Goal: Information Seeking & Learning: Learn about a topic

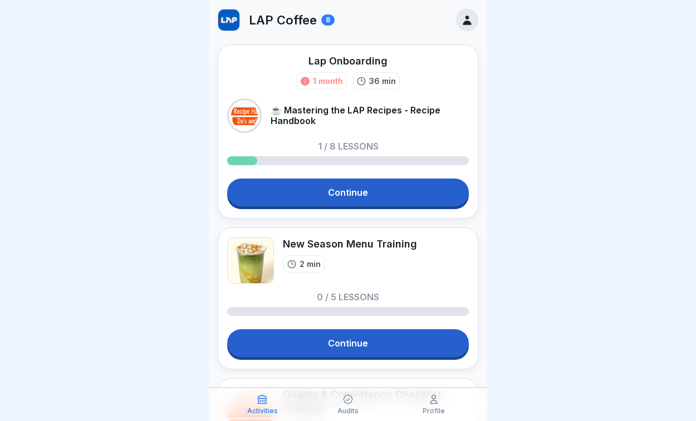
click at [329, 199] on link "Continue" at bounding box center [348, 193] width 242 height 28
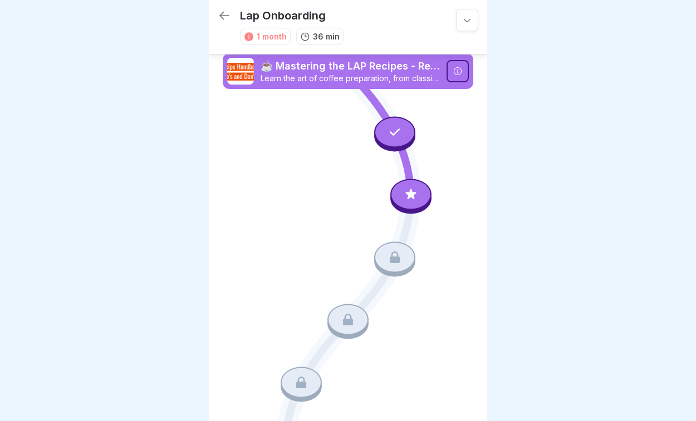
click at [455, 68] on icon at bounding box center [457, 71] width 9 height 9
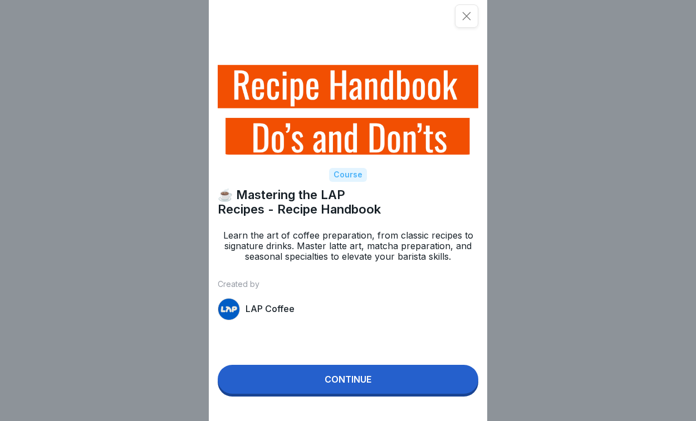
click at [274, 385] on button "Continue" at bounding box center [348, 379] width 261 height 29
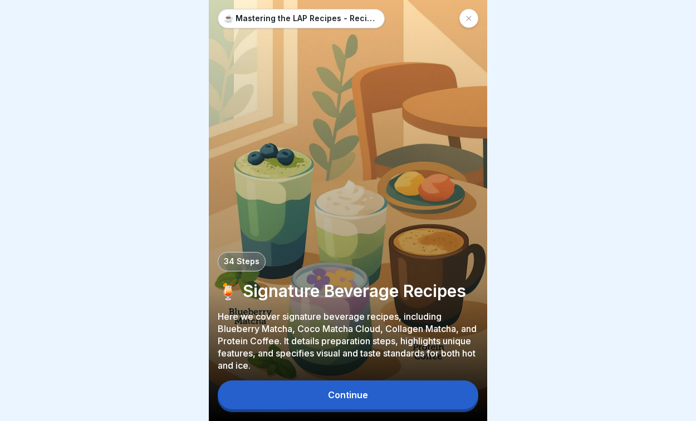
click at [274, 397] on button "Continue" at bounding box center [348, 395] width 261 height 29
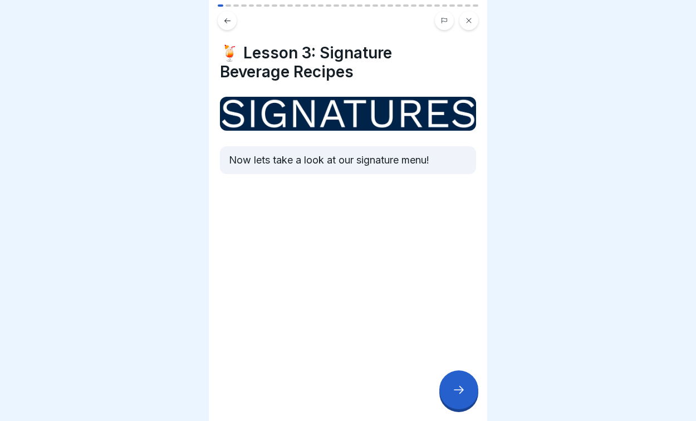
click at [450, 396] on div at bounding box center [458, 390] width 39 height 39
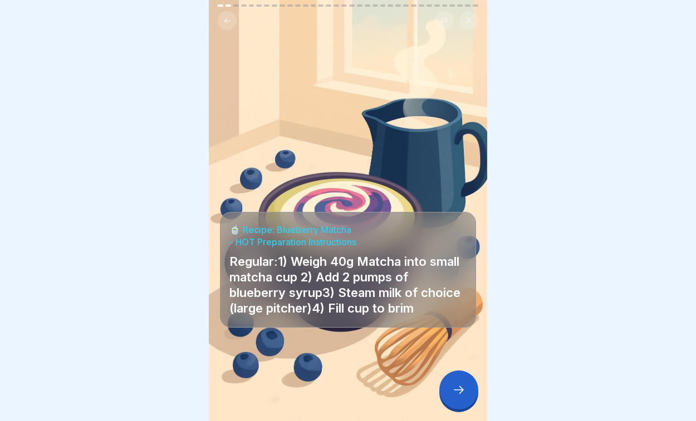
click at [450, 396] on div at bounding box center [458, 390] width 39 height 39
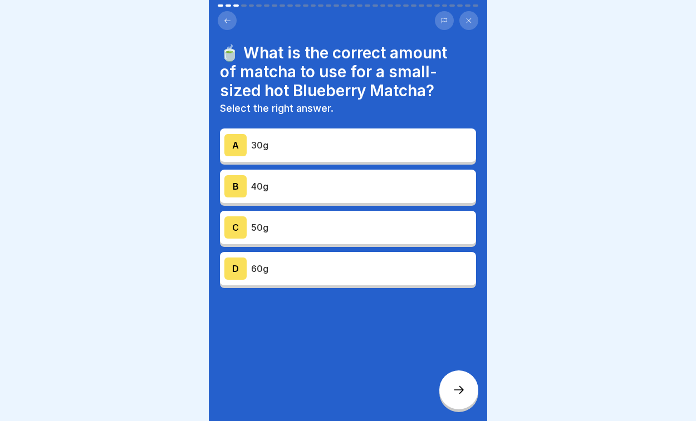
click at [385, 199] on div "B 40g" at bounding box center [348, 186] width 256 height 33
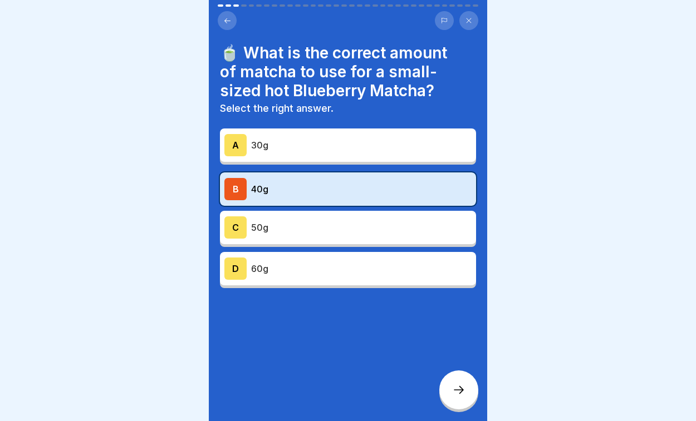
click at [444, 21] on icon at bounding box center [444, 20] width 7 height 7
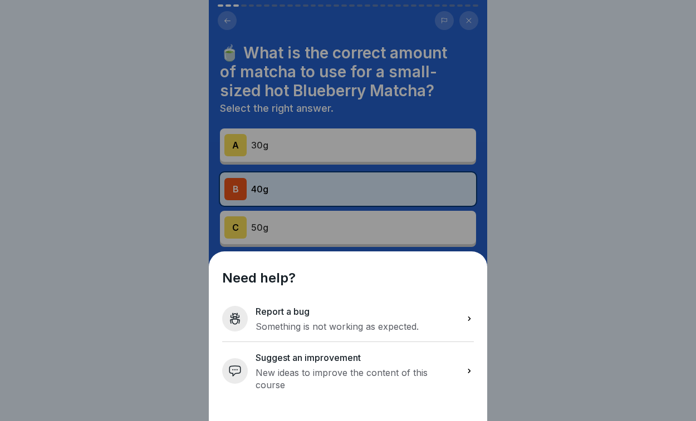
click at [328, 387] on p "New ideas to improve the content of this course" at bounding box center [357, 379] width 202 height 24
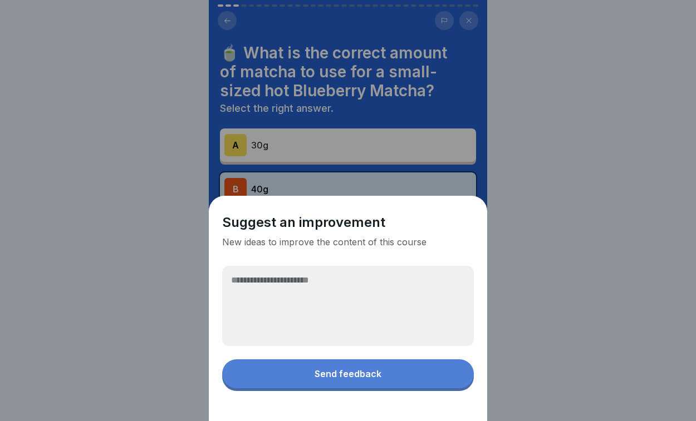
click at [323, 312] on textarea at bounding box center [348, 306] width 252 height 80
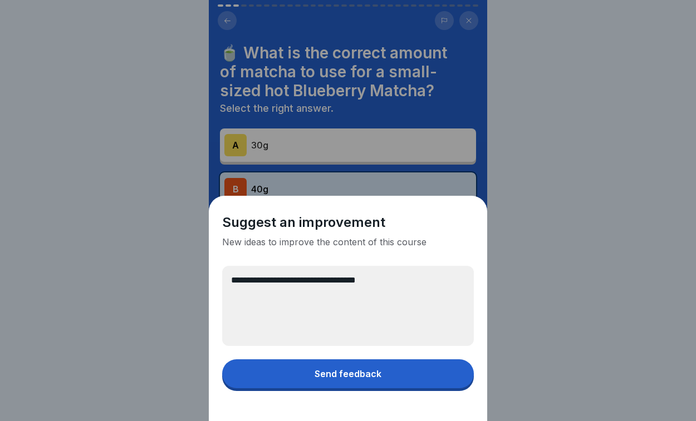
type textarea "**********"
click at [306, 382] on button "Send feedback" at bounding box center [348, 374] width 252 height 29
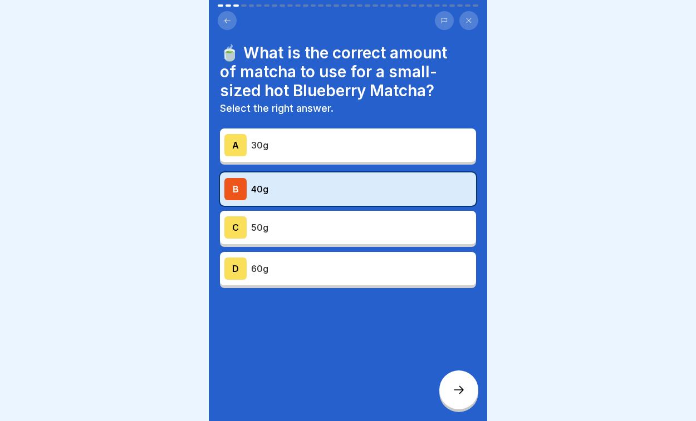
click at [461, 387] on icon at bounding box center [458, 390] width 13 height 13
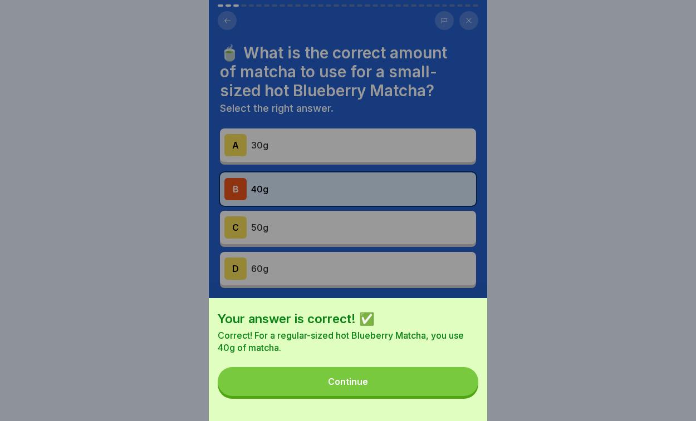
click at [380, 385] on button "Continue" at bounding box center [348, 381] width 261 height 29
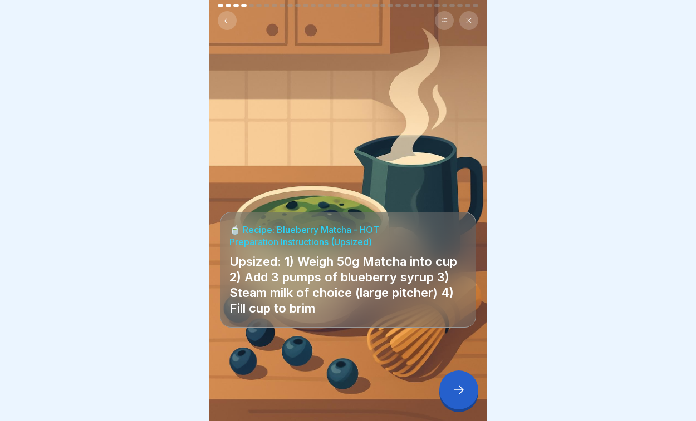
click at [455, 382] on div at bounding box center [458, 390] width 39 height 39
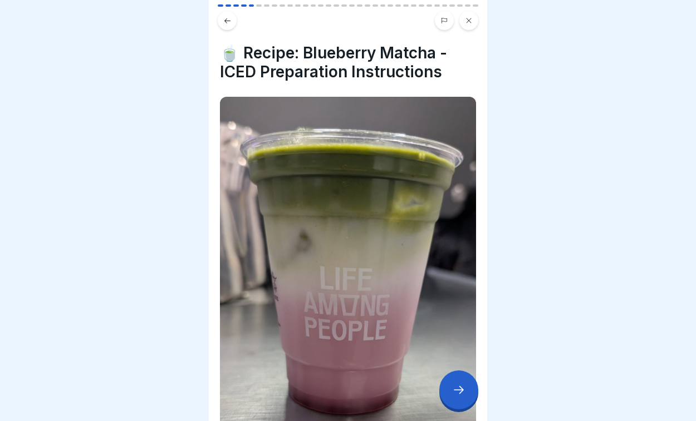
click at [456, 390] on icon at bounding box center [458, 390] width 13 height 13
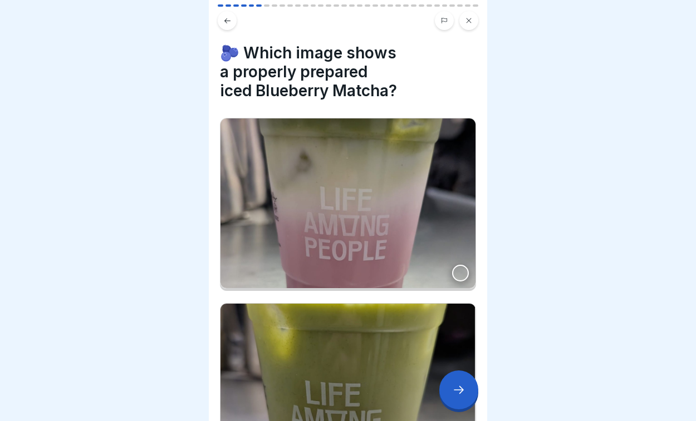
click at [374, 212] on img at bounding box center [347, 204] width 255 height 170
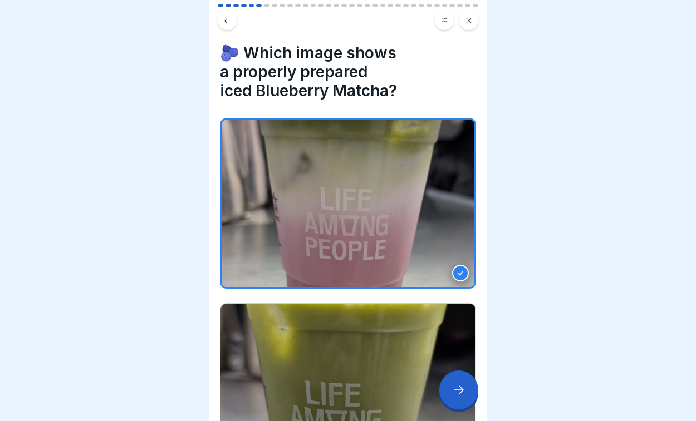
click at [461, 391] on icon at bounding box center [458, 390] width 13 height 13
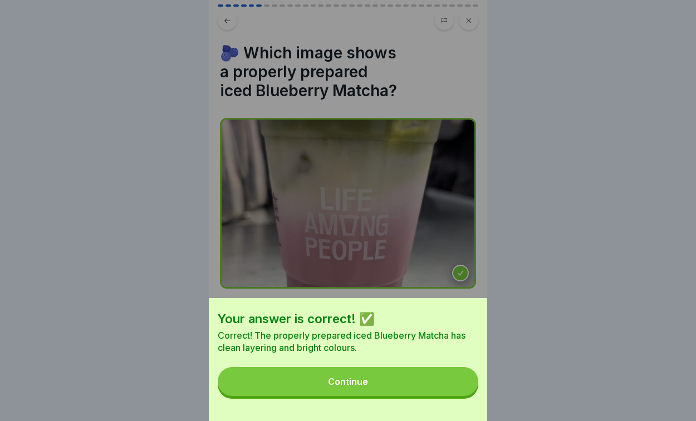
click at [411, 378] on button "Continue" at bounding box center [348, 381] width 261 height 29
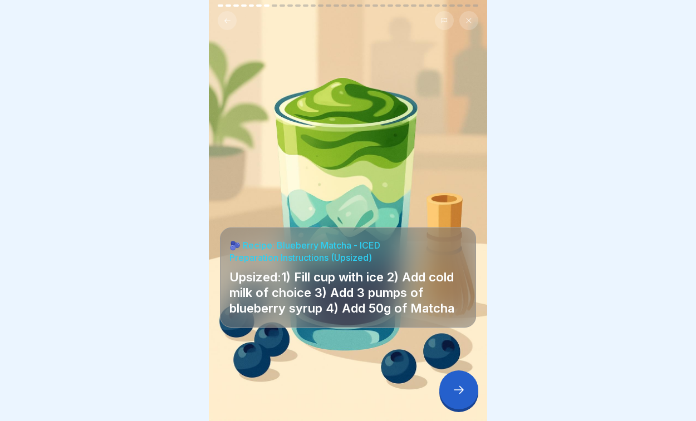
click at [461, 403] on div at bounding box center [458, 390] width 39 height 39
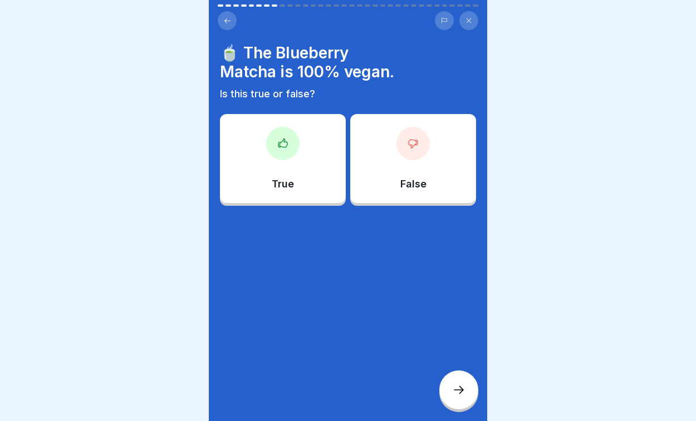
click at [268, 156] on div "True" at bounding box center [283, 158] width 126 height 89
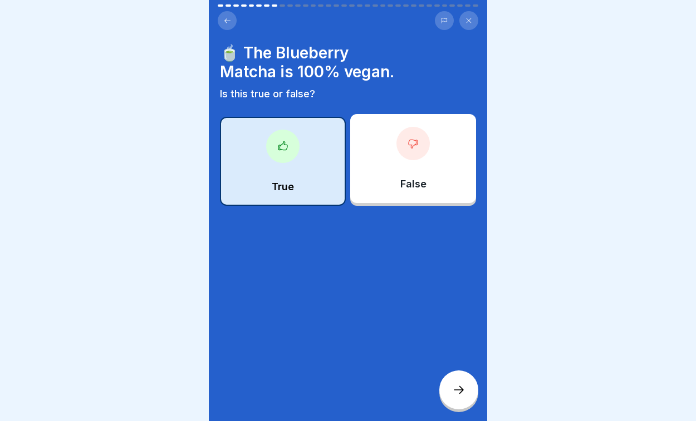
click at [453, 394] on icon at bounding box center [458, 390] width 13 height 13
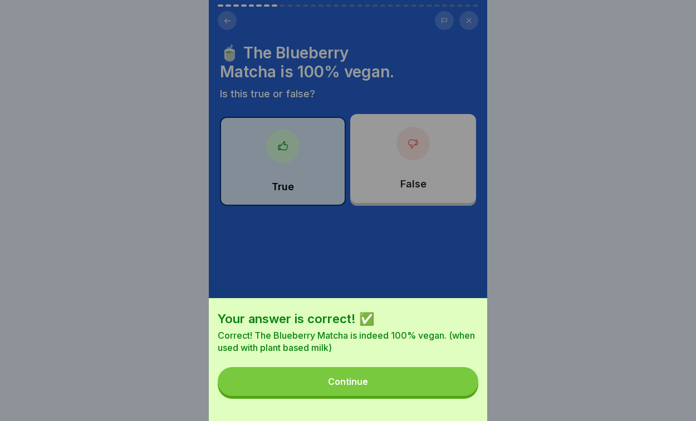
click at [404, 387] on button "Continue" at bounding box center [348, 381] width 261 height 29
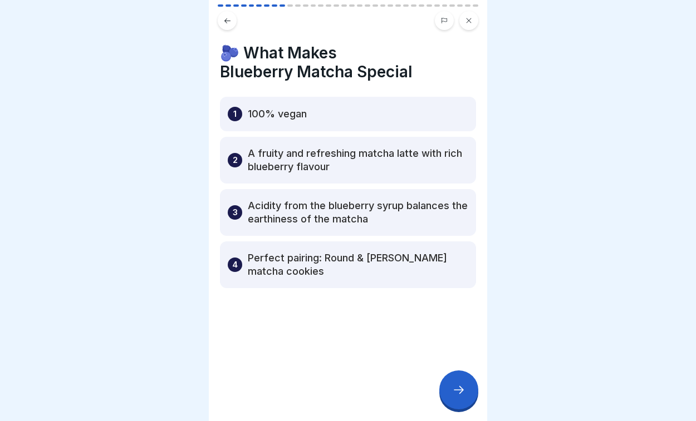
click at [325, 129] on div "1 100% vegan" at bounding box center [348, 114] width 256 height 35
click at [320, 115] on div "1 100% vegan" at bounding box center [348, 114] width 256 height 35
click at [474, 390] on div at bounding box center [458, 390] width 39 height 39
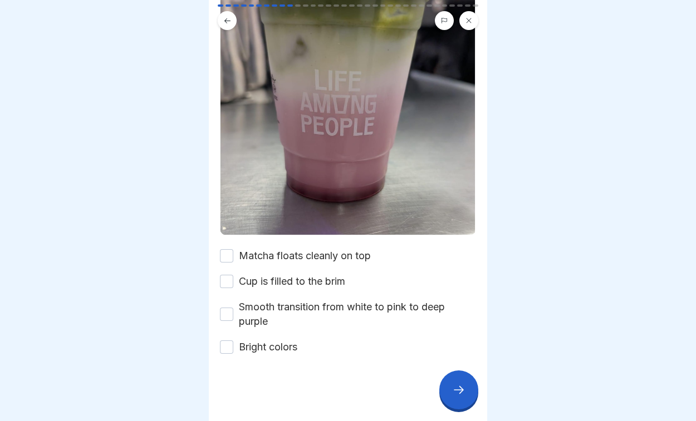
scroll to position [218, 0]
click at [226, 254] on button "Matcha floats cleanly on top" at bounding box center [226, 255] width 13 height 13
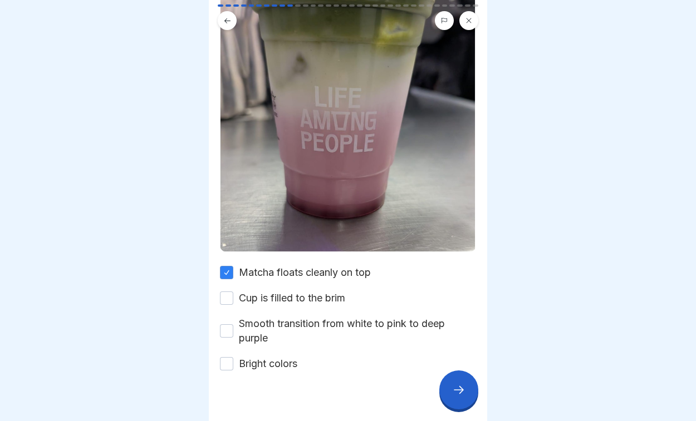
scroll to position [211, 0]
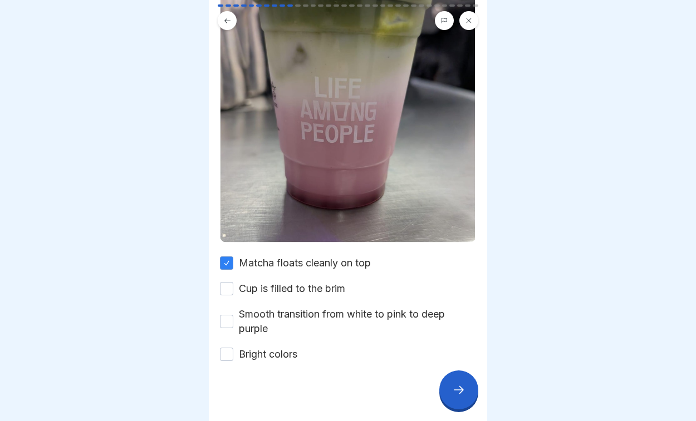
click at [227, 292] on button "Cup is filled to the brim" at bounding box center [226, 288] width 13 height 13
click at [228, 322] on button "Smooth transition from white to pink to deep purple" at bounding box center [226, 321] width 13 height 13
click at [455, 396] on icon at bounding box center [458, 390] width 13 height 13
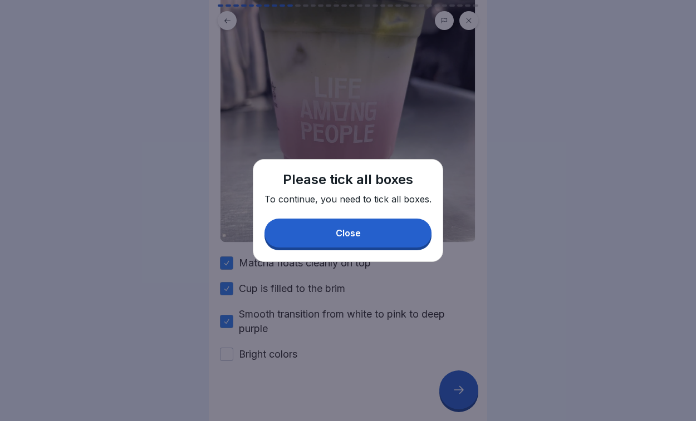
click at [327, 245] on button "Close" at bounding box center [347, 233] width 167 height 29
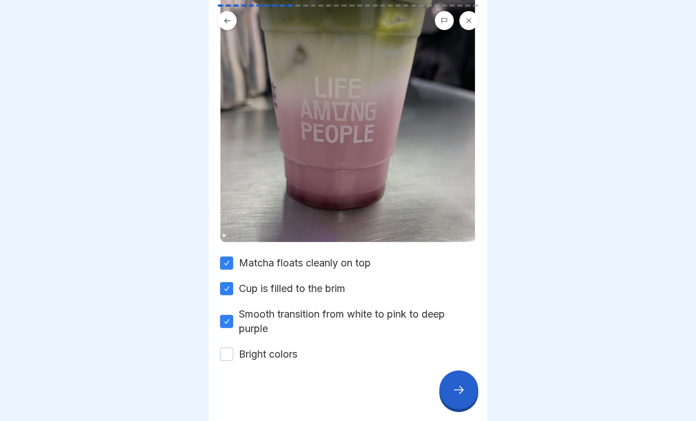
click at [227, 356] on button "Bright colors" at bounding box center [226, 354] width 13 height 13
click at [452, 386] on icon at bounding box center [458, 390] width 13 height 13
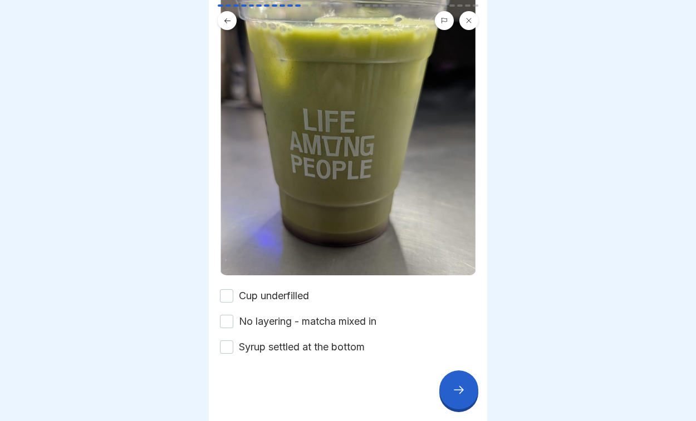
scroll to position [178, 0]
click at [228, 297] on button "Cup underfilled" at bounding box center [226, 295] width 13 height 13
click at [228, 322] on button "No layering - matcha mixed in" at bounding box center [226, 321] width 13 height 13
click at [227, 347] on button "Syrup settled at the bottom" at bounding box center [226, 347] width 13 height 13
click at [454, 400] on div at bounding box center [458, 390] width 39 height 39
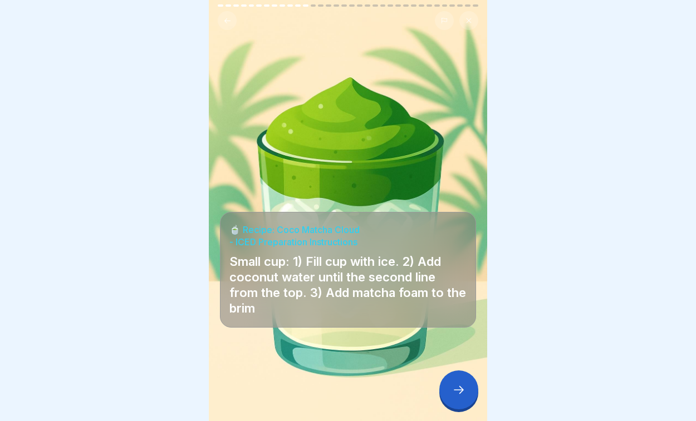
click at [454, 400] on div at bounding box center [458, 390] width 39 height 39
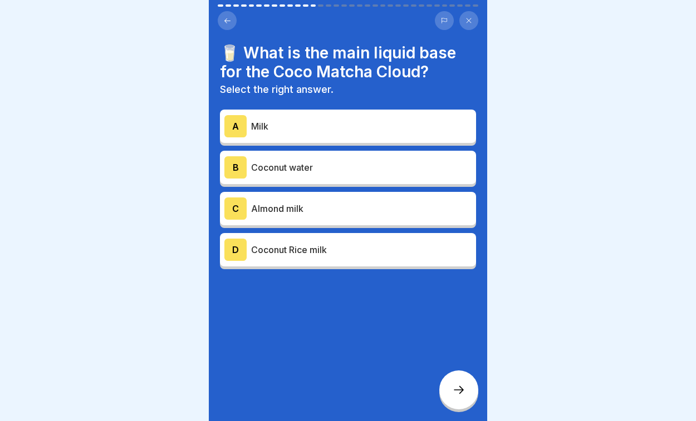
click at [322, 178] on div "B Coconut water" at bounding box center [347, 167] width 247 height 22
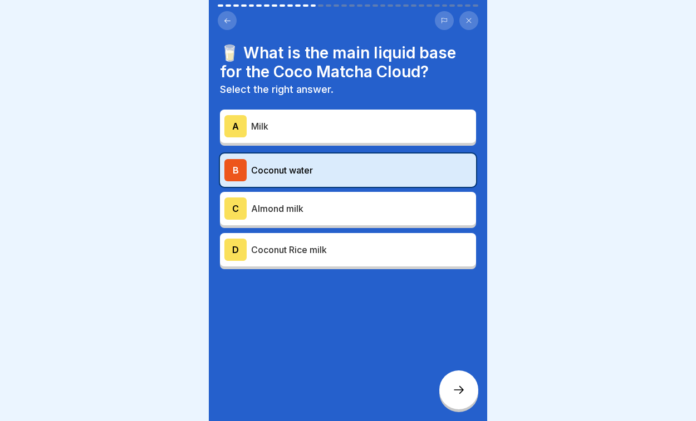
click at [459, 390] on icon at bounding box center [458, 390] width 13 height 13
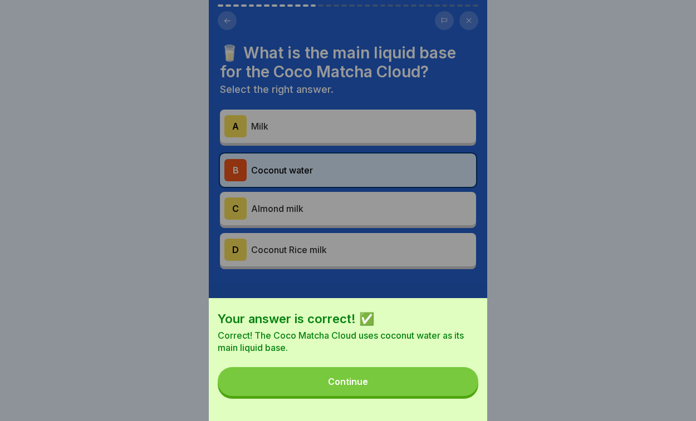
click at [429, 383] on button "Continue" at bounding box center [348, 381] width 261 height 29
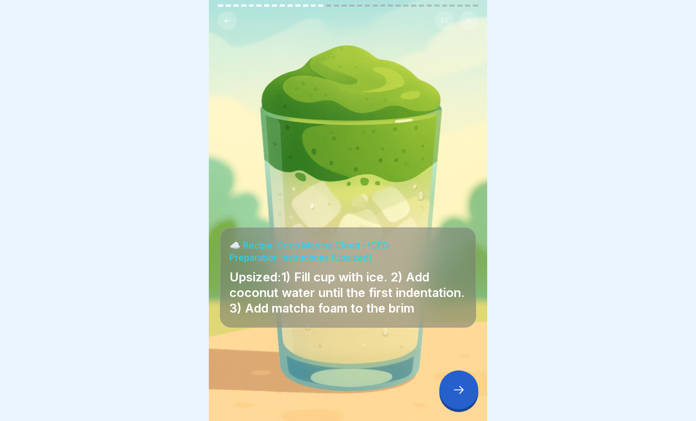
click at [454, 396] on icon at bounding box center [458, 390] width 13 height 13
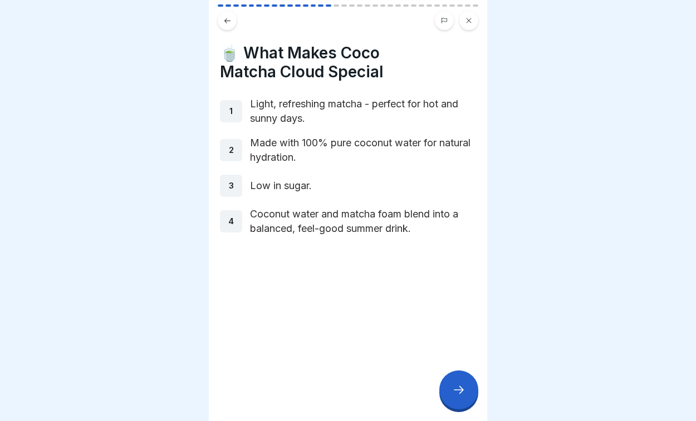
click at [454, 396] on icon at bounding box center [458, 390] width 13 height 13
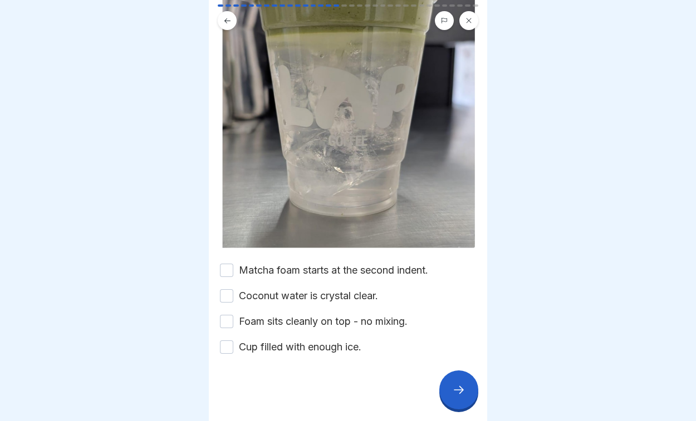
scroll to position [208, 0]
click at [227, 266] on button "Matcha foam starts at the second indent." at bounding box center [226, 270] width 13 height 13
click at [229, 297] on button "Coconut water is crystal clear." at bounding box center [226, 295] width 13 height 13
click at [227, 318] on button "Foam sits cleanly on top - no mixing." at bounding box center [226, 321] width 13 height 13
click at [227, 343] on button "Cup filled with enough ice." at bounding box center [226, 347] width 13 height 13
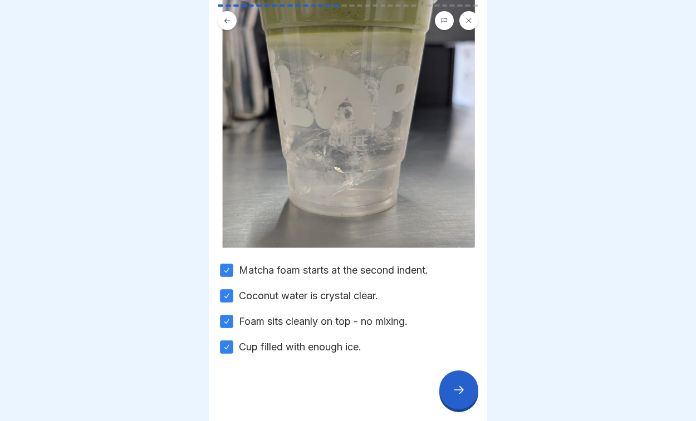
click at [451, 403] on div at bounding box center [458, 390] width 39 height 39
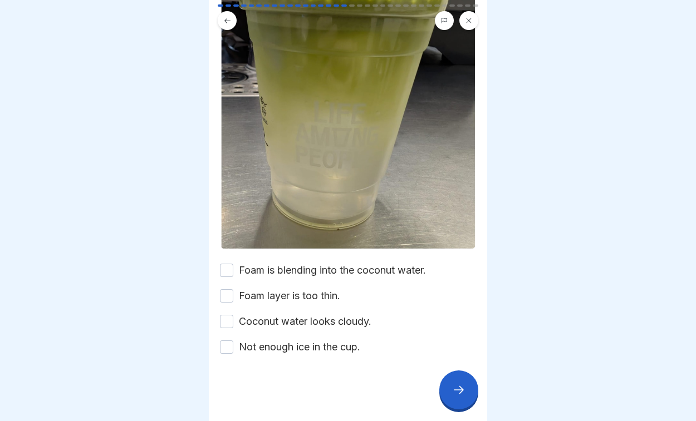
scroll to position [187, 0]
click at [225, 271] on button "Foam is blending into the coconut water." at bounding box center [226, 270] width 13 height 13
click at [225, 293] on button "Foam layer is too thin." at bounding box center [226, 295] width 13 height 13
click at [227, 322] on button "Coconut water looks cloudy." at bounding box center [226, 321] width 13 height 13
click at [226, 353] on button "Not enough ice in the cup." at bounding box center [226, 347] width 13 height 13
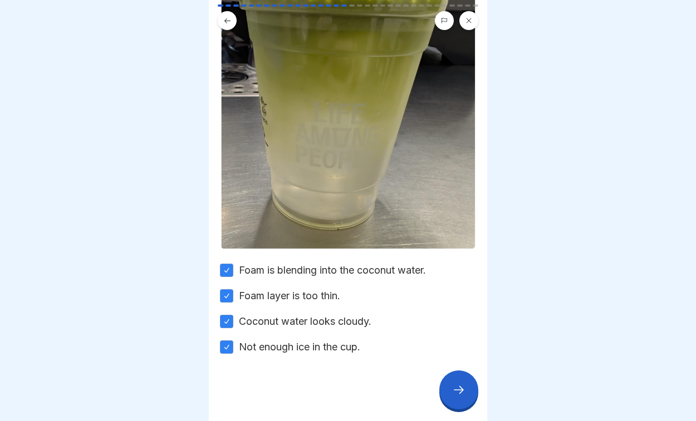
click at [453, 391] on icon at bounding box center [458, 390] width 13 height 13
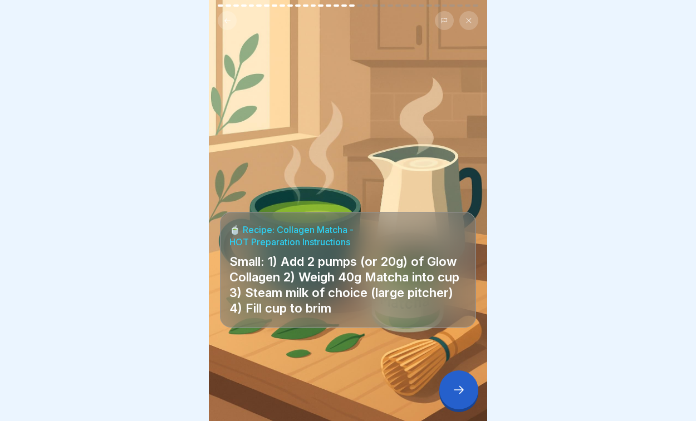
click at [452, 389] on icon at bounding box center [458, 390] width 13 height 13
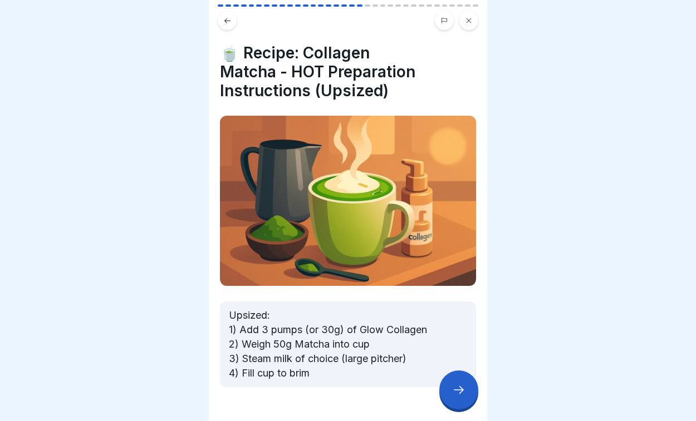
click at [452, 389] on icon at bounding box center [458, 390] width 13 height 13
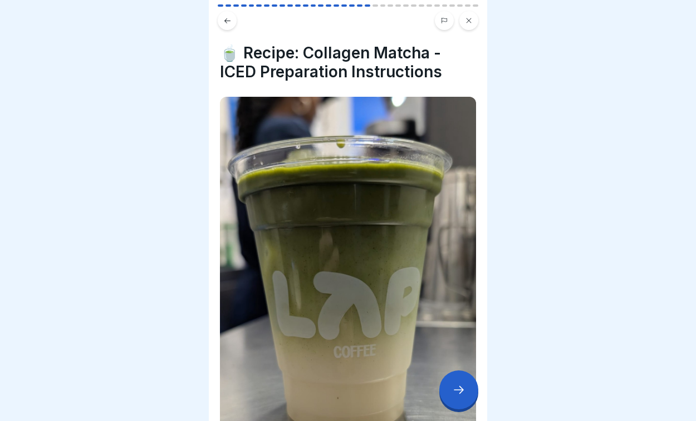
scroll to position [0, 0]
click at [227, 24] on icon at bounding box center [227, 21] width 8 height 8
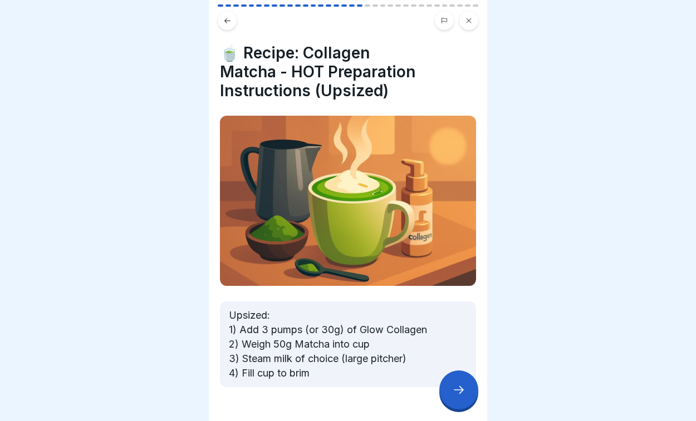
click at [228, 17] on icon at bounding box center [227, 21] width 8 height 8
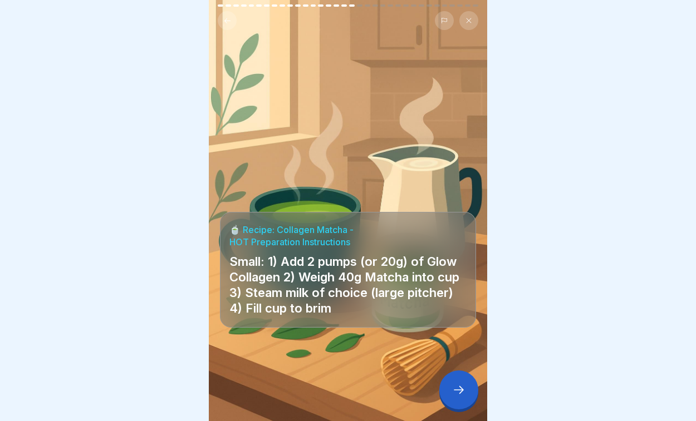
click at [456, 392] on icon at bounding box center [458, 390] width 13 height 13
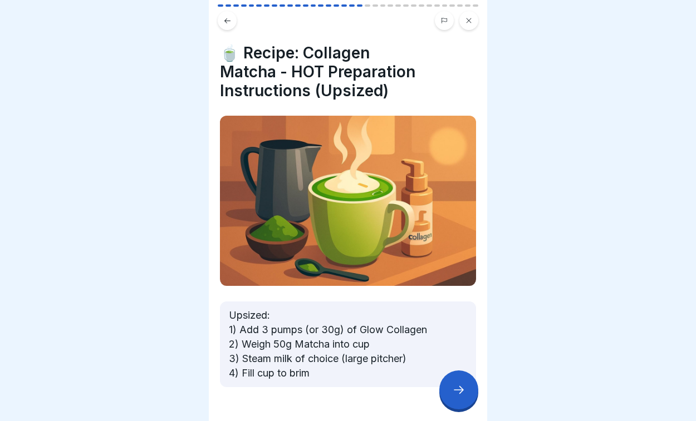
click at [443, 19] on icon at bounding box center [444, 20] width 7 height 7
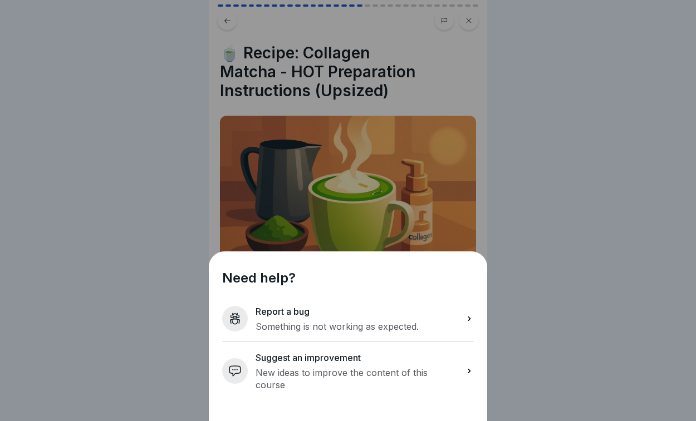
click at [326, 377] on div "Suggest an improvement New ideas to improve the content of this course" at bounding box center [357, 371] width 202 height 40
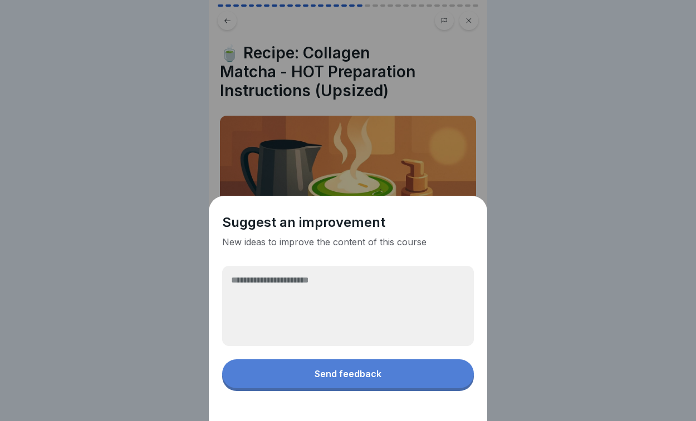
click at [320, 324] on textarea at bounding box center [348, 306] width 252 height 80
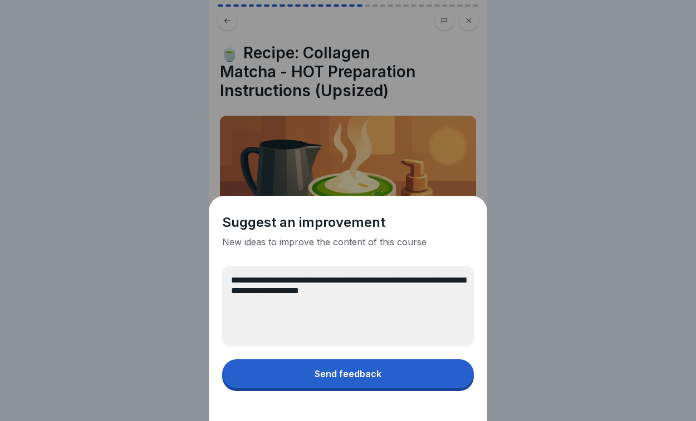
type textarea "**********"
click at [331, 384] on button "Send feedback" at bounding box center [348, 374] width 252 height 29
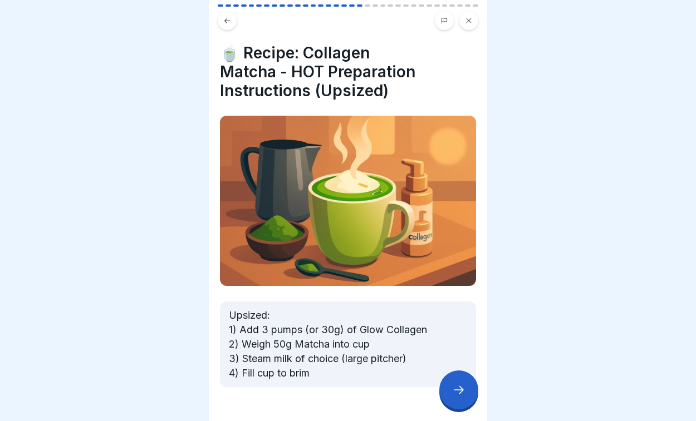
click at [460, 391] on icon at bounding box center [458, 390] width 13 height 13
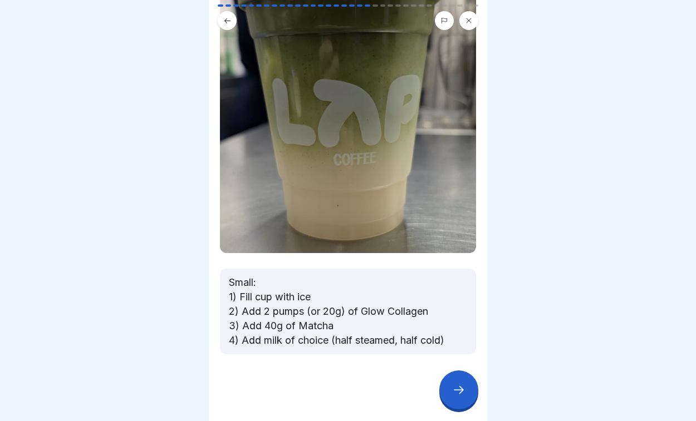
scroll to position [193, 0]
click at [451, 394] on div at bounding box center [458, 390] width 39 height 39
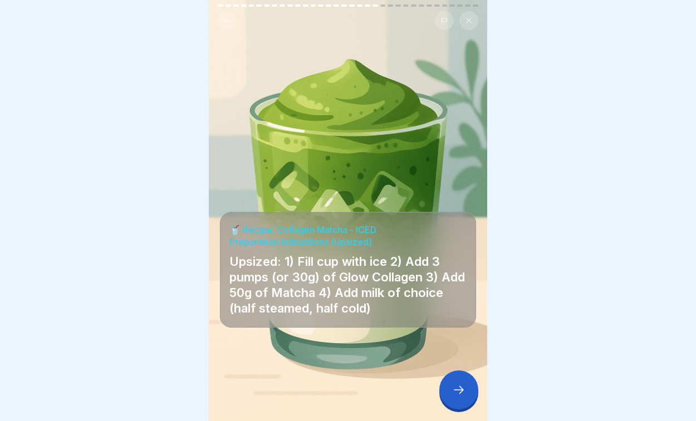
click at [451, 394] on div at bounding box center [458, 390] width 39 height 39
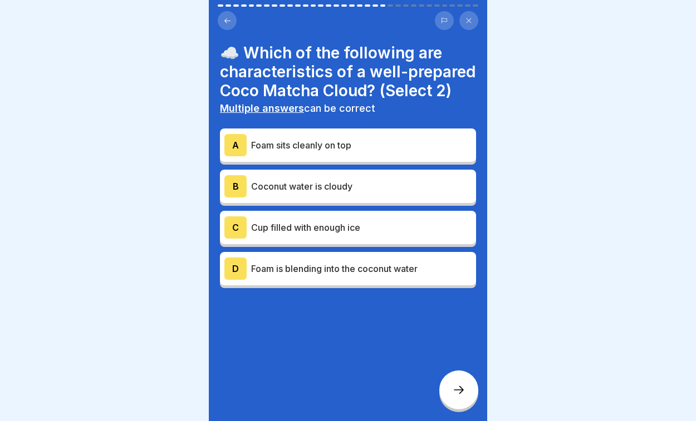
click at [322, 145] on p "Foam sits cleanly on top" at bounding box center [361, 145] width 220 height 13
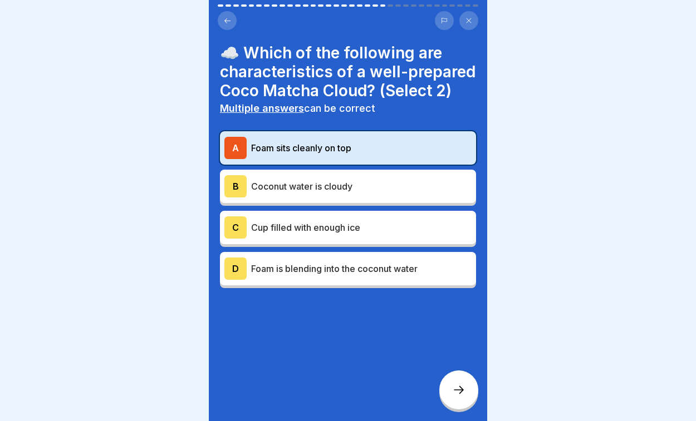
click at [376, 227] on p "Cup filled with enough ice" at bounding box center [361, 227] width 220 height 13
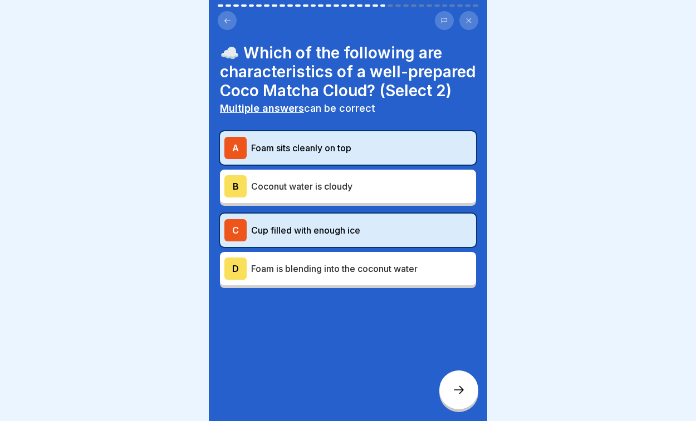
click at [458, 396] on icon at bounding box center [458, 390] width 13 height 13
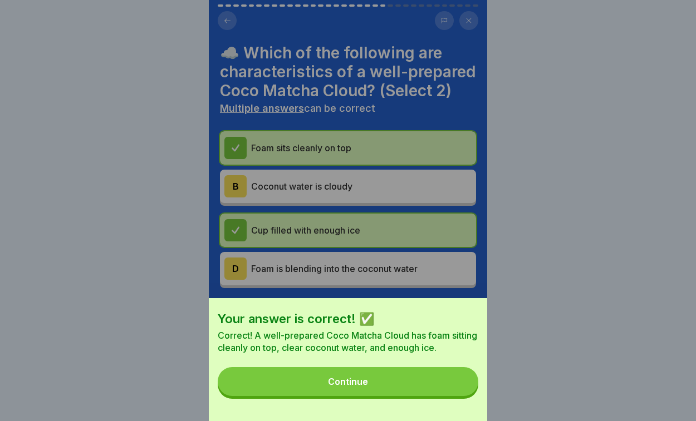
click at [499, 281] on div "Your answer is correct! ✅ Correct! A well-prepared Coco Matcha Cloud has foam s…" at bounding box center [348, 210] width 696 height 421
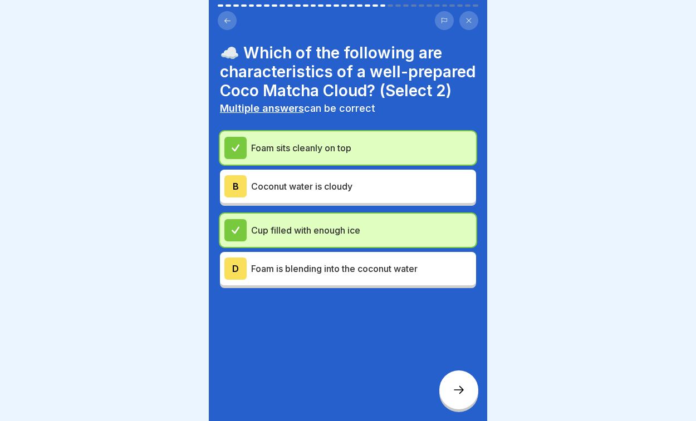
click at [449, 22] on button at bounding box center [444, 20] width 19 height 19
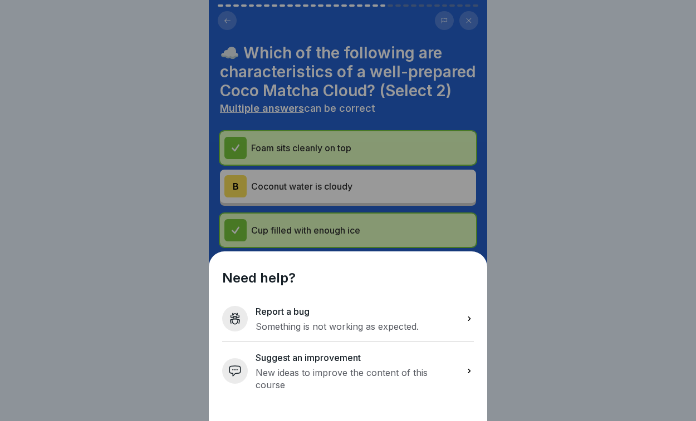
click at [331, 383] on p "New ideas to improve the content of this course" at bounding box center [357, 379] width 202 height 24
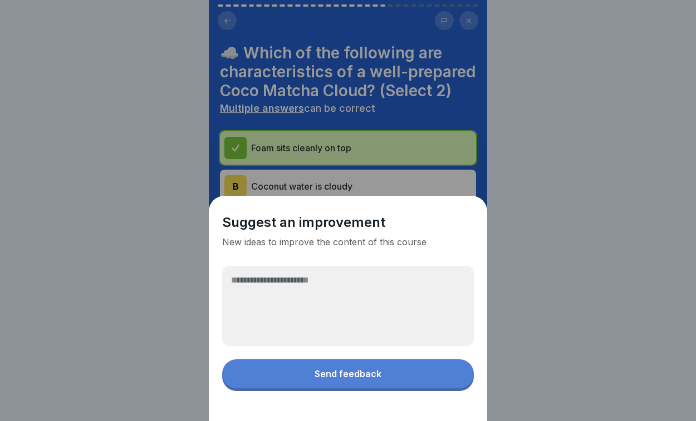
click at [314, 310] on textarea at bounding box center [348, 306] width 252 height 80
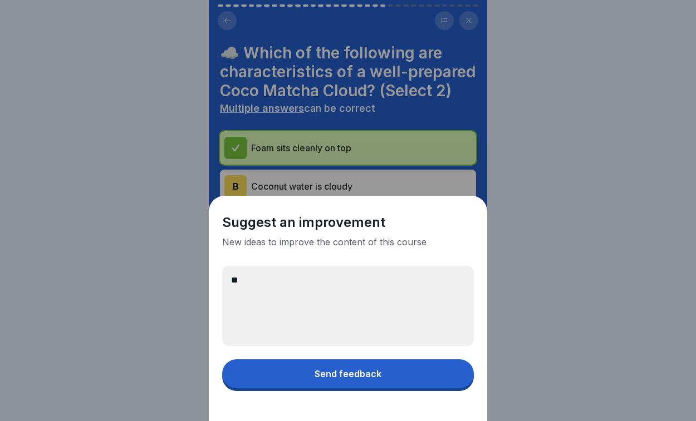
type textarea "*"
type textarea "**********"
click at [343, 371] on div "Send feedback" at bounding box center [348, 374] width 67 height 10
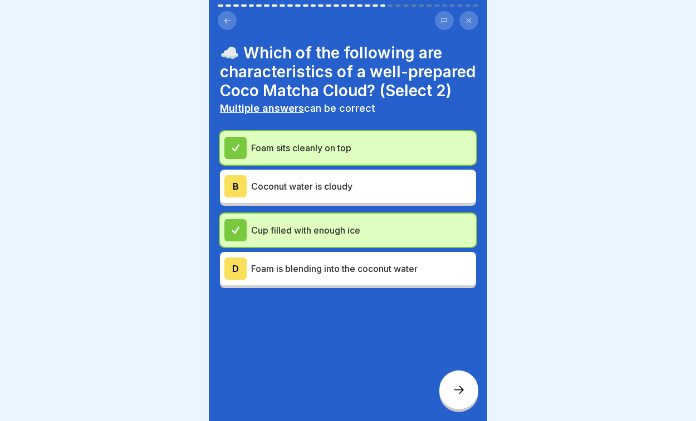
click at [456, 402] on div at bounding box center [458, 390] width 39 height 39
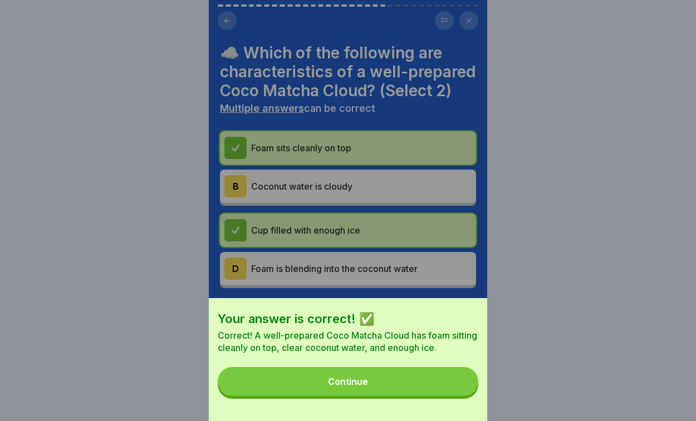
click at [406, 389] on button "Continue" at bounding box center [348, 381] width 261 height 29
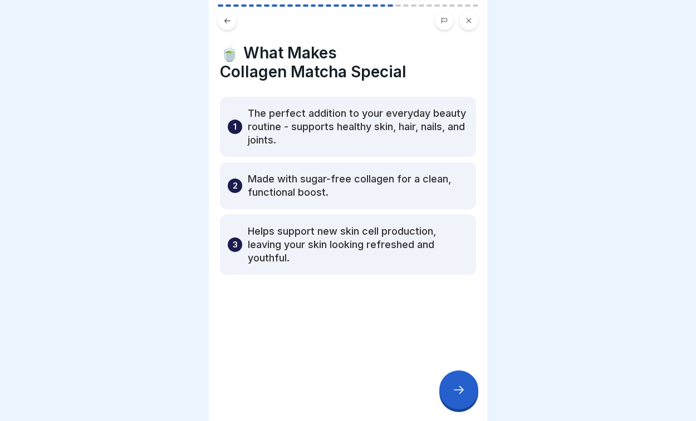
click at [471, 394] on div at bounding box center [458, 390] width 39 height 39
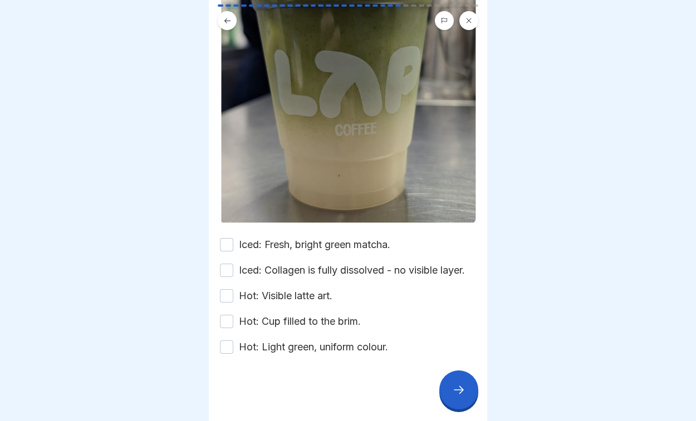
scroll to position [241, 0]
click at [228, 244] on button "Iced: Fresh, bright green matcha." at bounding box center [226, 245] width 13 height 13
click at [229, 275] on button "Iced: Collagen is fully dissolved - no visible layer." at bounding box center [226, 270] width 13 height 13
click at [228, 296] on button "Hot: Visible latte art." at bounding box center [226, 296] width 13 height 13
click at [229, 319] on button "Hot: Cup filled to the brim." at bounding box center [226, 322] width 13 height 13
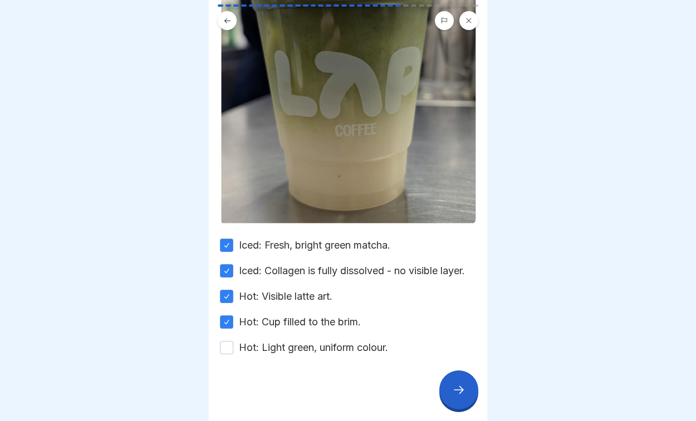
click at [229, 350] on button "Hot: Light green, uniform colour." at bounding box center [226, 347] width 13 height 13
click at [460, 400] on div at bounding box center [458, 390] width 39 height 39
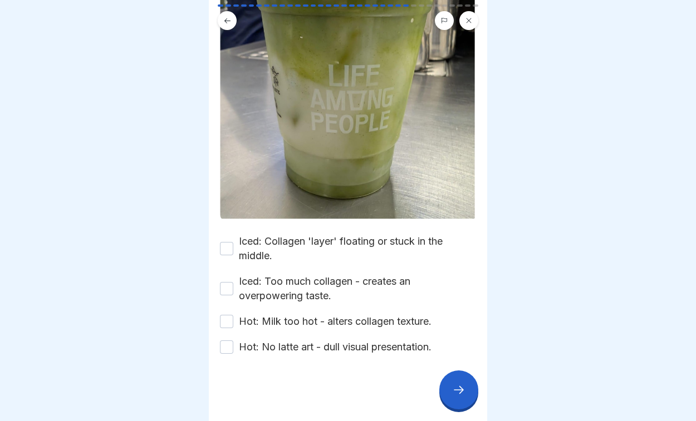
scroll to position [215, 0]
click at [223, 245] on button "Iced: Collagen 'layer' floating or stuck in the middle." at bounding box center [226, 248] width 13 height 13
click at [228, 287] on button "Iced: Too much collagen - creates an overpowering taste." at bounding box center [226, 288] width 13 height 13
click at [230, 321] on button "Hot: Milk too hot - alters collagen texture." at bounding box center [226, 321] width 13 height 13
click at [230, 347] on button "Hot: No latte art - dull visual presentation." at bounding box center [226, 347] width 13 height 13
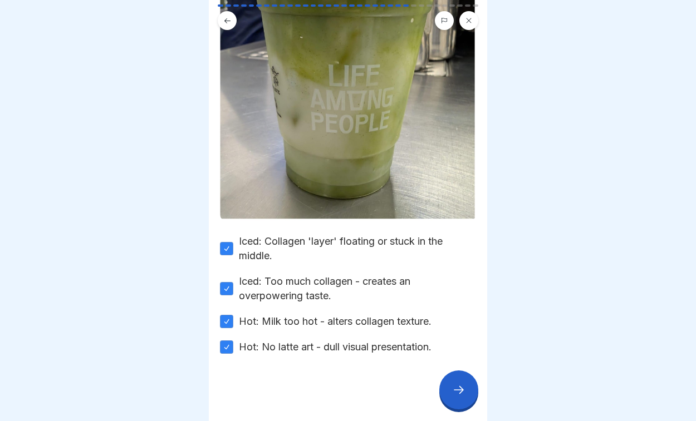
click at [449, 386] on div at bounding box center [458, 390] width 39 height 39
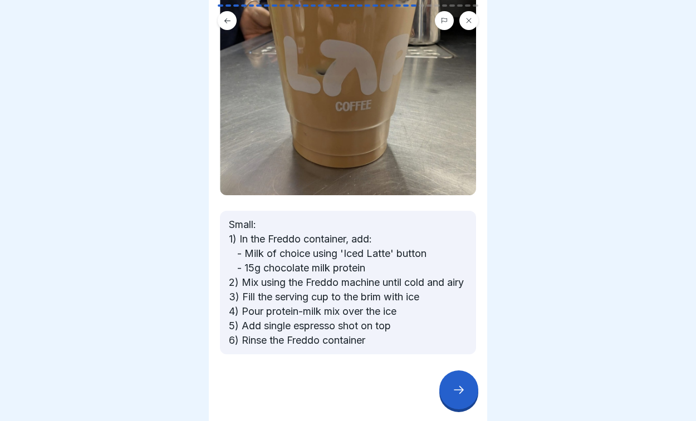
scroll to position [225, 0]
click at [467, 394] on div at bounding box center [458, 390] width 39 height 39
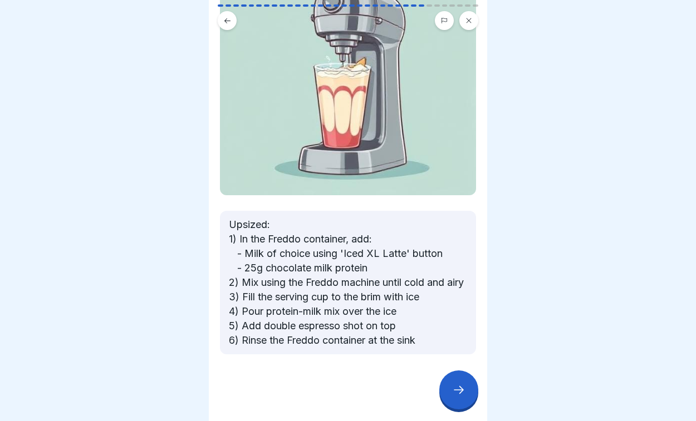
scroll to position [191, 0]
click at [460, 390] on icon at bounding box center [458, 390] width 13 height 13
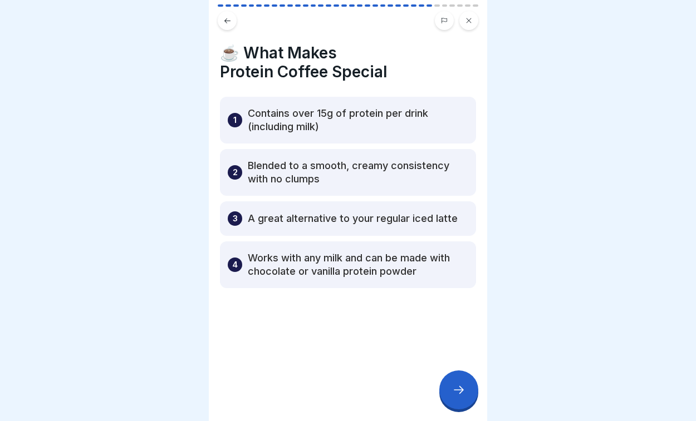
click at [461, 400] on div at bounding box center [458, 390] width 39 height 39
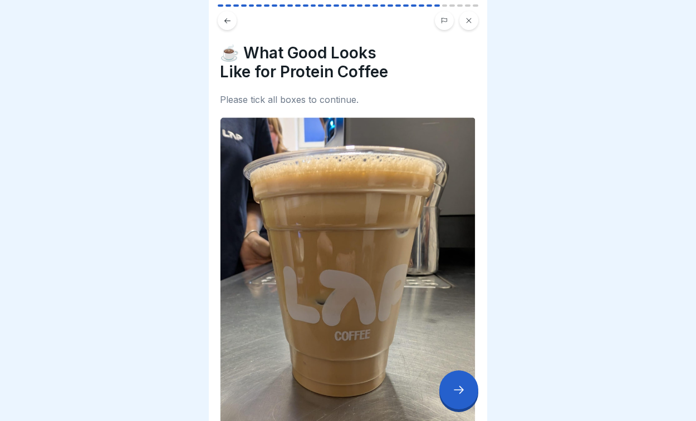
click at [461, 400] on div at bounding box center [458, 390] width 39 height 39
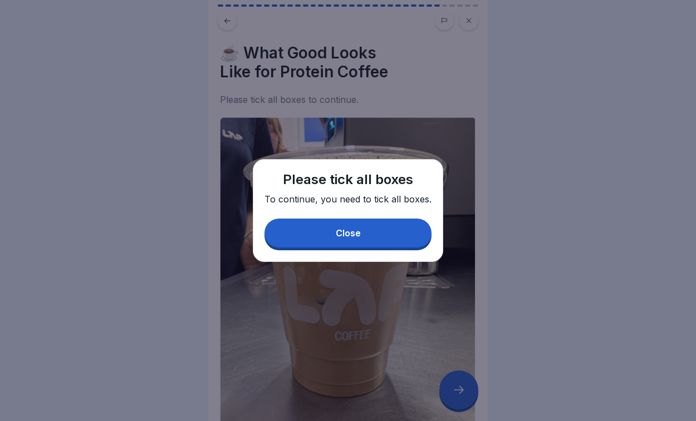
click at [399, 245] on button "Close" at bounding box center [347, 233] width 167 height 29
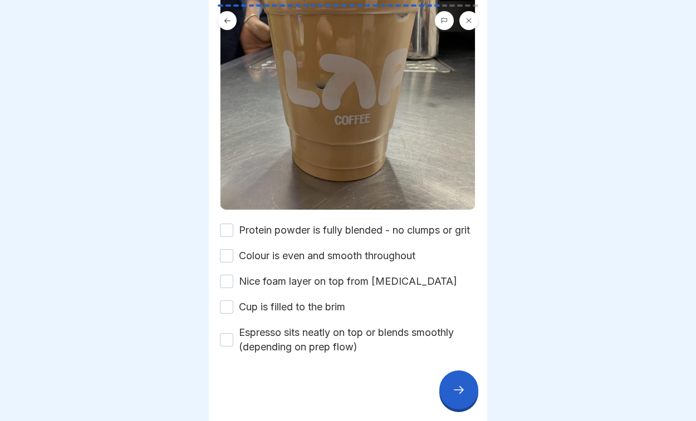
scroll to position [216, 0]
click at [229, 225] on button "Protein powder is fully blended - no clumps or grit" at bounding box center [226, 230] width 13 height 13
click at [227, 253] on button "Colour is even and smooth throughout" at bounding box center [226, 255] width 13 height 13
click at [226, 281] on button "Nice foam layer on top from [MEDICAL_DATA]" at bounding box center [226, 281] width 13 height 13
click at [227, 311] on button "Cup is filled to the brim" at bounding box center [226, 307] width 13 height 13
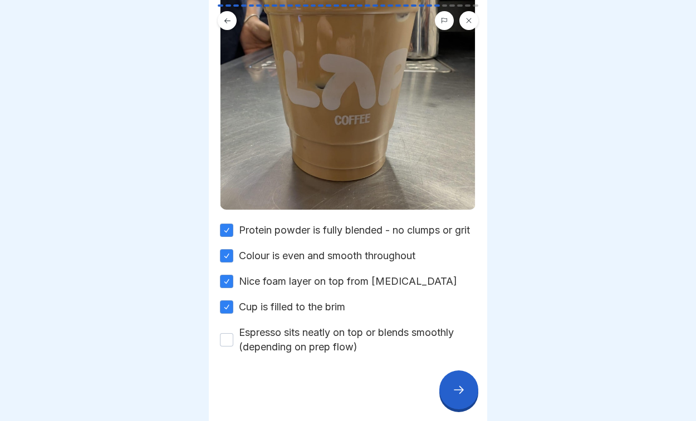
click at [227, 343] on button "Espresso sits neatly on top or blends smoothly (depending on prep flow)" at bounding box center [226, 339] width 13 height 13
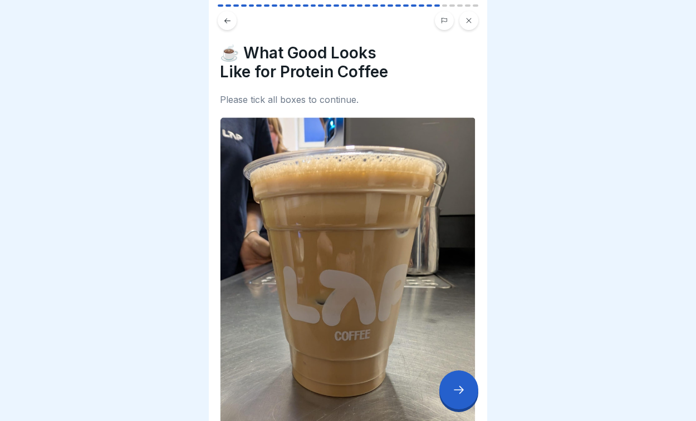
scroll to position [0, 0]
click at [458, 393] on icon at bounding box center [458, 390] width 13 height 13
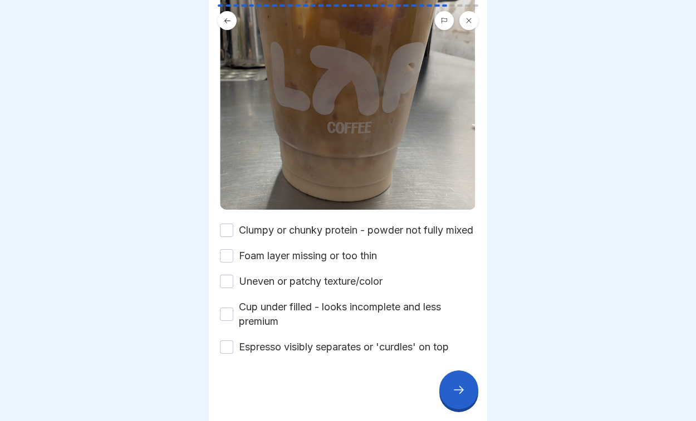
scroll to position [231, 0]
click at [228, 224] on button "Clumpy or chunky protein - powder not fully mixed" at bounding box center [226, 230] width 13 height 13
click at [228, 258] on button "Foam layer missing or too thin" at bounding box center [226, 255] width 13 height 13
click at [231, 284] on button "Uneven or patchy texture/color" at bounding box center [226, 281] width 13 height 13
click at [229, 318] on button "Cup under filled - looks incomplete and less premium" at bounding box center [226, 314] width 13 height 13
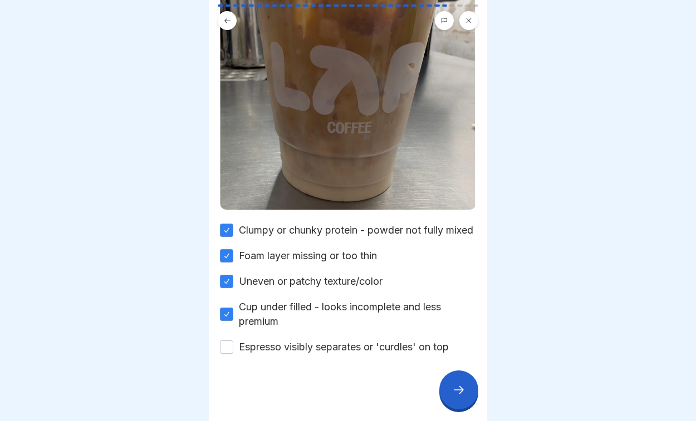
click at [230, 345] on button "Espresso visibly separates or 'curdles' on top" at bounding box center [226, 347] width 13 height 13
click at [453, 394] on icon at bounding box center [458, 390] width 13 height 13
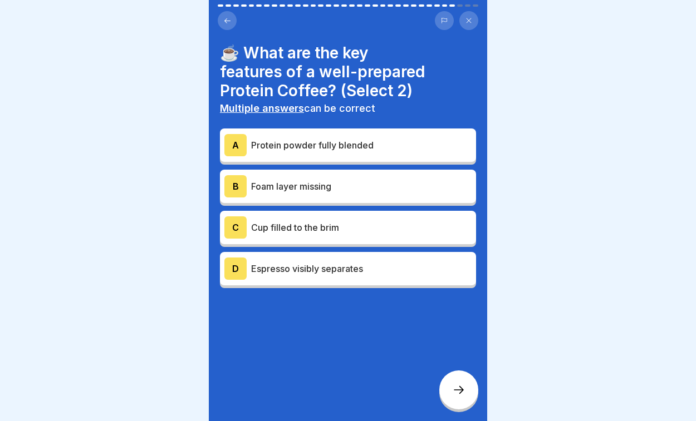
click at [379, 154] on div "A Protein powder fully blended" at bounding box center [347, 145] width 247 height 22
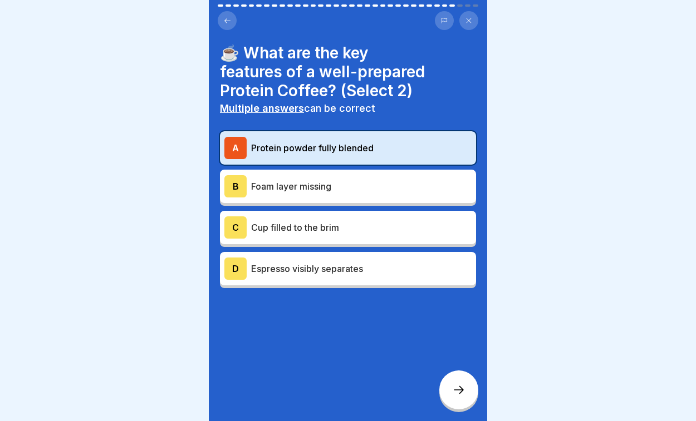
click at [367, 230] on p "Cup filled to the brim" at bounding box center [361, 227] width 220 height 13
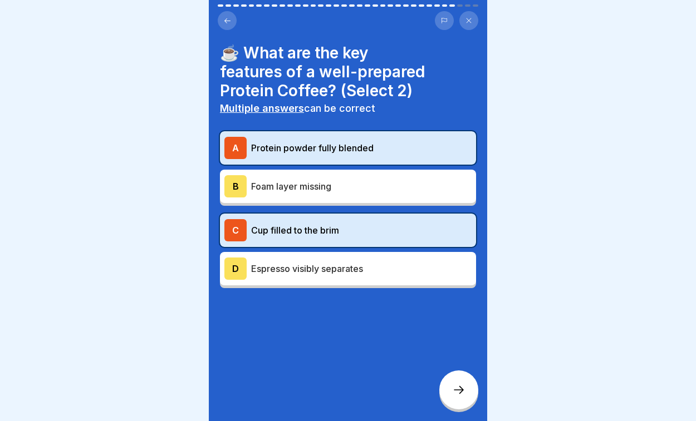
click at [462, 400] on div at bounding box center [458, 390] width 39 height 39
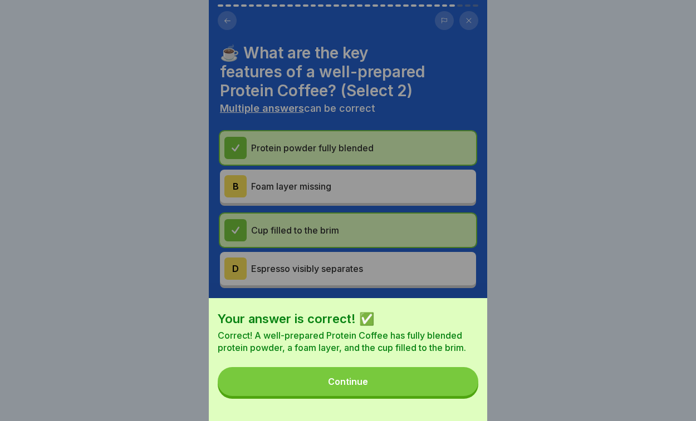
click at [397, 377] on button "Continue" at bounding box center [348, 381] width 261 height 29
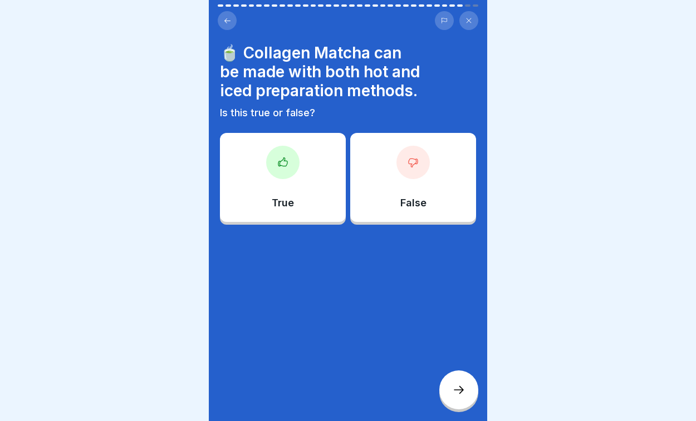
click at [294, 184] on div "True" at bounding box center [283, 177] width 126 height 89
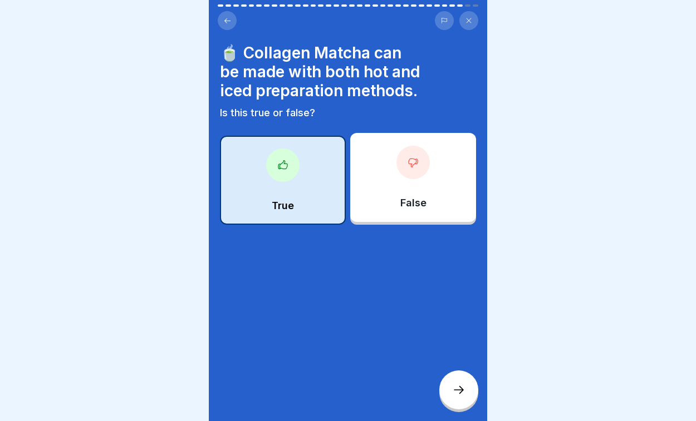
click at [472, 393] on div at bounding box center [458, 390] width 39 height 39
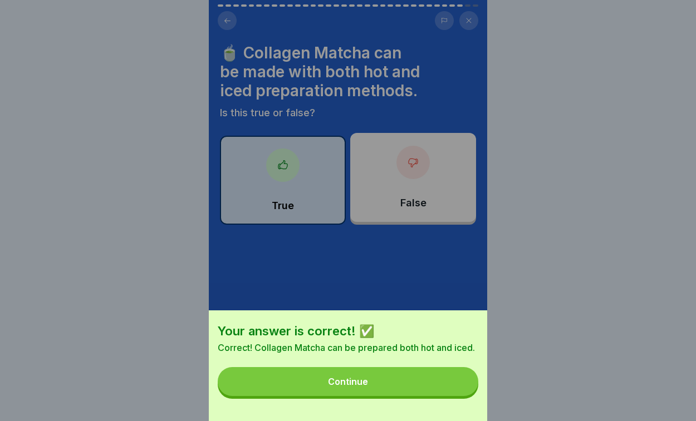
click at [434, 391] on button "Continue" at bounding box center [348, 381] width 261 height 29
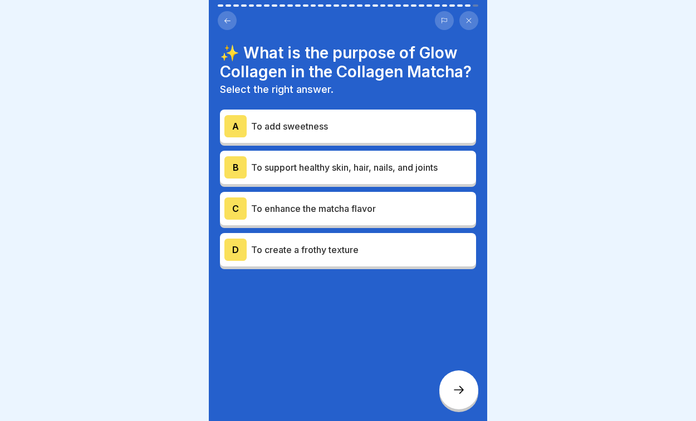
click at [421, 176] on div "B To support healthy skin, hair, nails, and joints" at bounding box center [347, 167] width 247 height 22
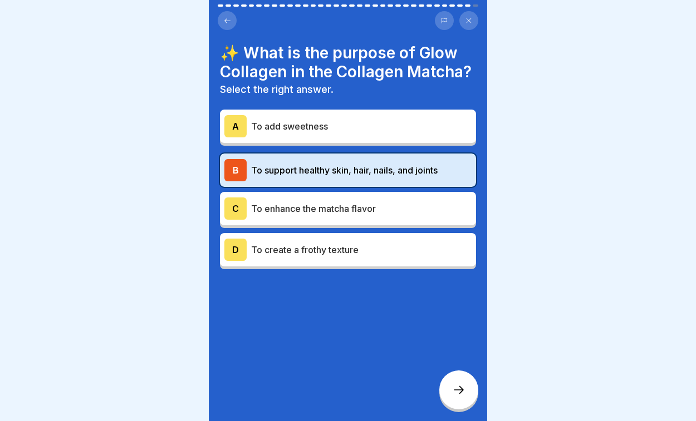
click at [461, 397] on icon at bounding box center [458, 390] width 13 height 13
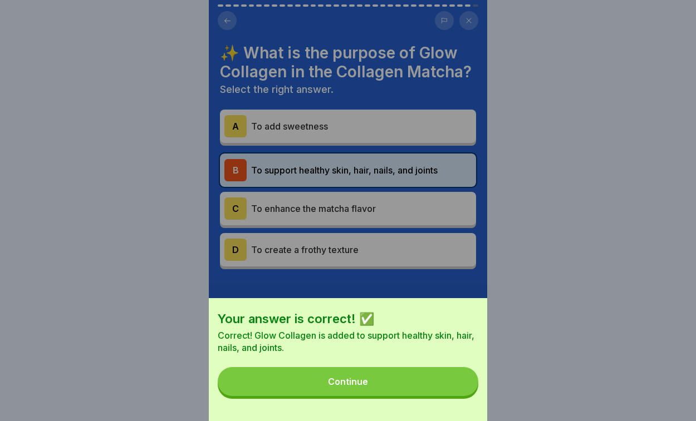
click at [425, 376] on button "Continue" at bounding box center [348, 381] width 261 height 29
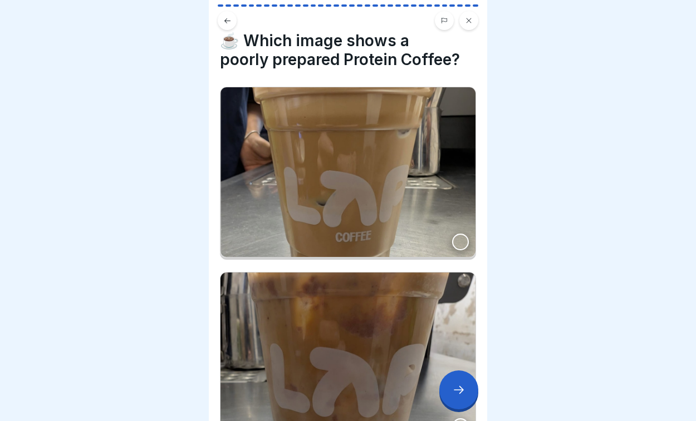
scroll to position [2, 0]
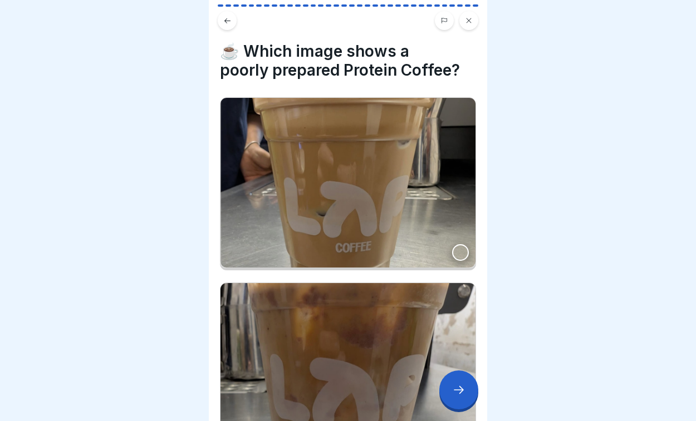
click at [400, 215] on img at bounding box center [347, 183] width 255 height 170
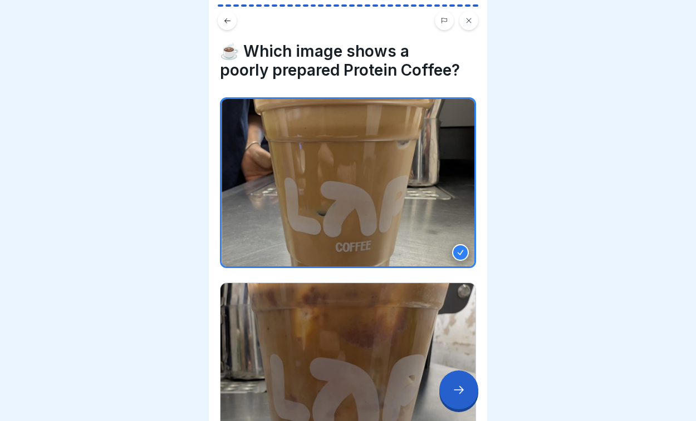
click at [465, 381] on div at bounding box center [458, 390] width 39 height 39
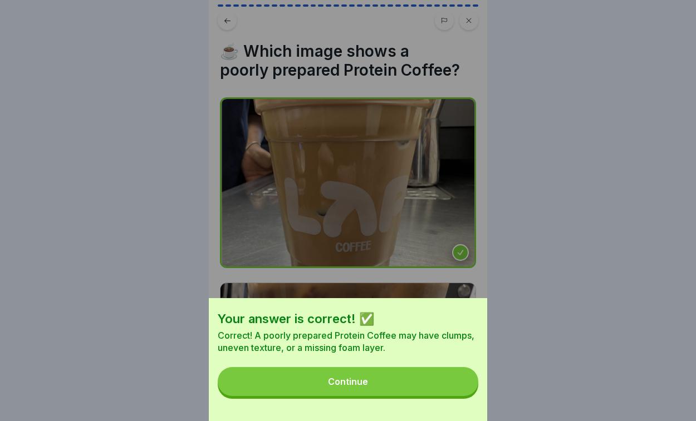
click at [375, 380] on button "Continue" at bounding box center [348, 381] width 261 height 29
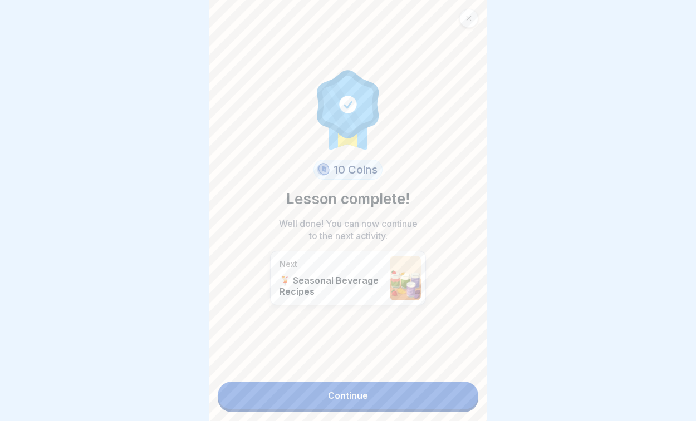
click at [467, 16] on icon at bounding box center [468, 18] width 7 height 7
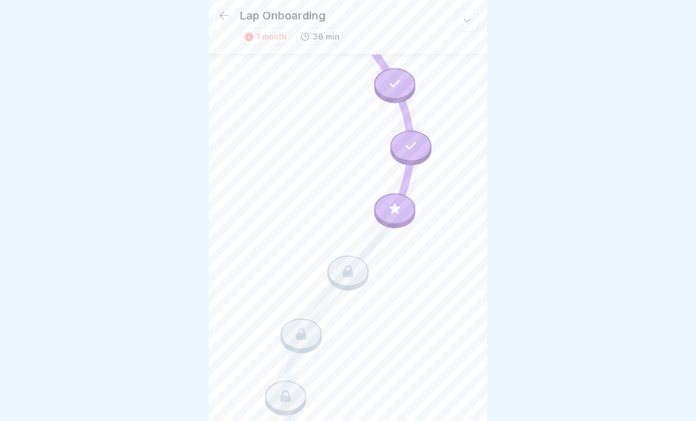
click at [412, 147] on icon at bounding box center [410, 146] width 10 height 7
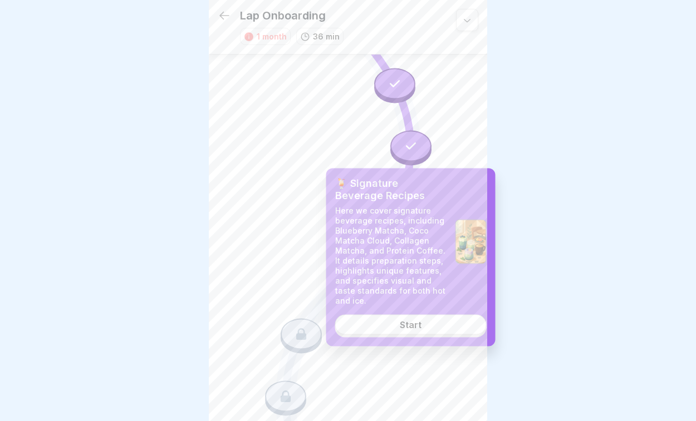
click at [370, 134] on icon at bounding box center [348, 273] width 251 height 501
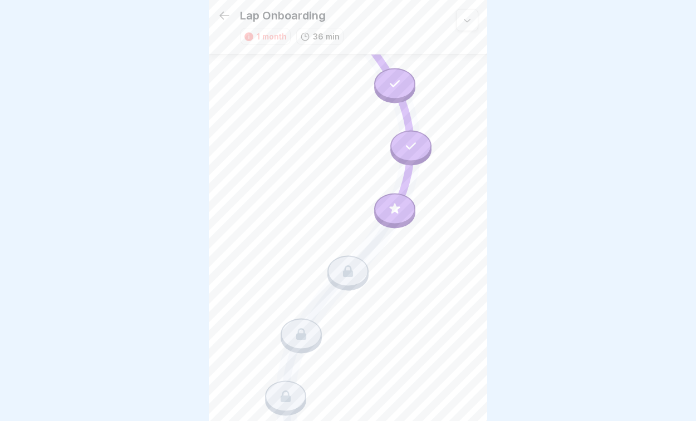
click at [389, 88] on icon at bounding box center [394, 83] width 14 height 14
click at [332, 95] on icon at bounding box center [348, 273] width 251 height 501
click at [385, 208] on div at bounding box center [394, 208] width 41 height 31
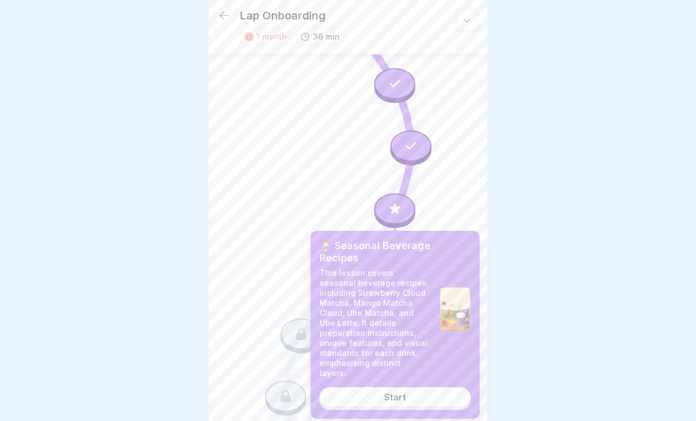
click at [382, 388] on link "Start" at bounding box center [395, 397] width 151 height 20
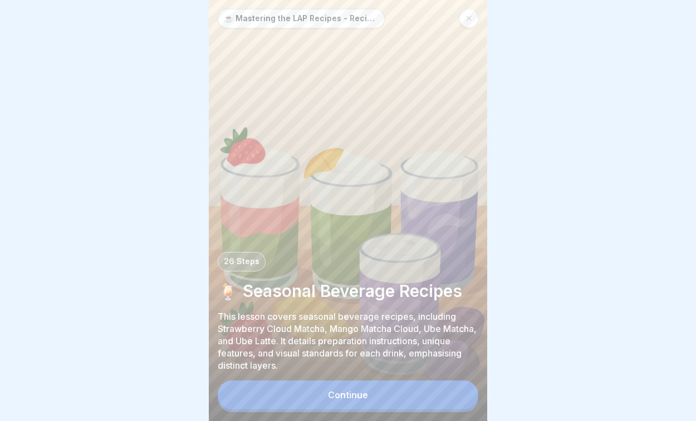
click at [379, 397] on button "Continue" at bounding box center [348, 395] width 261 height 29
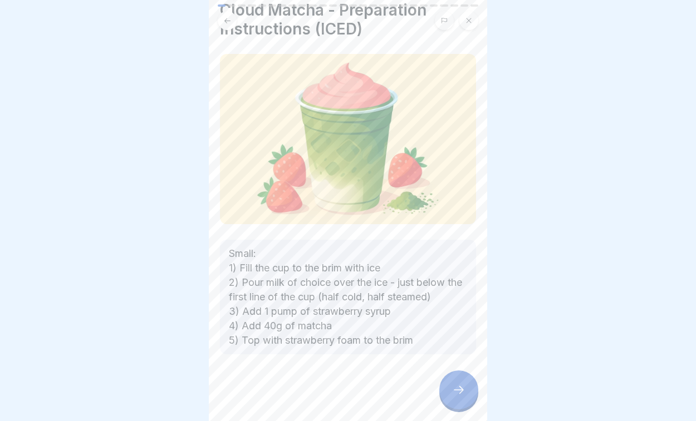
scroll to position [62, 0]
click at [447, 397] on div at bounding box center [458, 390] width 39 height 39
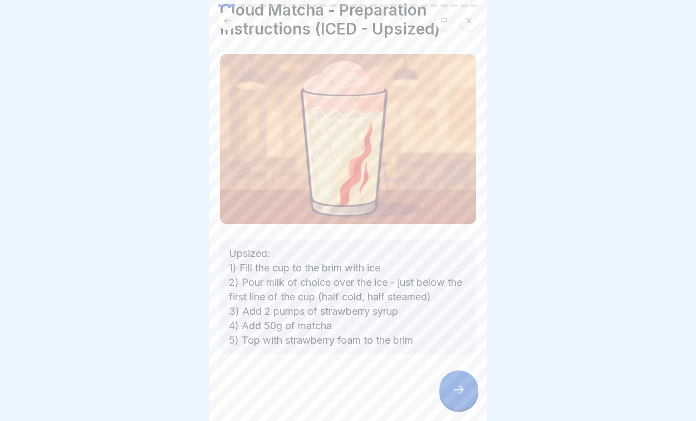
click at [455, 396] on icon at bounding box center [458, 390] width 13 height 13
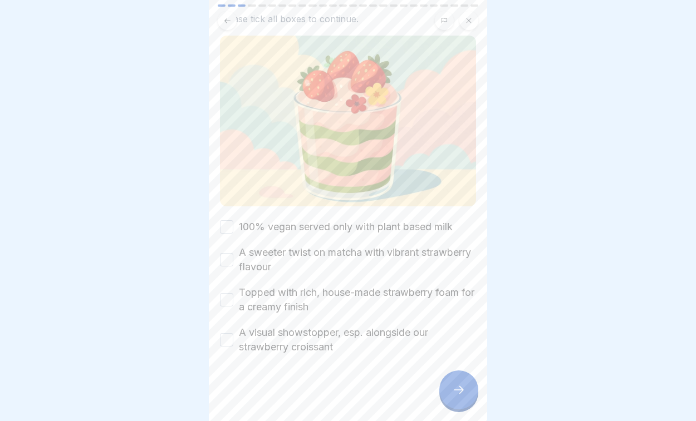
scroll to position [80, 0]
click at [443, 13] on button at bounding box center [444, 20] width 19 height 19
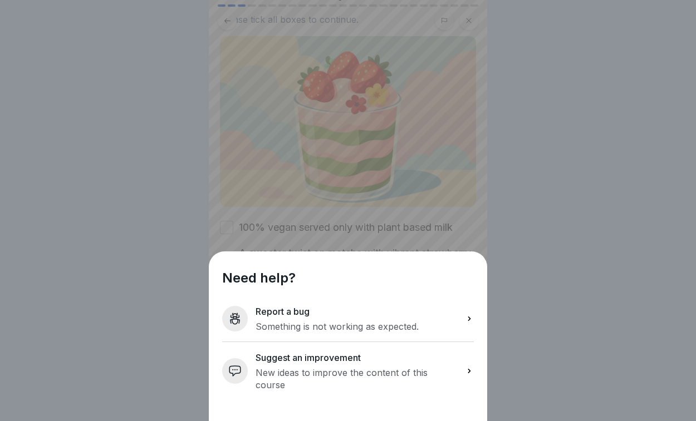
click at [305, 384] on p "New ideas to improve the content of this course" at bounding box center [357, 379] width 202 height 24
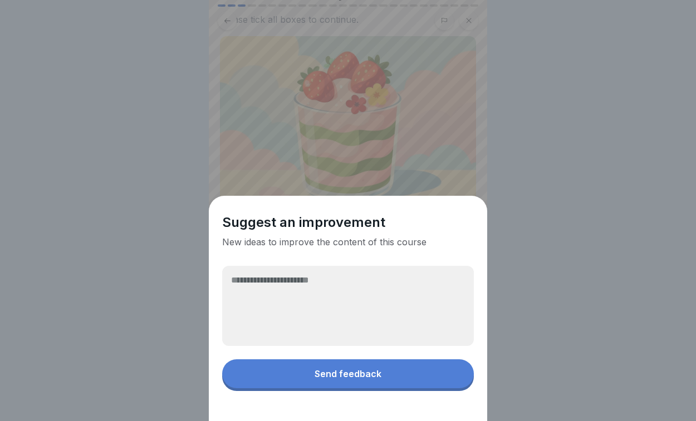
click at [298, 287] on textarea at bounding box center [348, 306] width 252 height 80
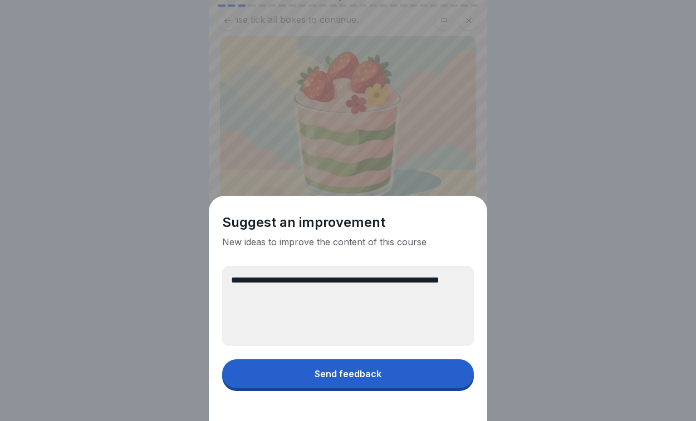
type textarea "**********"
click at [304, 374] on button "Send feedback" at bounding box center [348, 374] width 252 height 29
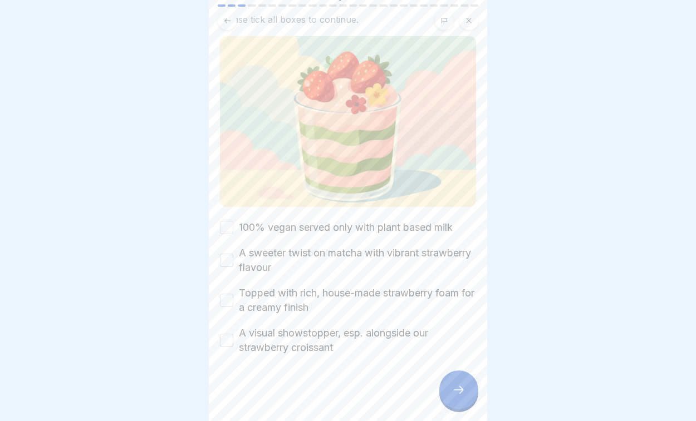
click at [224, 226] on button "100% vegan served only with plant based milk" at bounding box center [226, 227] width 13 height 13
click at [225, 254] on button "A sweeter twist on matcha with vibrant strawberry flavour" at bounding box center [226, 260] width 13 height 13
click at [229, 306] on button "Topped with rich, house-made strawberry foam for a creamy finish" at bounding box center [226, 300] width 13 height 13
click at [229, 346] on button "A visual showstopper, esp. alongside our strawberry croissant" at bounding box center [226, 340] width 13 height 13
click at [459, 391] on icon at bounding box center [458, 390] width 13 height 13
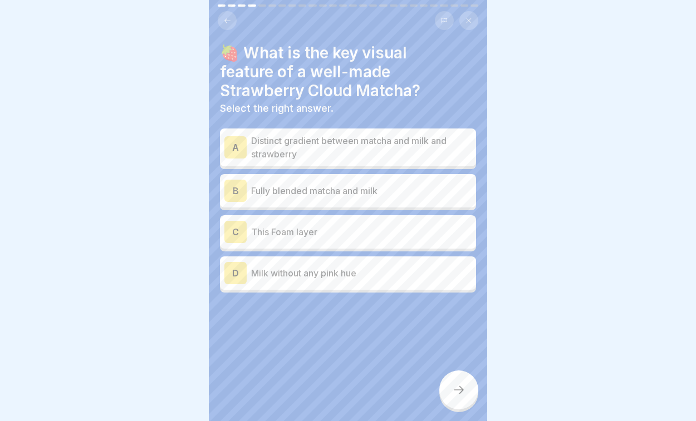
click at [370, 158] on p "Distinct gradient between matcha and milk and strawberry" at bounding box center [361, 147] width 220 height 27
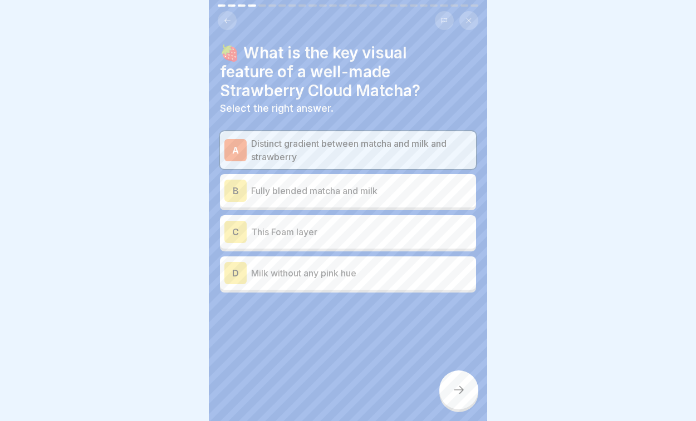
click at [473, 401] on div at bounding box center [458, 390] width 39 height 39
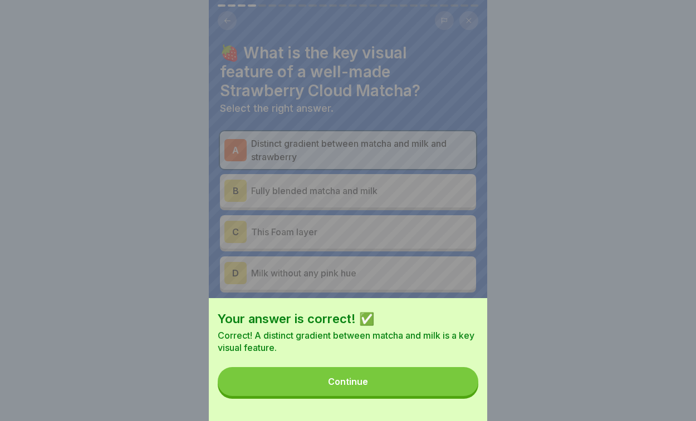
click at [418, 382] on button "Continue" at bounding box center [348, 381] width 261 height 29
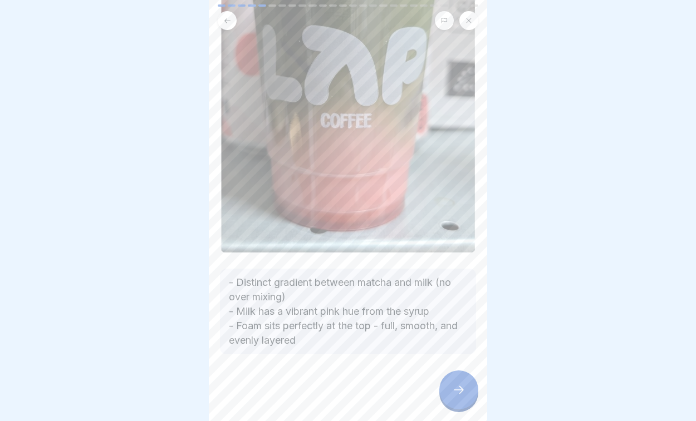
scroll to position [259, 0]
click at [460, 377] on div at bounding box center [458, 390] width 39 height 39
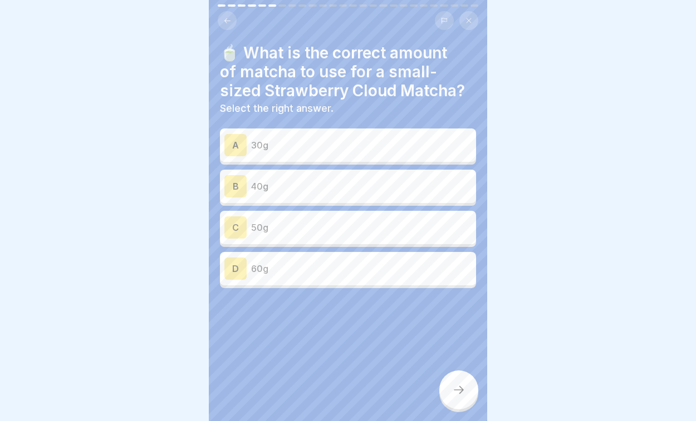
click at [281, 198] on div "B 40g" at bounding box center [348, 186] width 256 height 33
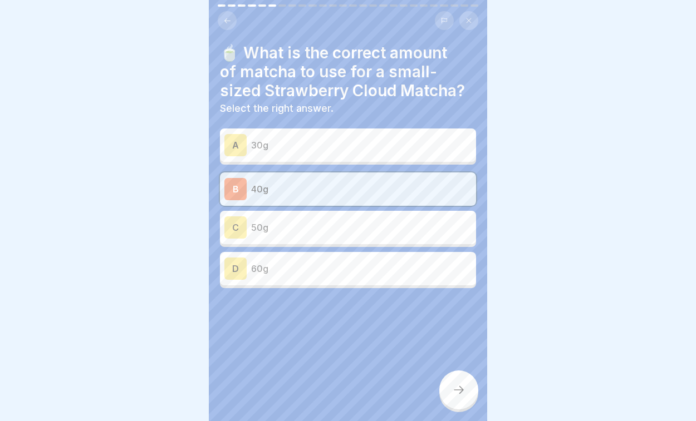
click at [458, 380] on div at bounding box center [458, 390] width 39 height 39
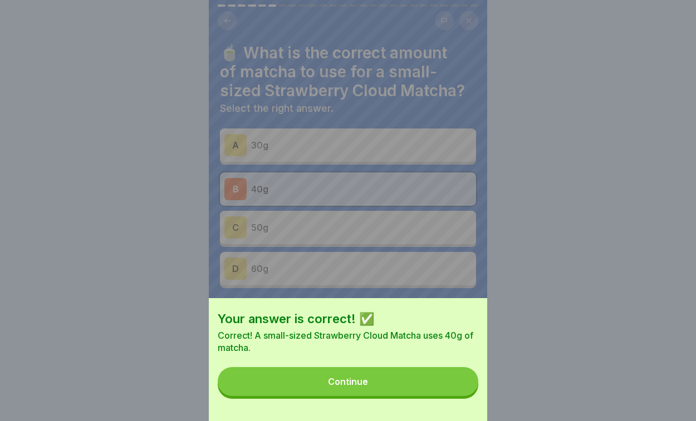
click at [389, 367] on div "Your answer is correct! ✅ Correct! A small-sized Strawberry Cloud Matcha uses 4…" at bounding box center [348, 359] width 278 height 123
click at [387, 380] on button "Continue" at bounding box center [348, 381] width 261 height 29
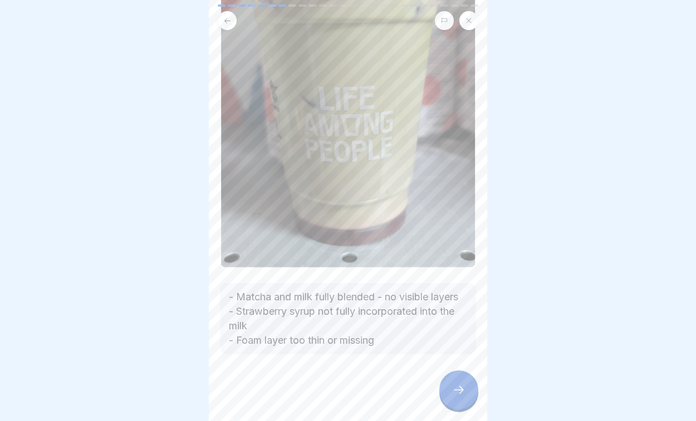
scroll to position [195, 0]
click at [458, 400] on div at bounding box center [458, 390] width 39 height 39
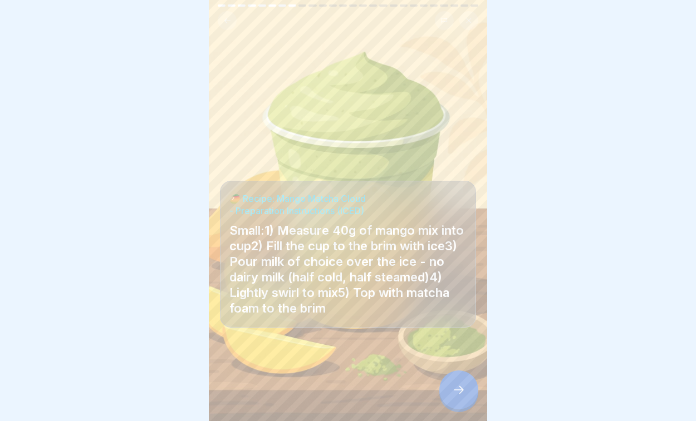
click at [466, 386] on div at bounding box center [458, 390] width 39 height 39
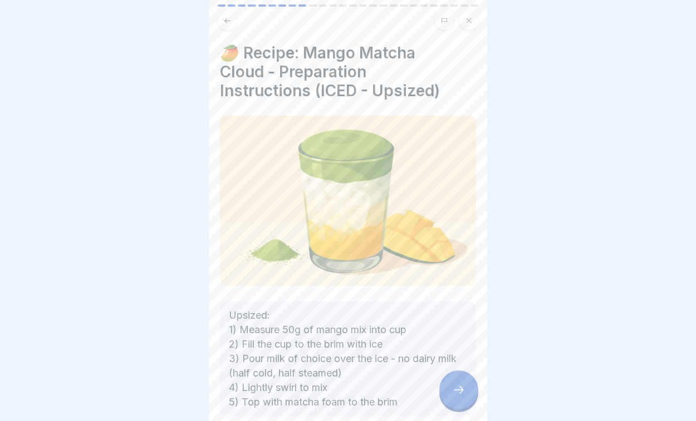
scroll to position [0, 0]
click at [464, 399] on div at bounding box center [458, 390] width 39 height 39
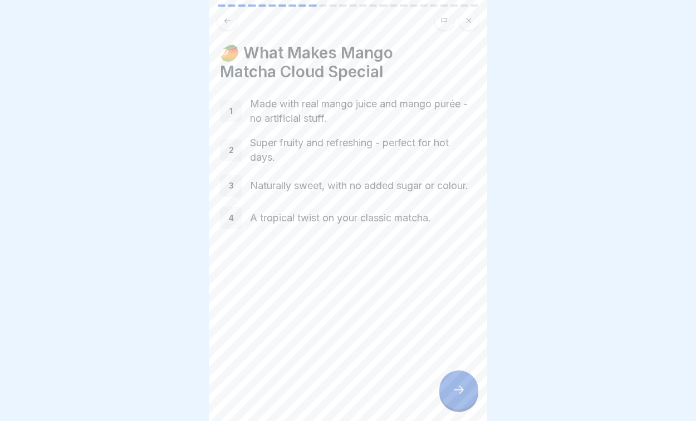
click at [464, 399] on div at bounding box center [458, 390] width 39 height 39
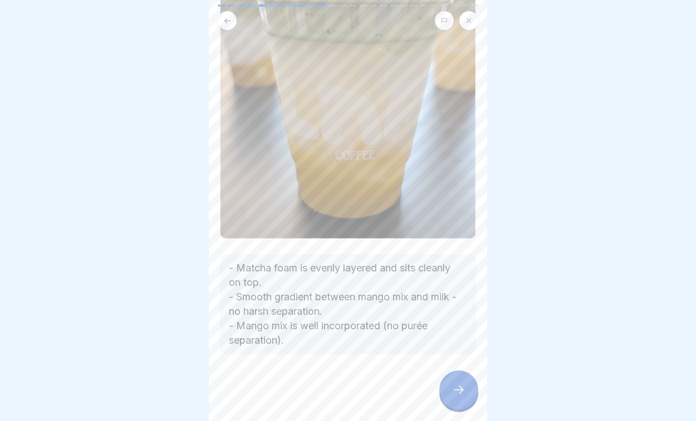
scroll to position [169, 0]
click at [461, 387] on icon at bounding box center [458, 390] width 13 height 13
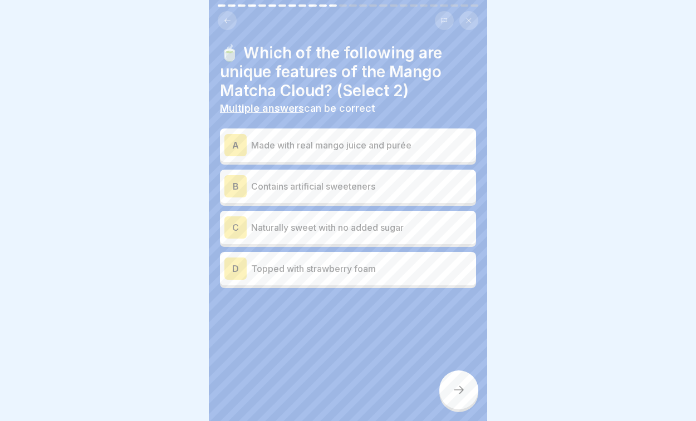
click at [407, 150] on p "Made with real mango juice and purée" at bounding box center [361, 145] width 220 height 13
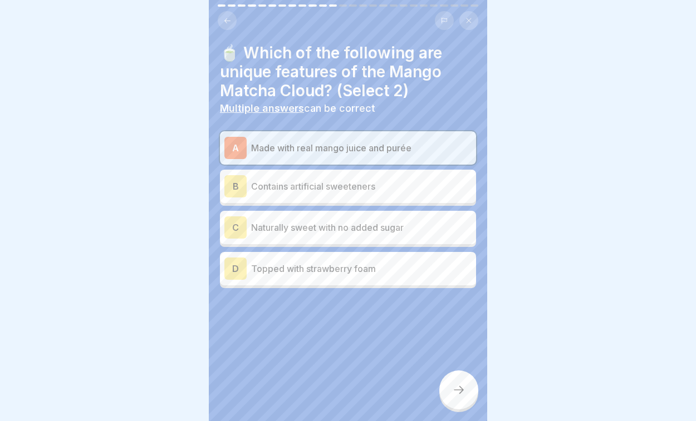
click at [396, 224] on p "Naturally sweet with no added sugar" at bounding box center [361, 227] width 220 height 13
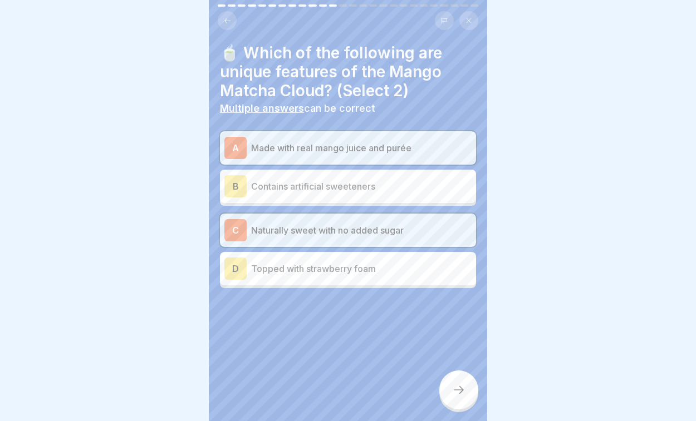
click at [461, 384] on div at bounding box center [458, 390] width 39 height 39
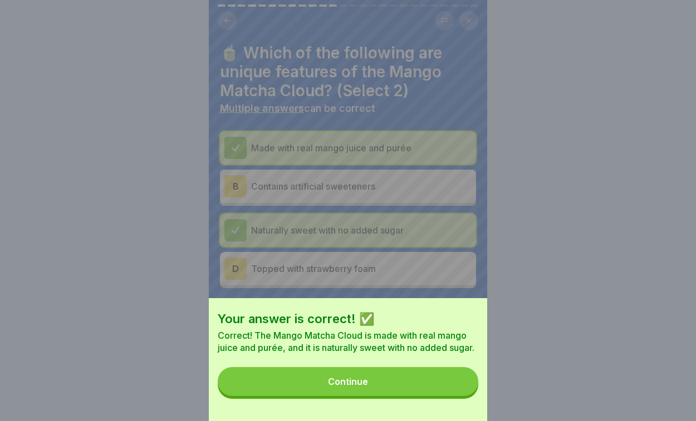
click at [409, 380] on button "Continue" at bounding box center [348, 381] width 261 height 29
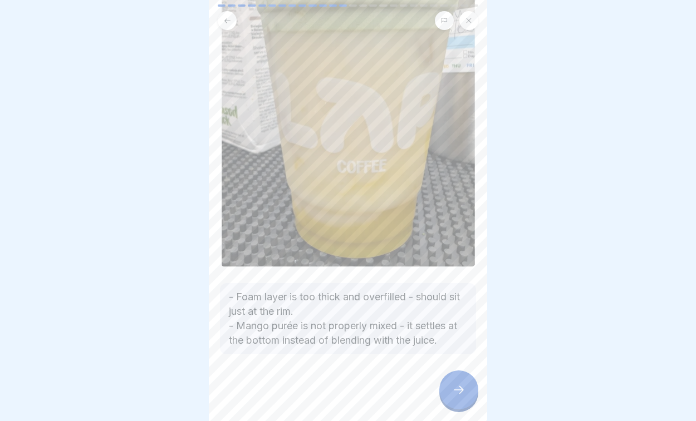
scroll to position [203, 0]
click at [449, 390] on div at bounding box center [458, 390] width 39 height 39
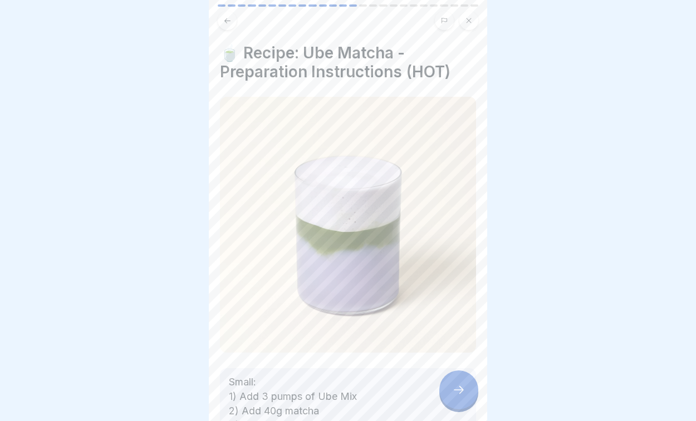
scroll to position [0, 0]
click at [464, 381] on div at bounding box center [458, 390] width 39 height 39
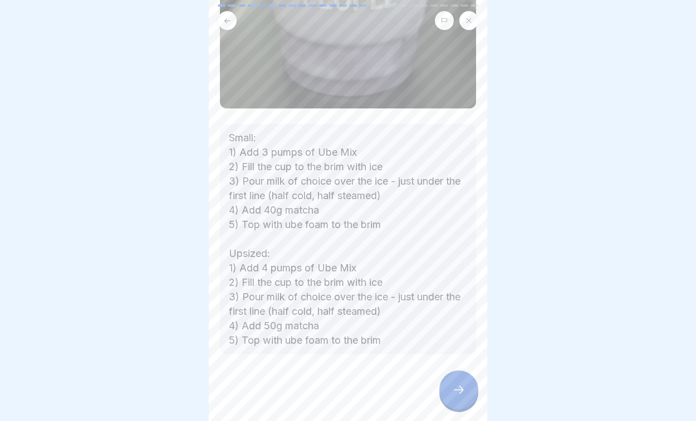
scroll to position [343, 0]
click at [458, 381] on div at bounding box center [458, 390] width 39 height 39
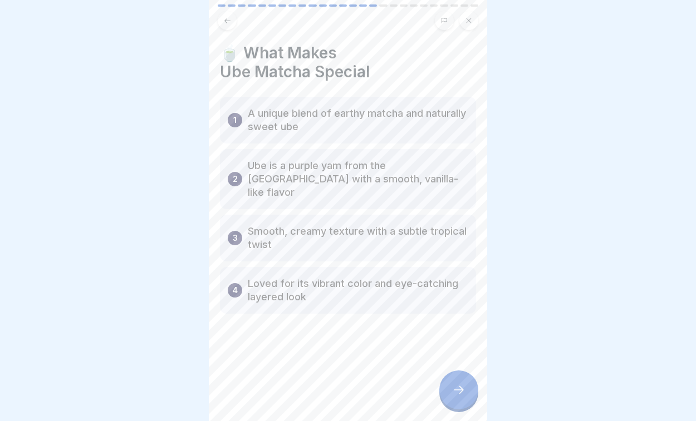
click at [458, 381] on div at bounding box center [458, 390] width 39 height 39
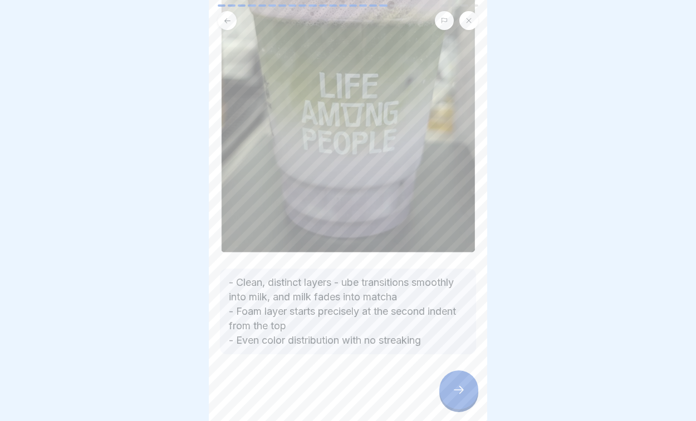
scroll to position [195, 0]
click at [458, 385] on icon at bounding box center [458, 390] width 13 height 13
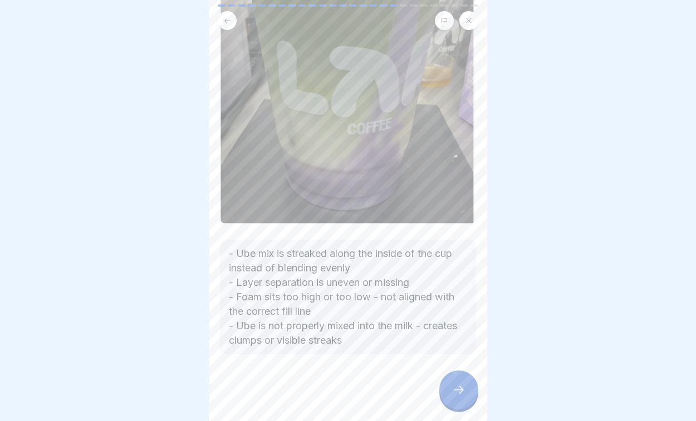
scroll to position [224, 0]
click at [465, 395] on div at bounding box center [458, 390] width 39 height 39
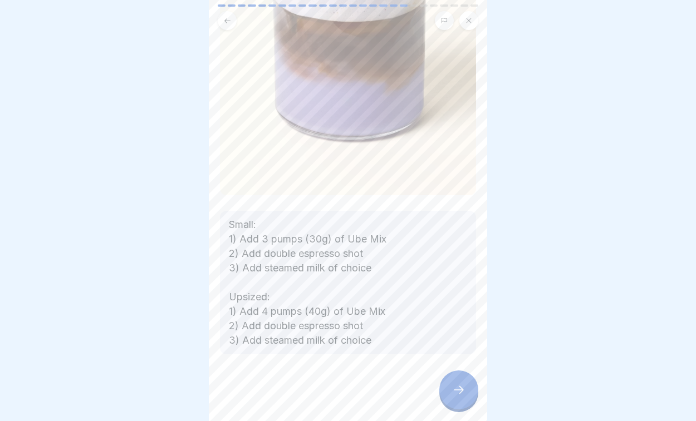
scroll to position [272, 0]
click at [458, 382] on div at bounding box center [458, 390] width 39 height 39
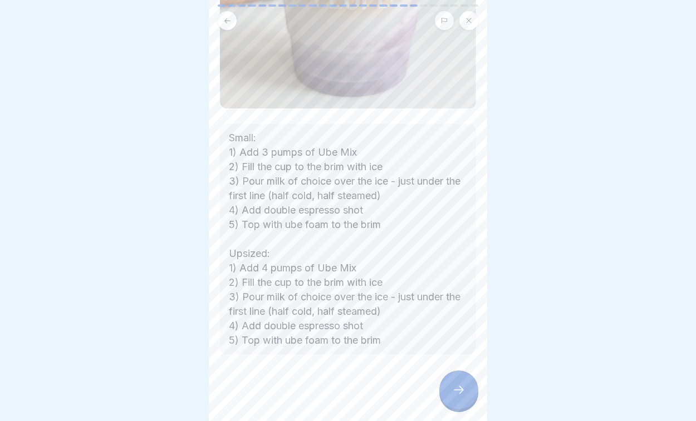
scroll to position [326, 0]
click at [455, 386] on icon at bounding box center [458, 390] width 13 height 13
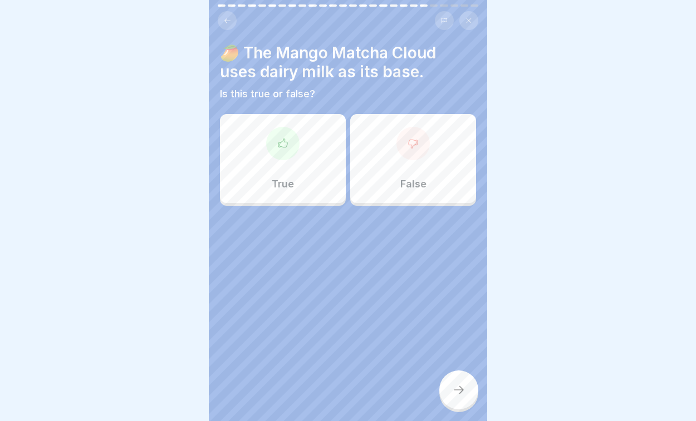
click at [396, 197] on div "False" at bounding box center [413, 158] width 126 height 89
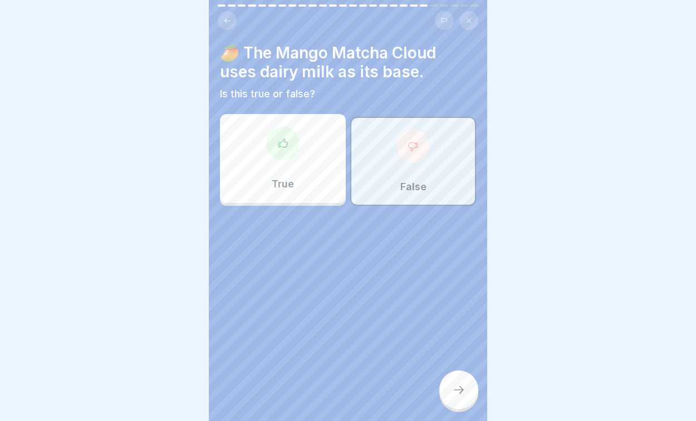
click at [459, 387] on icon at bounding box center [458, 390] width 13 height 13
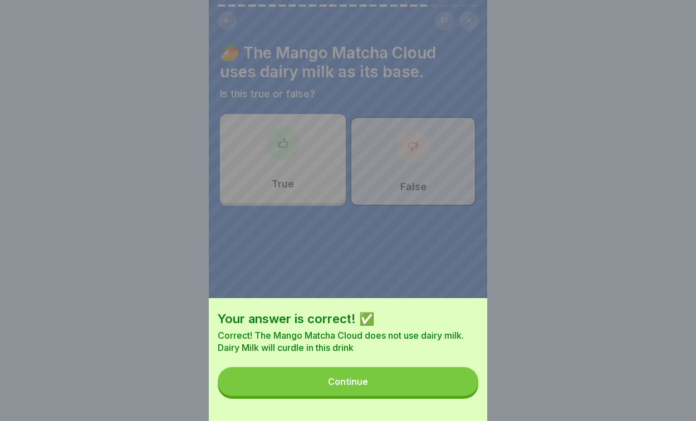
click at [420, 387] on button "Continue" at bounding box center [348, 381] width 261 height 29
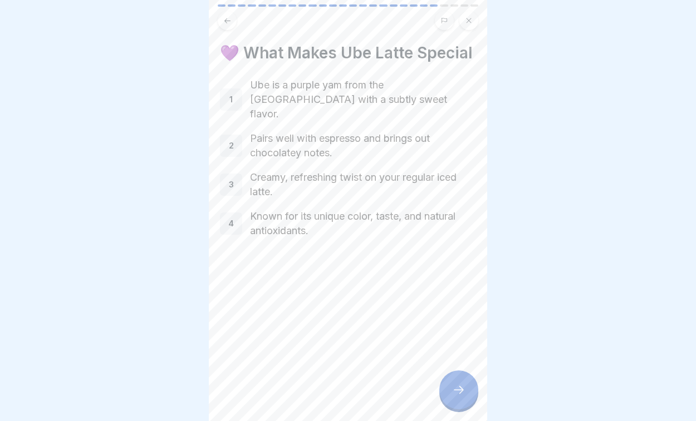
click at [454, 381] on div at bounding box center [458, 390] width 39 height 39
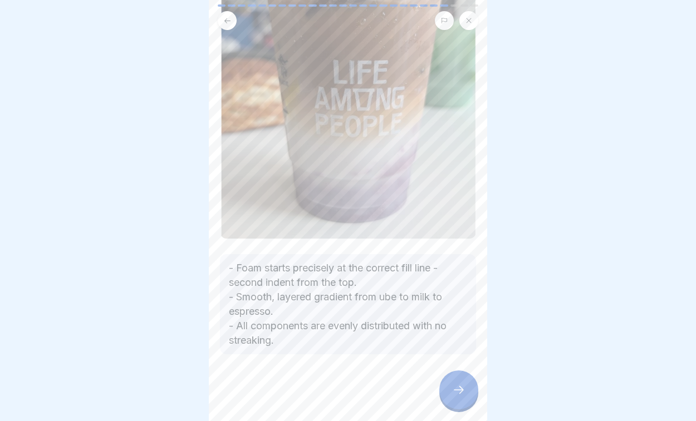
scroll to position [197, 0]
click at [461, 404] on div at bounding box center [458, 390] width 39 height 39
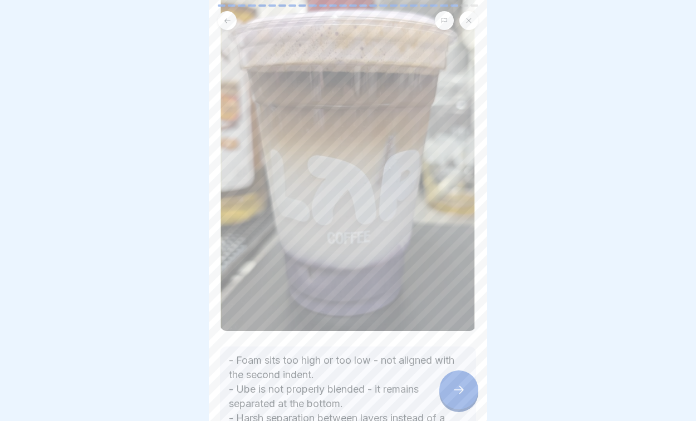
scroll to position [200, 0]
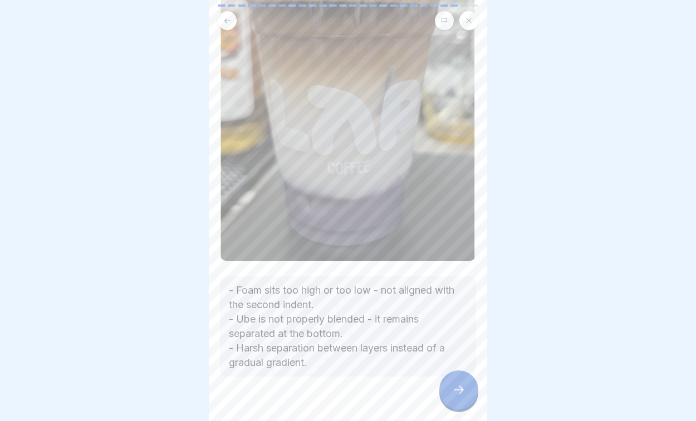
click at [454, 390] on icon at bounding box center [458, 390] width 13 height 13
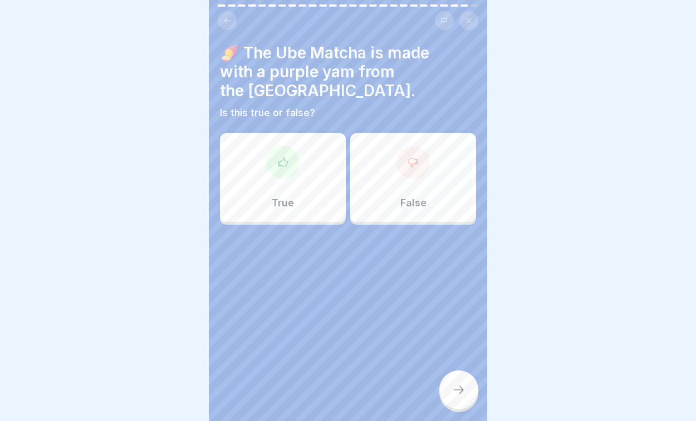
click at [316, 158] on div "True" at bounding box center [283, 177] width 126 height 89
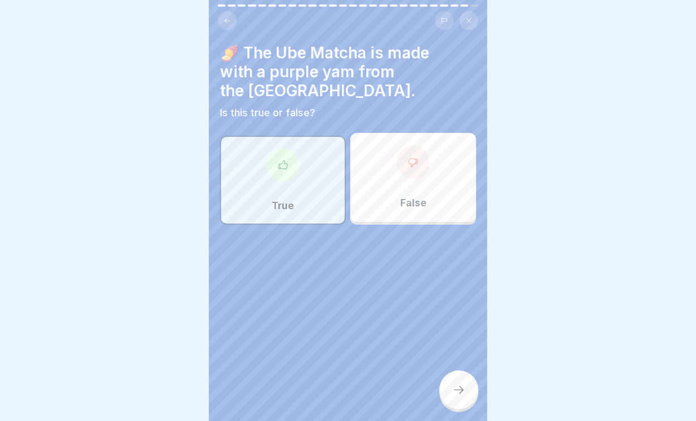
click at [455, 382] on div at bounding box center [458, 390] width 39 height 39
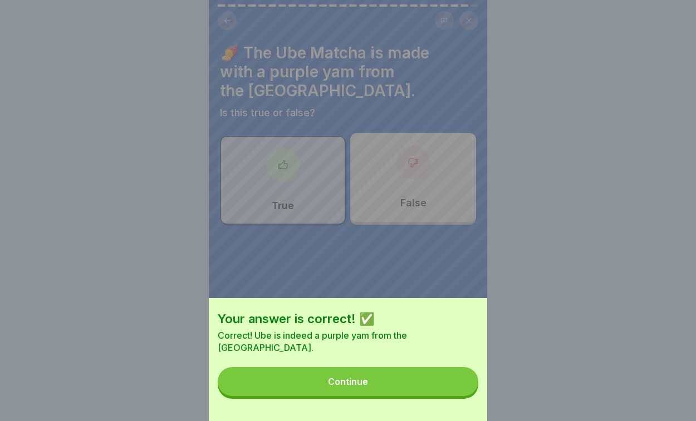
click at [433, 381] on button "Continue" at bounding box center [348, 381] width 261 height 29
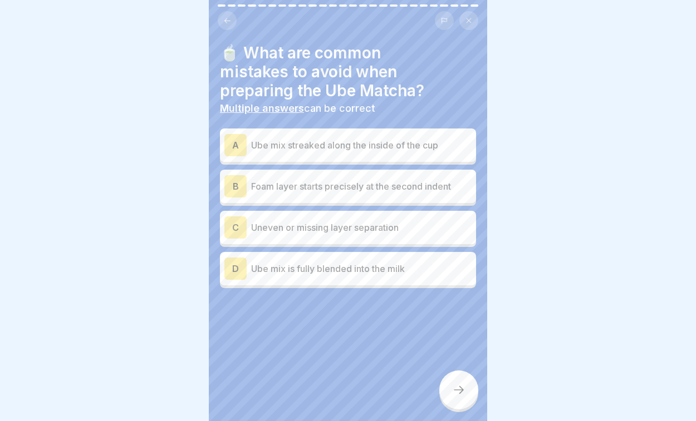
click at [399, 143] on p "Ube mix streaked along the inside of the cup" at bounding box center [361, 145] width 220 height 13
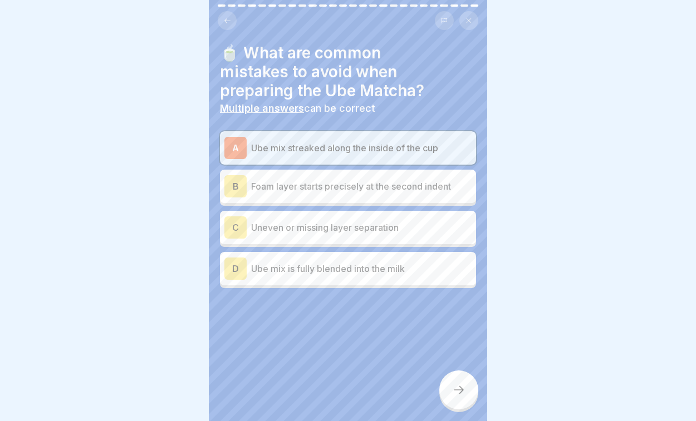
click at [395, 224] on p "Uneven or missing layer separation" at bounding box center [361, 227] width 220 height 13
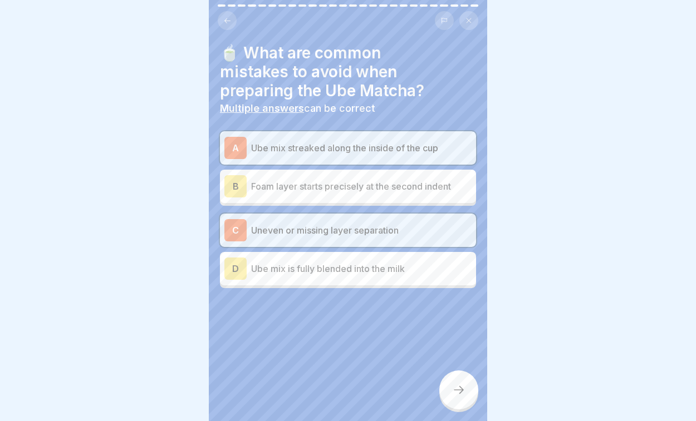
click at [442, 18] on icon at bounding box center [444, 20] width 5 height 5
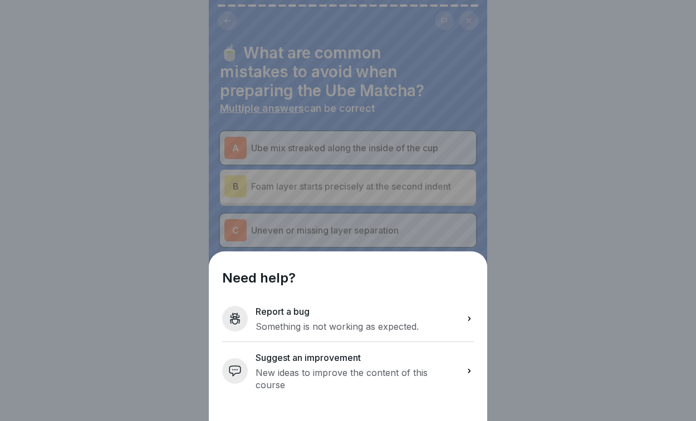
click at [342, 389] on p "New ideas to improve the content of this course" at bounding box center [357, 379] width 202 height 24
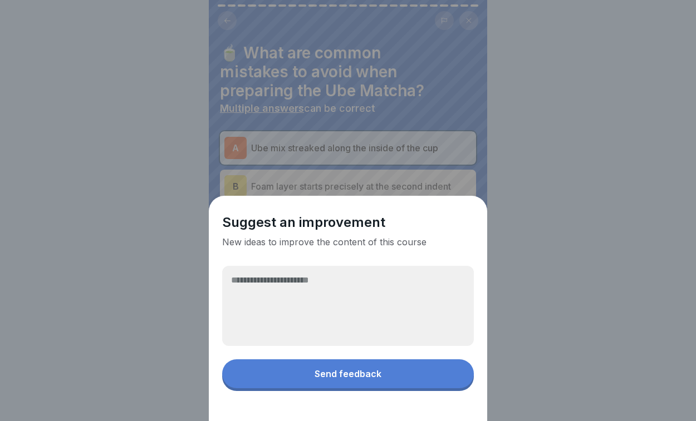
click at [301, 294] on textarea at bounding box center [348, 306] width 252 height 80
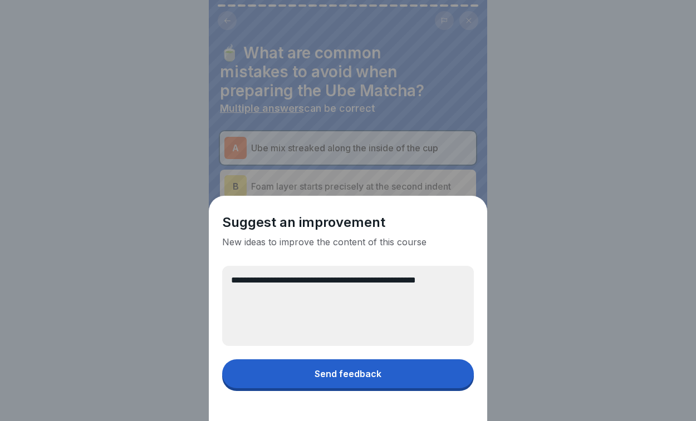
type textarea "**********"
click at [295, 374] on button "Send feedback" at bounding box center [348, 374] width 252 height 29
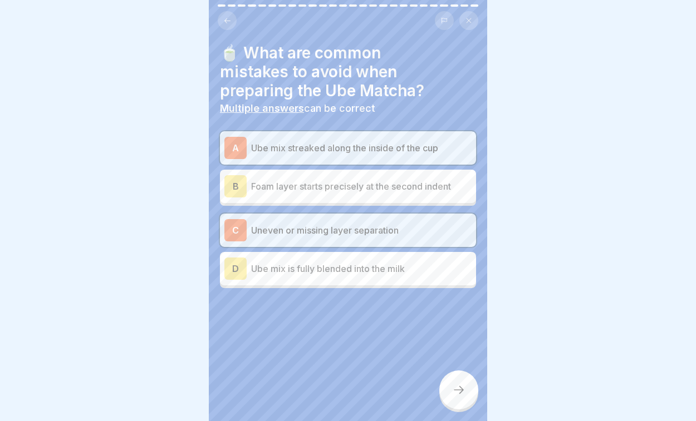
click at [465, 401] on div at bounding box center [458, 390] width 39 height 39
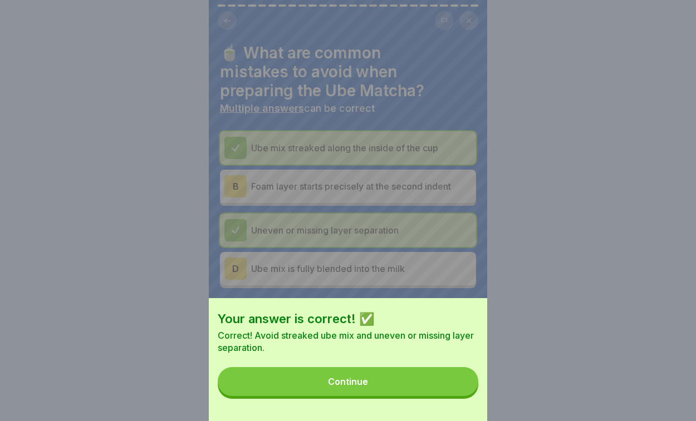
click at [424, 381] on button "Continue" at bounding box center [348, 381] width 261 height 29
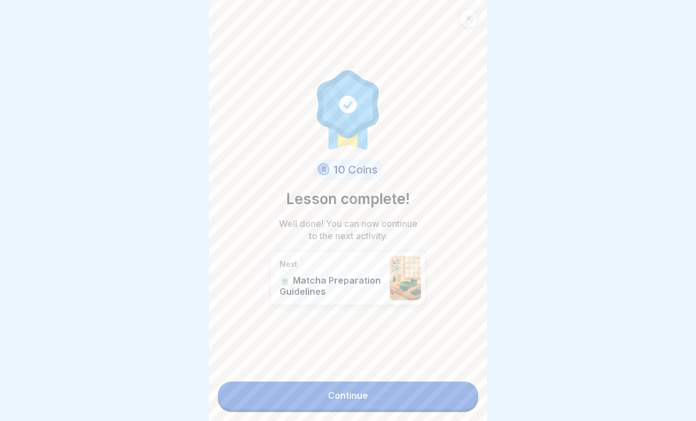
click at [374, 396] on link "Continue" at bounding box center [348, 396] width 261 height 28
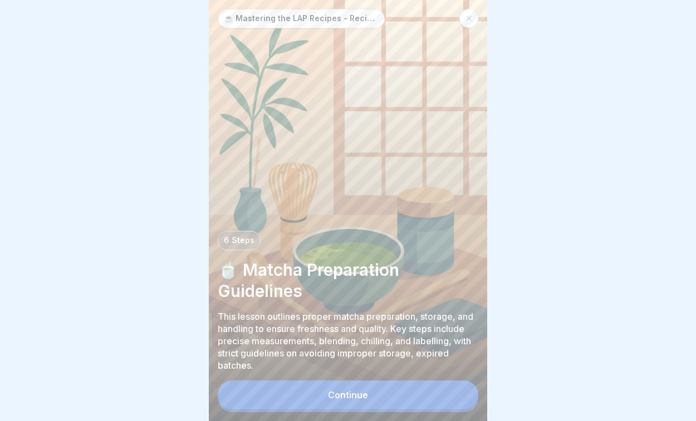
click at [472, 12] on div at bounding box center [468, 18] width 19 height 19
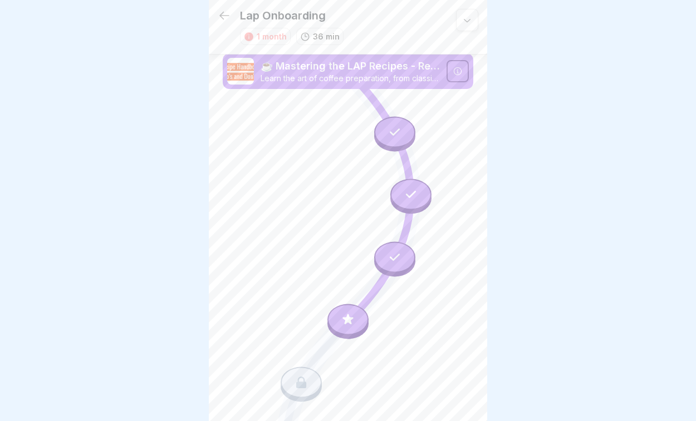
click at [227, 13] on icon at bounding box center [224, 15] width 13 height 13
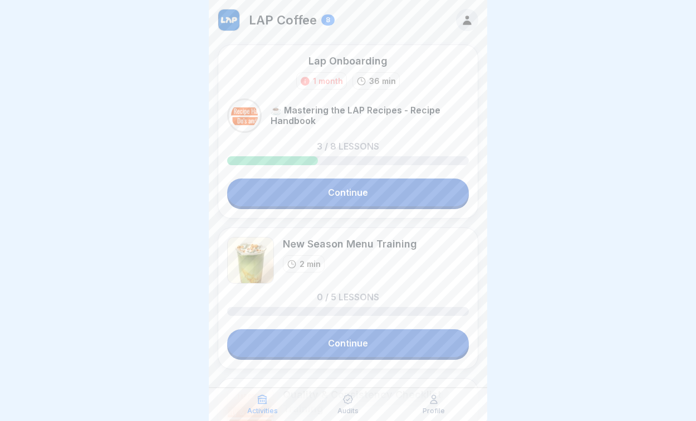
click at [347, 342] on link "Continue" at bounding box center [348, 344] width 242 height 28
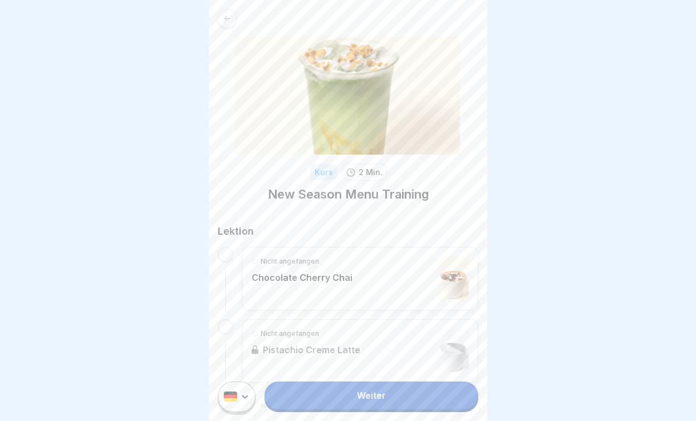
click at [326, 272] on p "Chocolate Cherry Chai" at bounding box center [302, 277] width 101 height 11
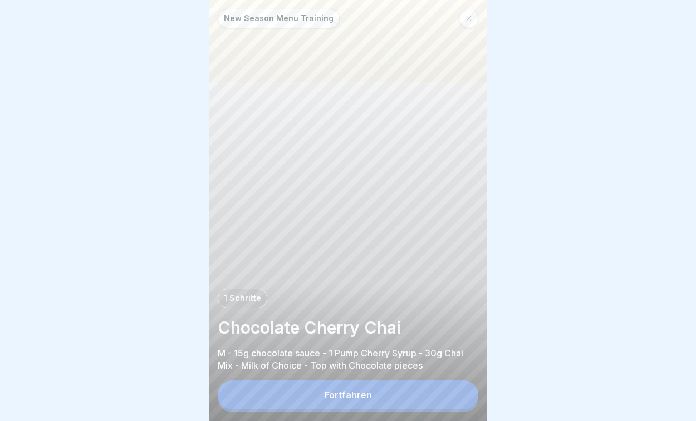
click at [362, 391] on div "Fortfahren" at bounding box center [348, 395] width 47 height 10
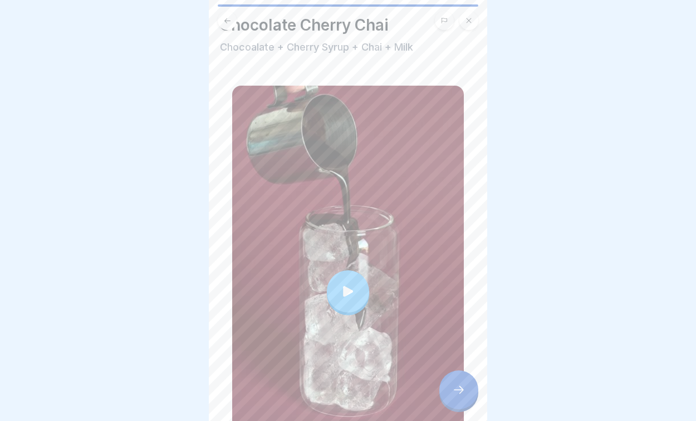
scroll to position [39, 0]
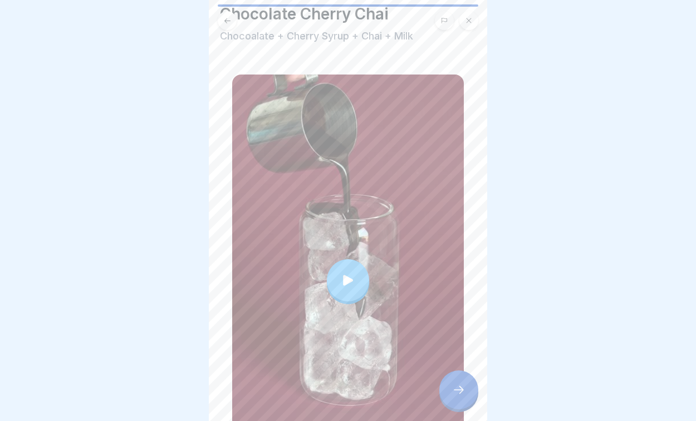
click at [445, 401] on div at bounding box center [458, 390] width 39 height 39
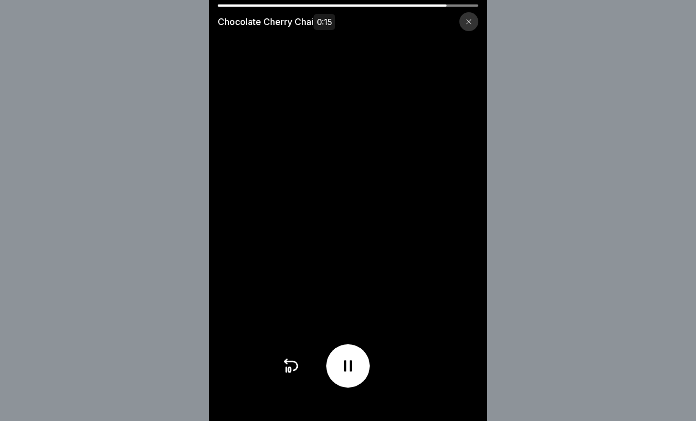
click at [358, 375] on div at bounding box center [347, 366] width 43 height 43
click at [468, 17] on div at bounding box center [468, 21] width 19 height 19
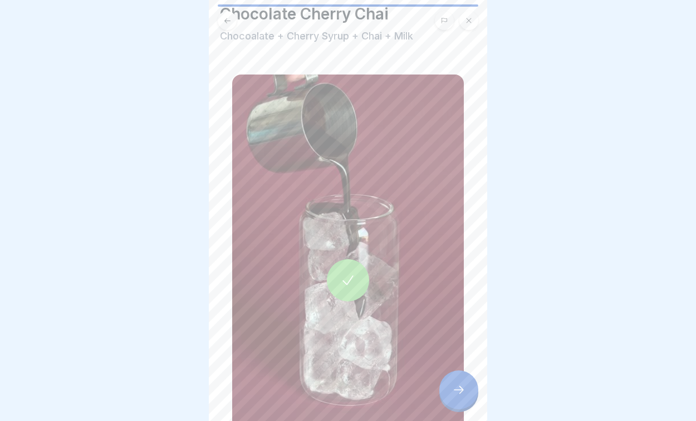
click at [443, 22] on icon at bounding box center [444, 20] width 7 height 7
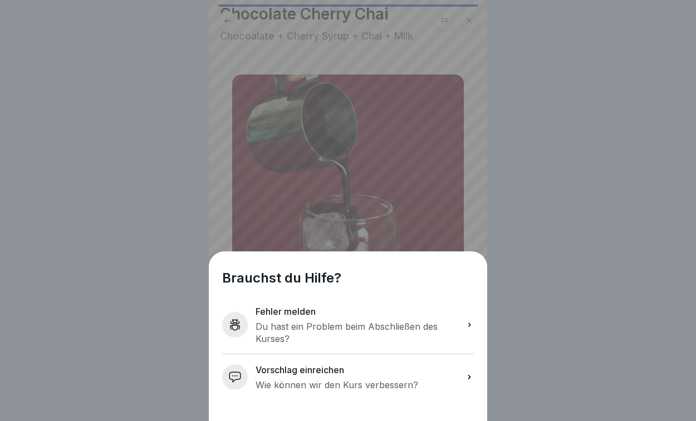
click at [298, 390] on p "Wie können wir den Kurs verbessern?" at bounding box center [337, 385] width 163 height 12
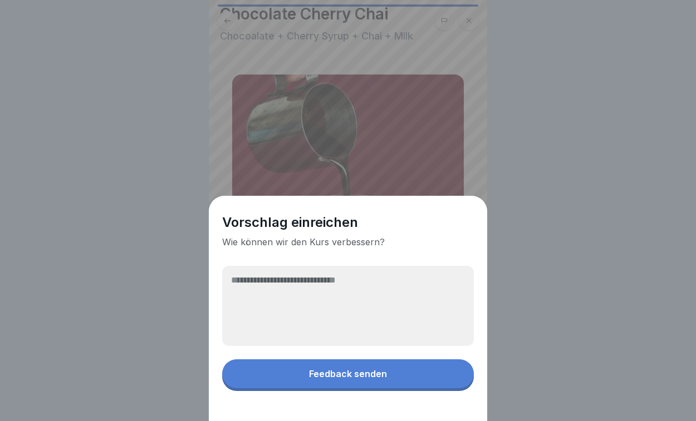
click at [299, 301] on textarea at bounding box center [348, 306] width 252 height 80
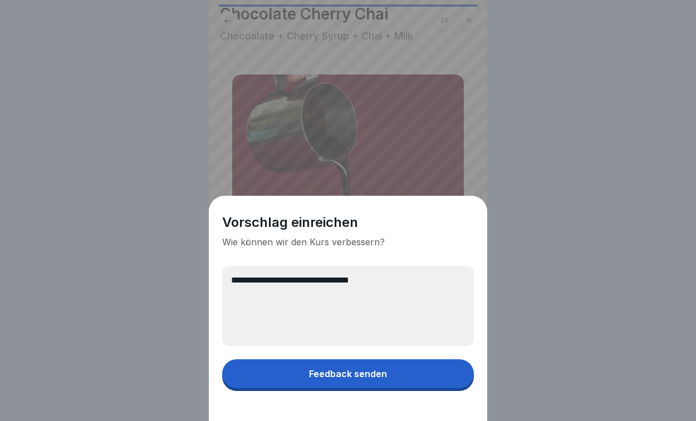
type textarea "**********"
click at [284, 377] on button "Feedback senden" at bounding box center [348, 374] width 252 height 29
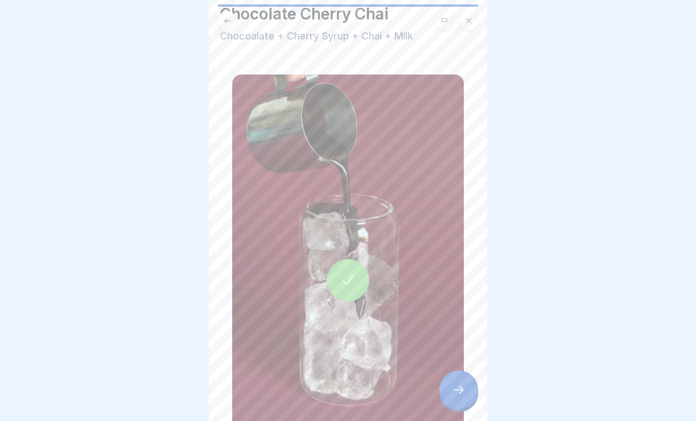
click at [473, 405] on div "Chocolate Cherry Chai Chocoalate + Cherry Syrup + Chai + Milk" at bounding box center [348, 245] width 256 height 482
click at [464, 395] on icon at bounding box center [458, 390] width 13 height 13
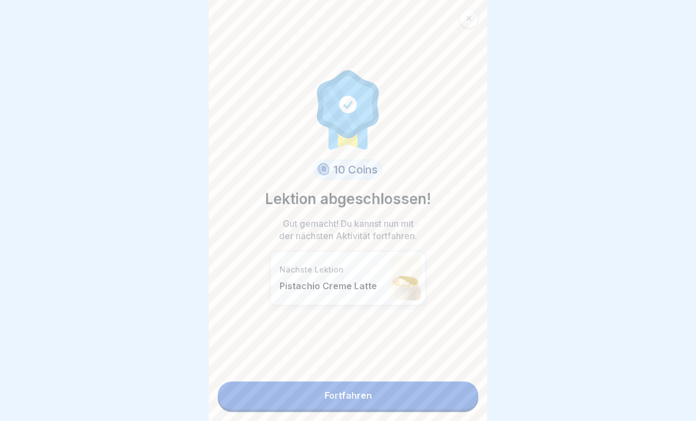
click at [397, 397] on link "Fortfahren" at bounding box center [348, 396] width 261 height 28
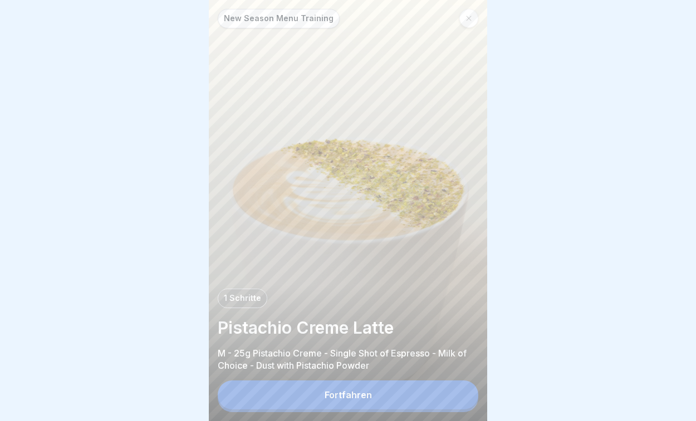
click at [384, 384] on button "Fortfahren" at bounding box center [348, 395] width 261 height 29
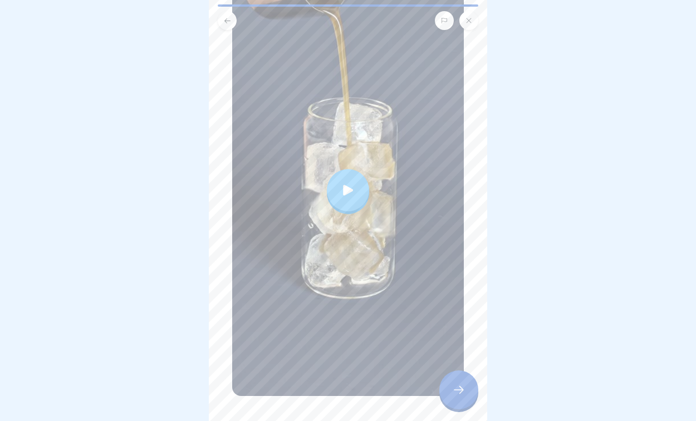
scroll to position [114, 0]
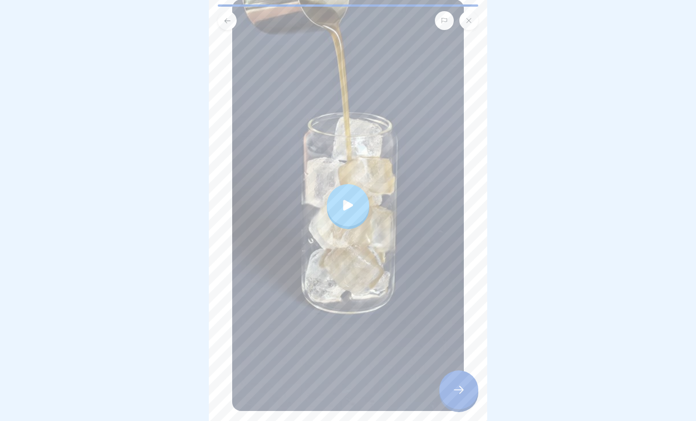
click at [344, 194] on div at bounding box center [348, 205] width 42 height 42
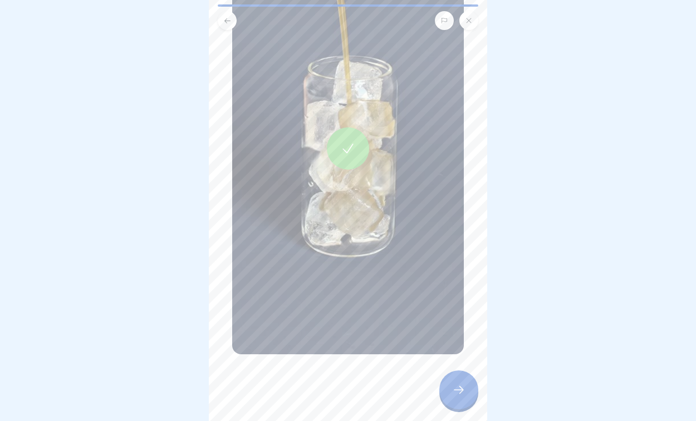
scroll to position [171, 0]
click at [461, 392] on icon at bounding box center [458, 390] width 13 height 13
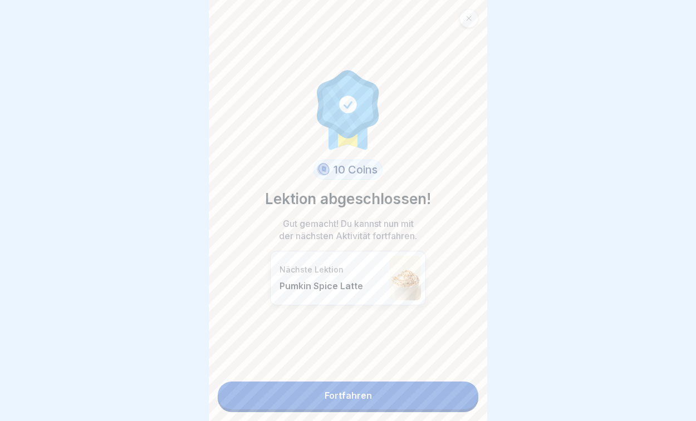
click at [400, 402] on link "Fortfahren" at bounding box center [348, 396] width 261 height 28
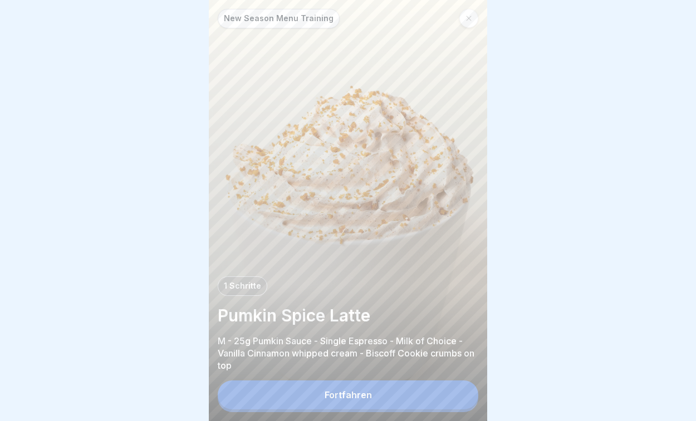
click at [353, 388] on button "Fortfahren" at bounding box center [348, 395] width 261 height 29
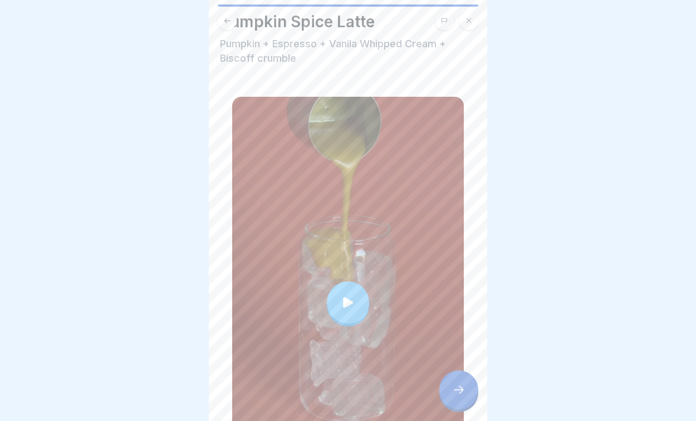
scroll to position [23, 0]
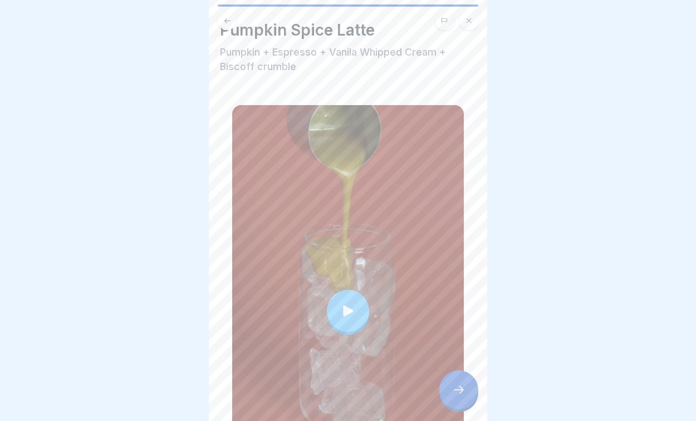
click at [347, 300] on div at bounding box center [348, 311] width 42 height 42
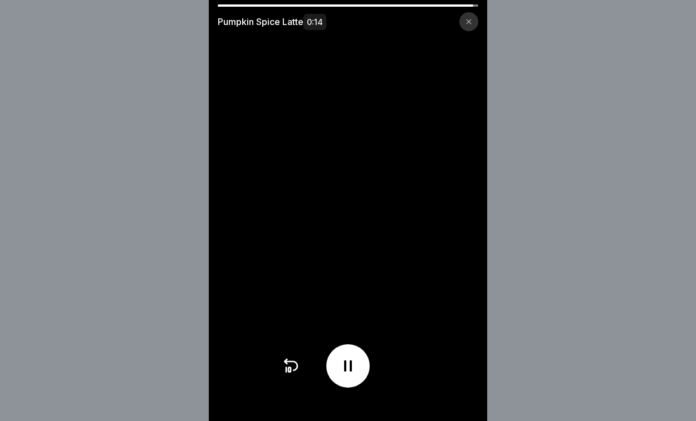
click at [355, 374] on icon at bounding box center [348, 366] width 18 height 18
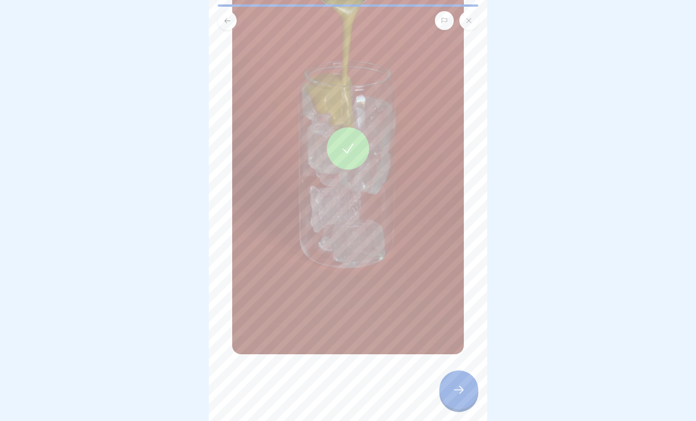
scroll to position [185, 0]
click at [449, 389] on div at bounding box center [458, 390] width 39 height 39
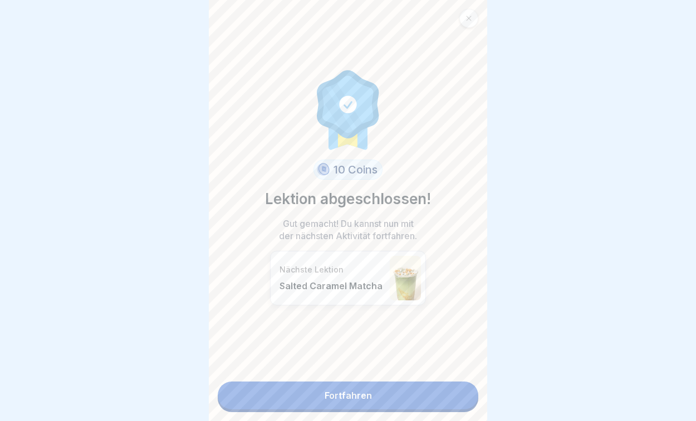
click at [333, 406] on link "Fortfahren" at bounding box center [348, 396] width 261 height 28
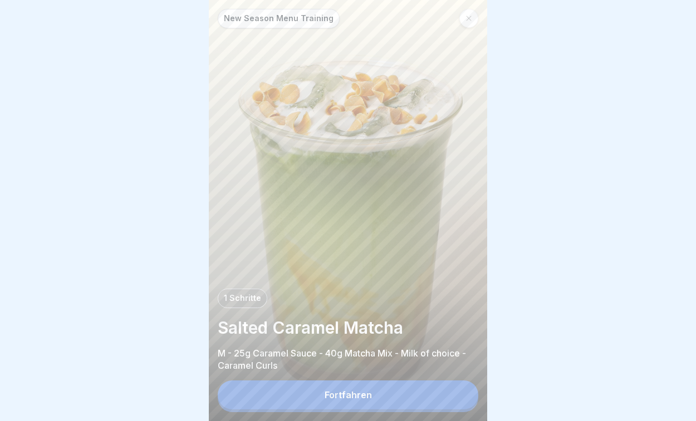
click at [332, 405] on button "Fortfahren" at bounding box center [348, 395] width 261 height 29
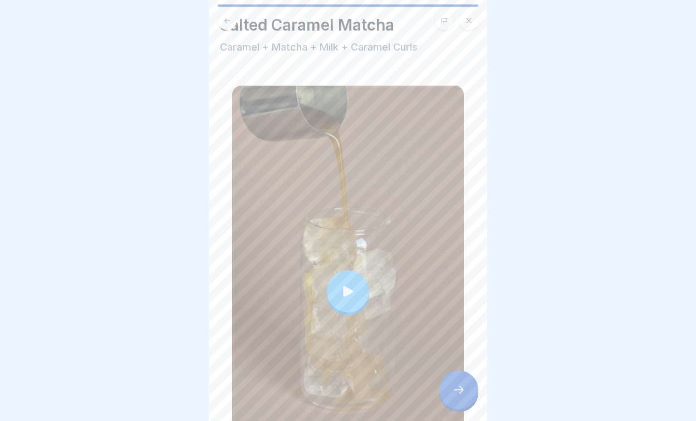
scroll to position [34, 0]
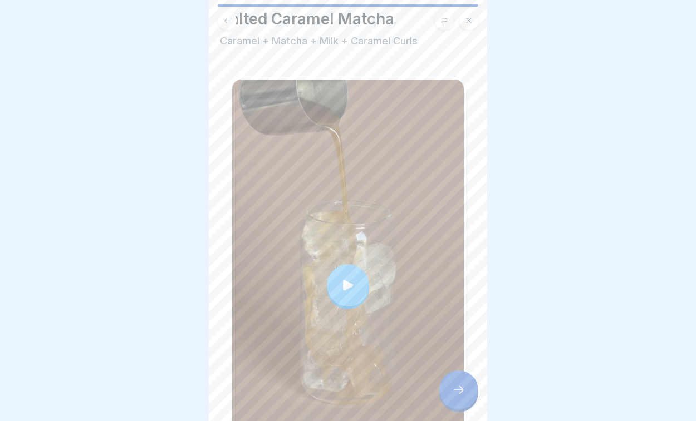
click at [347, 281] on icon at bounding box center [348, 286] width 16 height 16
click at [453, 394] on icon at bounding box center [458, 390] width 13 height 13
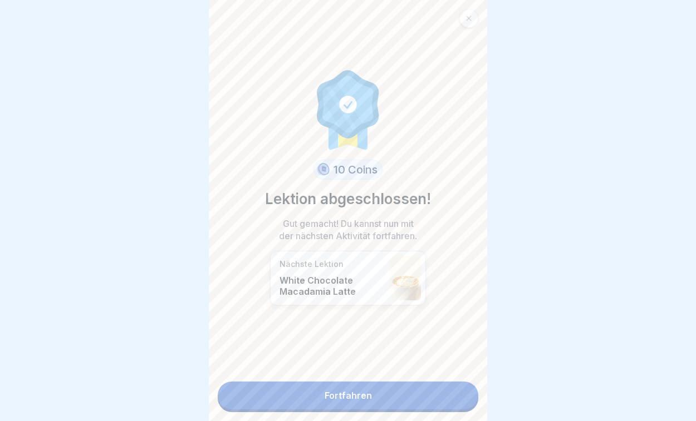
click at [338, 397] on link "Fortfahren" at bounding box center [348, 396] width 261 height 28
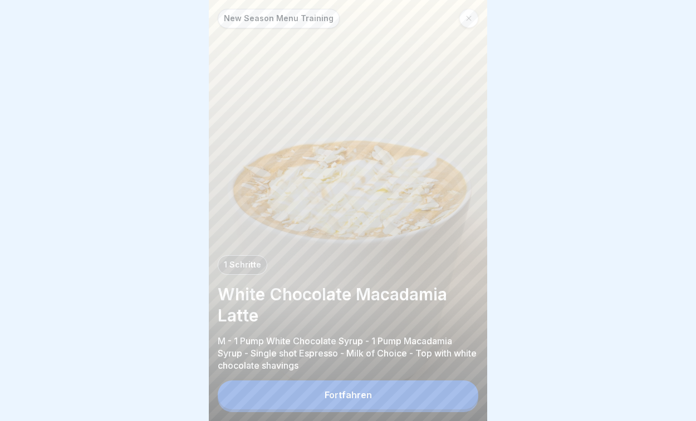
click at [338, 397] on div "Fortfahren" at bounding box center [348, 395] width 47 height 10
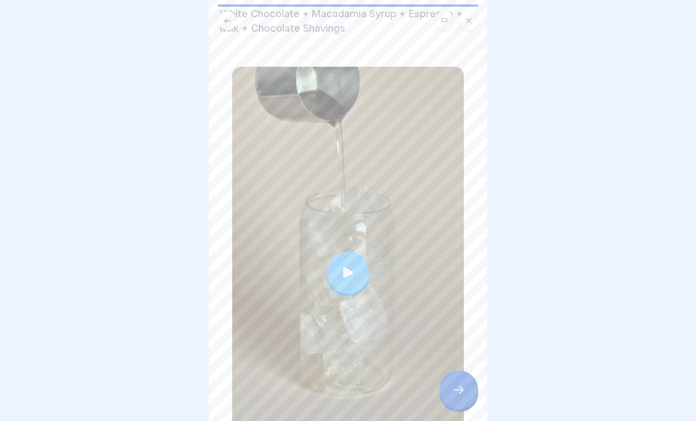
scroll to position [63, 0]
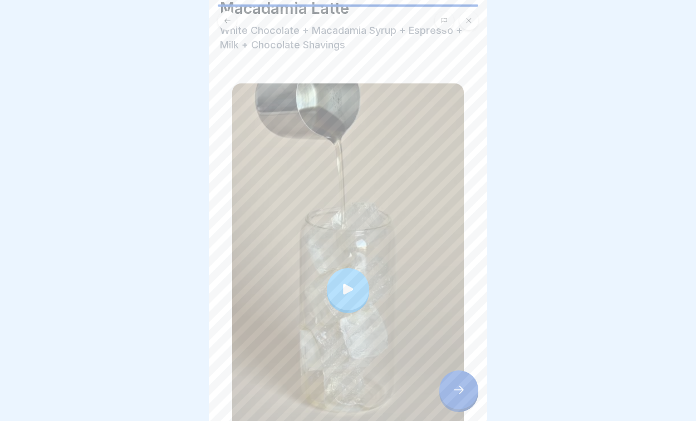
click at [352, 278] on div at bounding box center [348, 289] width 42 height 42
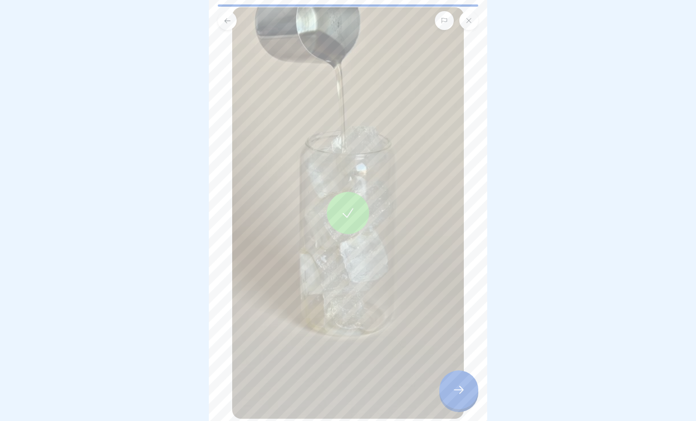
scroll to position [193, 0]
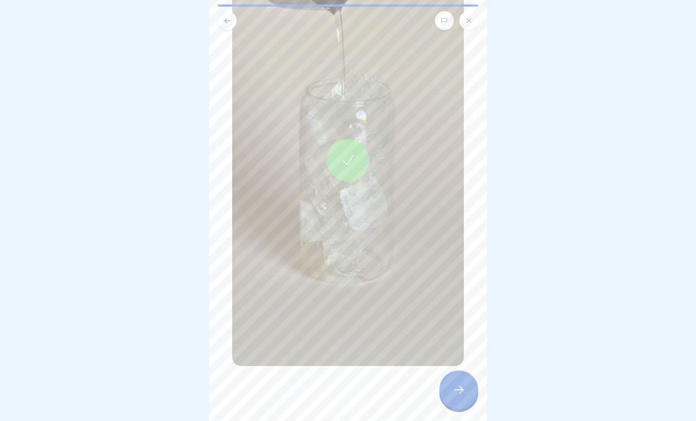
click at [444, 395] on div at bounding box center [458, 390] width 39 height 39
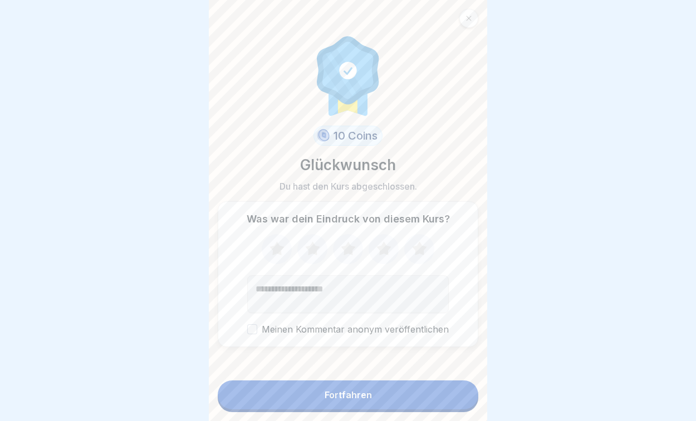
click at [385, 394] on button "Fortfahren" at bounding box center [348, 395] width 261 height 29
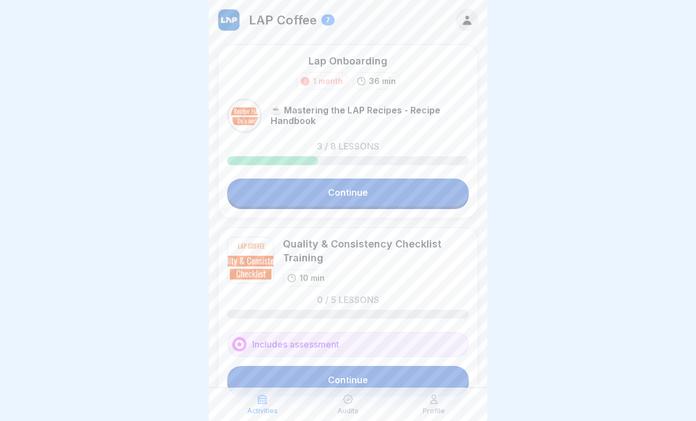
click at [326, 19] on div "7" at bounding box center [327, 19] width 13 height 11
click at [278, 20] on p "LAP Coffee" at bounding box center [283, 20] width 68 height 14
click at [346, 410] on p "Audits" at bounding box center [347, 411] width 21 height 8
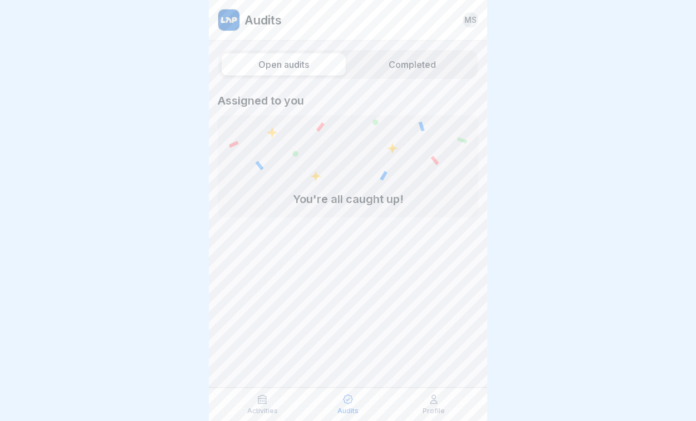
click at [411, 57] on label "Completed" at bounding box center [412, 64] width 124 height 22
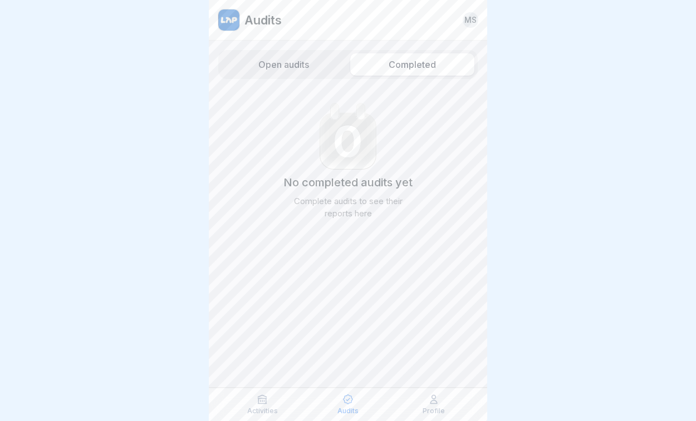
click at [312, 63] on label "Open audits" at bounding box center [284, 64] width 124 height 22
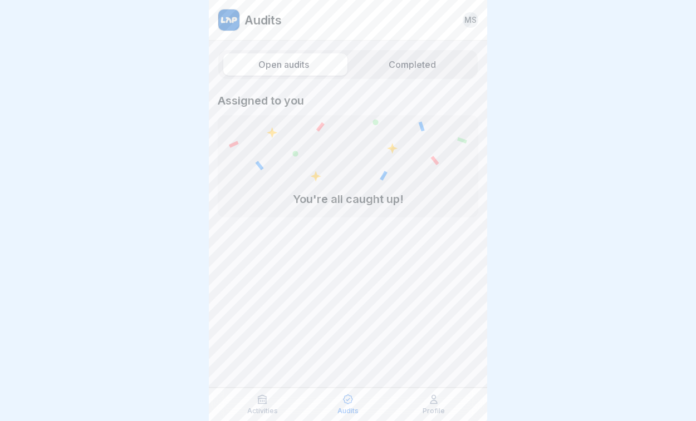
click at [271, 398] on div "Activities" at bounding box center [262, 404] width 80 height 21
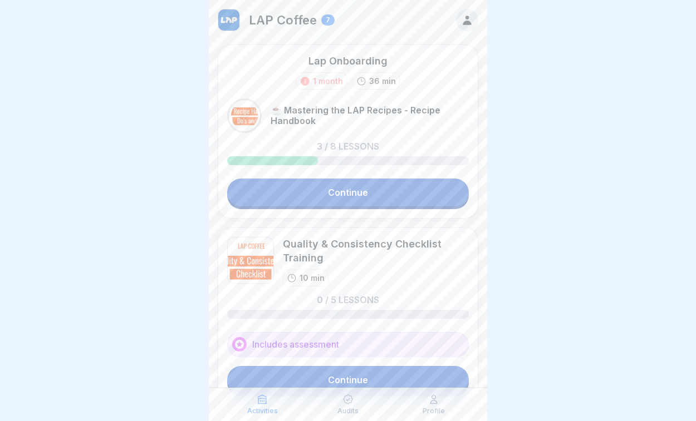
click at [467, 20] on icon at bounding box center [467, 20] width 12 height 12
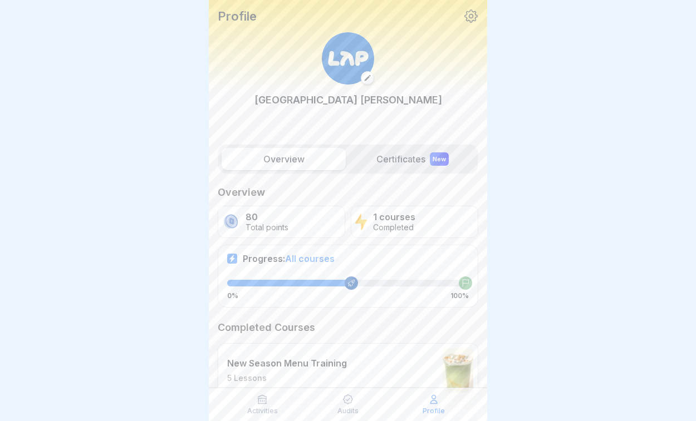
click at [409, 163] on label "Certificates New" at bounding box center [412, 159] width 124 height 22
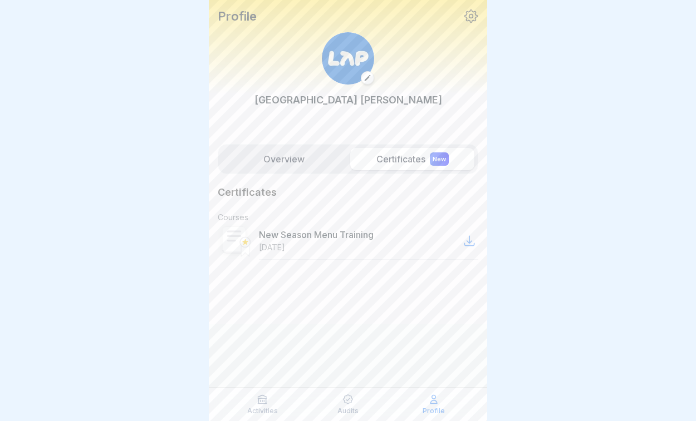
click at [335, 231] on p "New Season Menu Training" at bounding box center [316, 234] width 115 height 11
click at [332, 240] on p "New Season Menu Training" at bounding box center [316, 234] width 115 height 11
click at [291, 160] on label "Overview" at bounding box center [284, 159] width 124 height 22
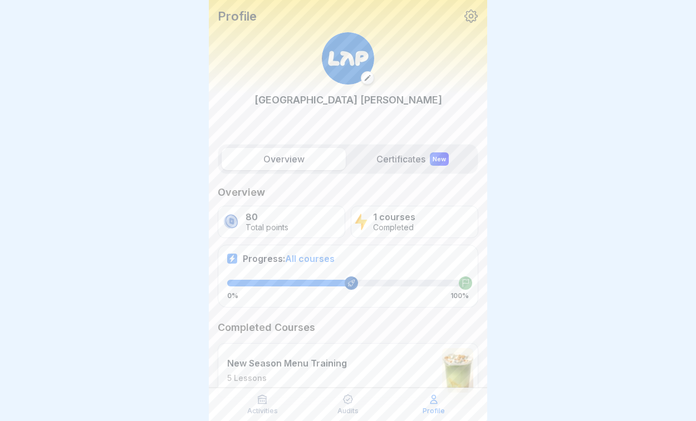
click at [396, 222] on p "1 courses" at bounding box center [394, 217] width 42 height 11
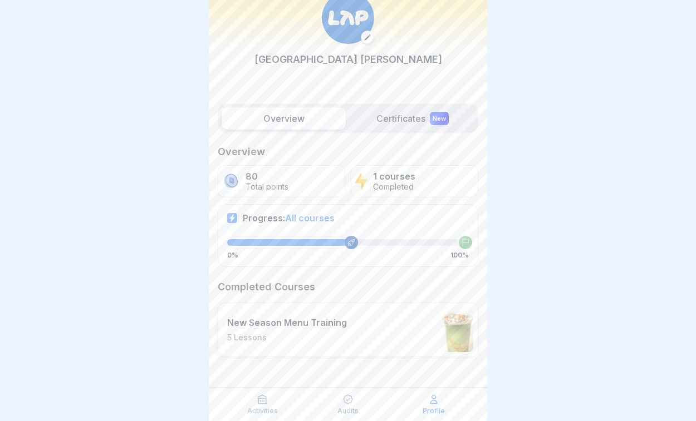
scroll to position [40, 0]
click at [317, 217] on span "All courses" at bounding box center [310, 218] width 50 height 11
click at [308, 323] on p "New Season Menu Training" at bounding box center [287, 323] width 120 height 11
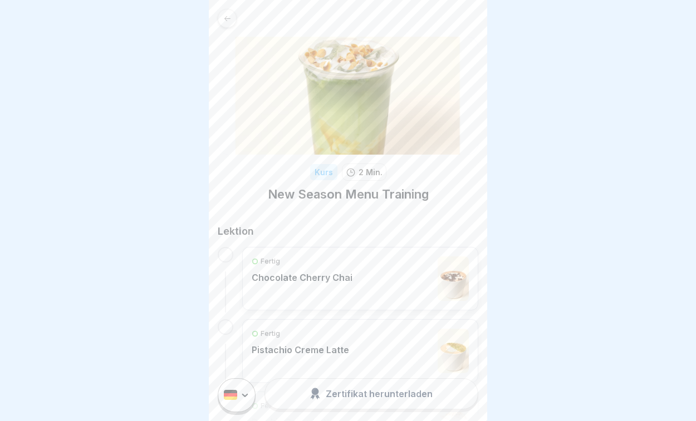
click at [319, 276] on p "Chocolate Cherry Chai" at bounding box center [302, 277] width 101 height 11
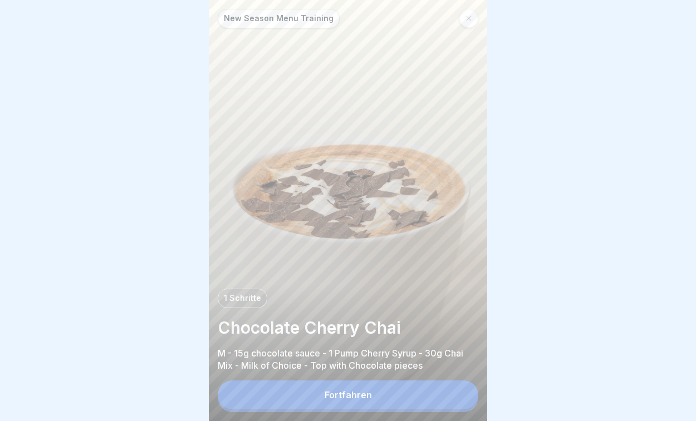
click at [323, 390] on button "Fortfahren" at bounding box center [348, 395] width 261 height 29
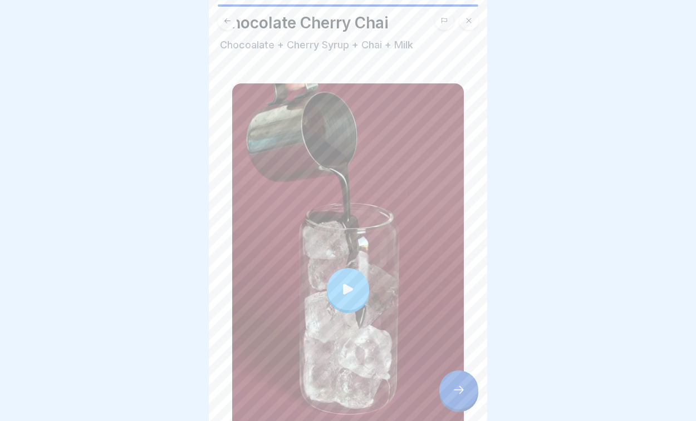
scroll to position [45, 0]
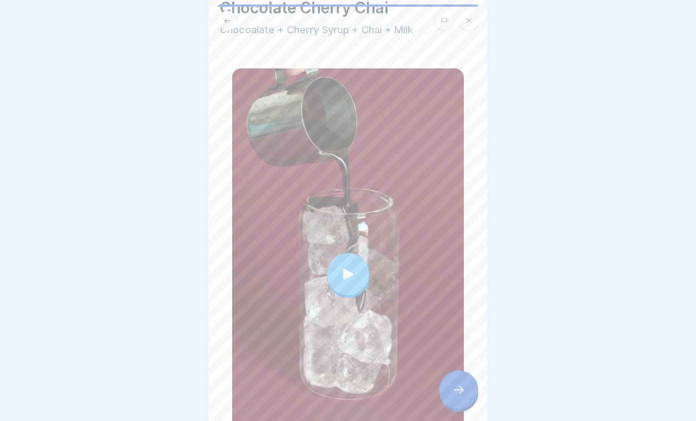
click at [346, 283] on div at bounding box center [348, 274] width 42 height 42
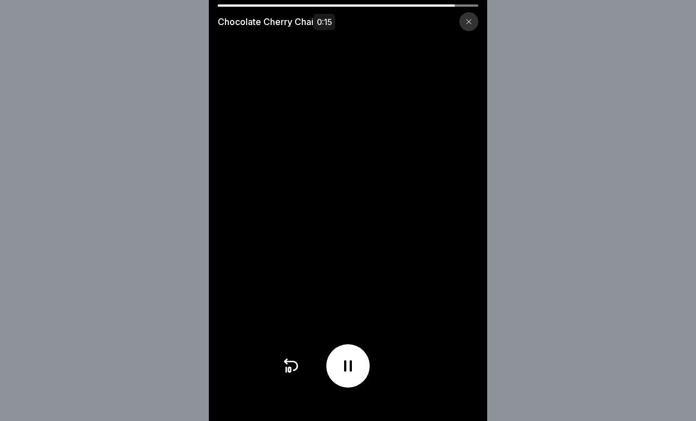
click at [353, 359] on icon at bounding box center [348, 366] width 18 height 18
click at [466, 24] on icon at bounding box center [468, 21] width 5 height 5
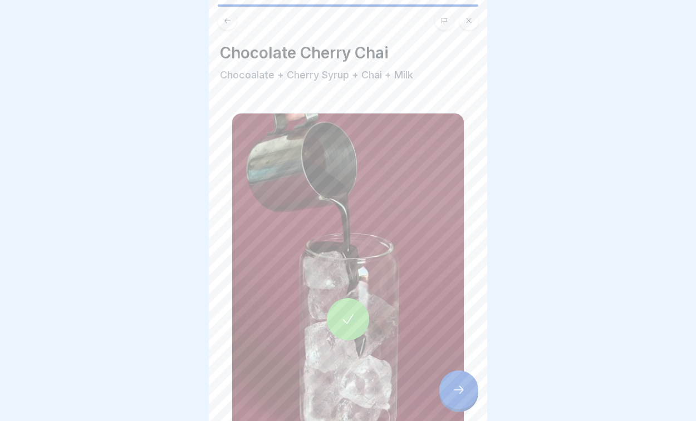
scroll to position [0, 0]
click at [470, 19] on icon at bounding box center [468, 20] width 5 height 5
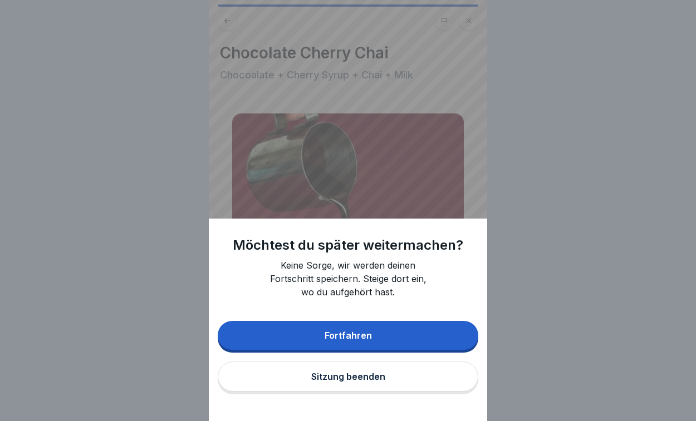
click at [317, 350] on button "Fortfahren" at bounding box center [348, 335] width 261 height 29
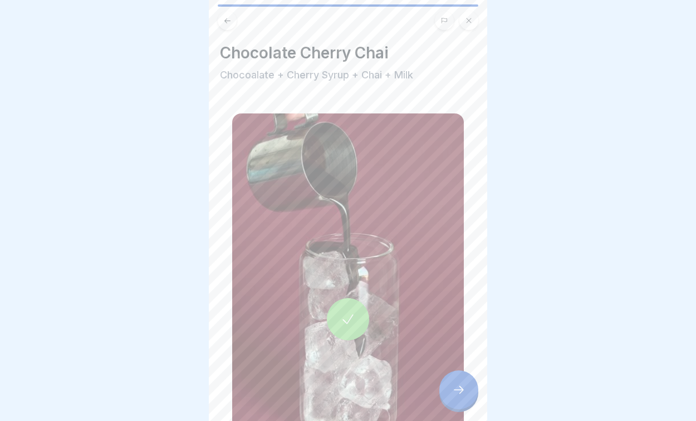
click at [475, 25] on button at bounding box center [468, 20] width 19 height 19
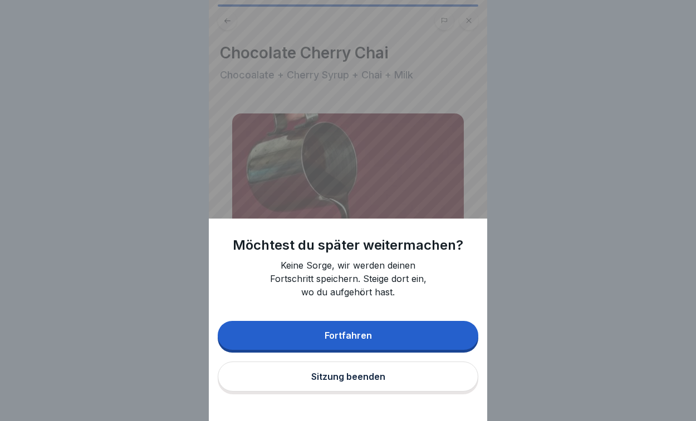
click at [372, 391] on button "Sitzung beenden" at bounding box center [348, 377] width 261 height 30
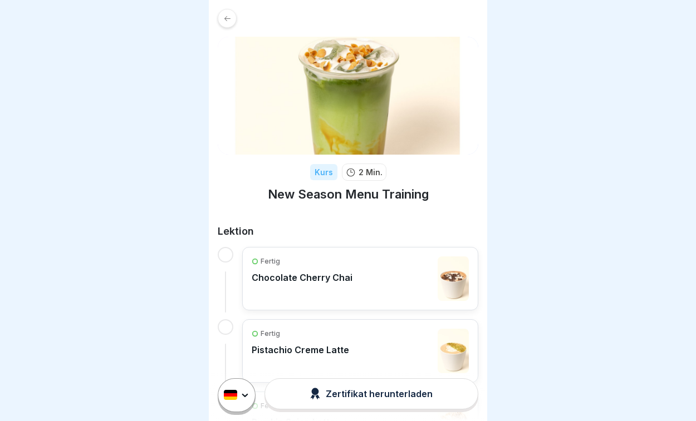
click at [231, 23] on div at bounding box center [227, 18] width 19 height 19
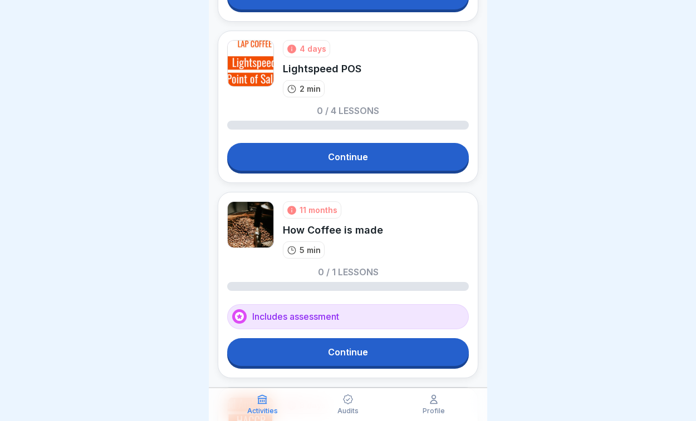
scroll to position [547, 0]
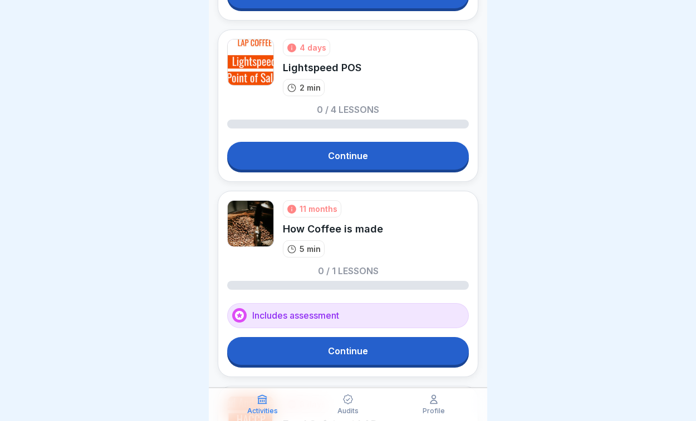
click at [353, 358] on link "Continue" at bounding box center [348, 351] width 242 height 28
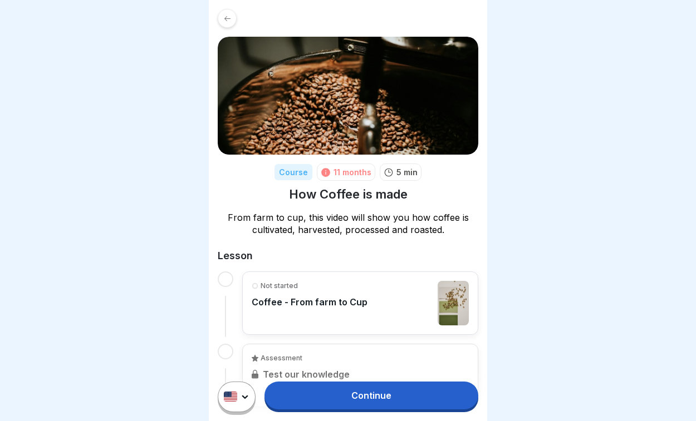
click at [313, 293] on div "Not started Coffee - From farm to Cup" at bounding box center [310, 303] width 116 height 45
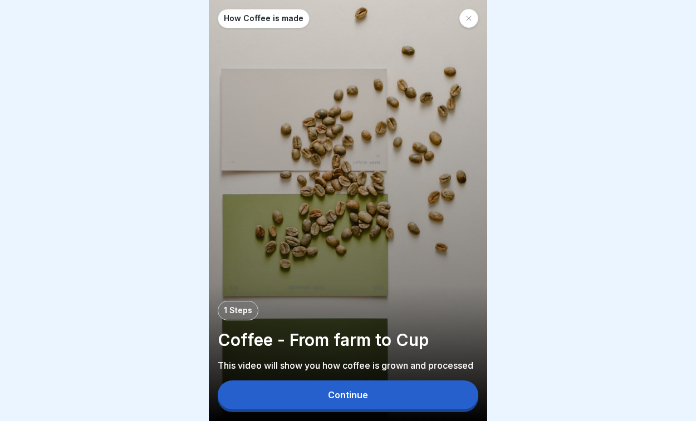
click at [323, 394] on button "Continue" at bounding box center [348, 395] width 261 height 29
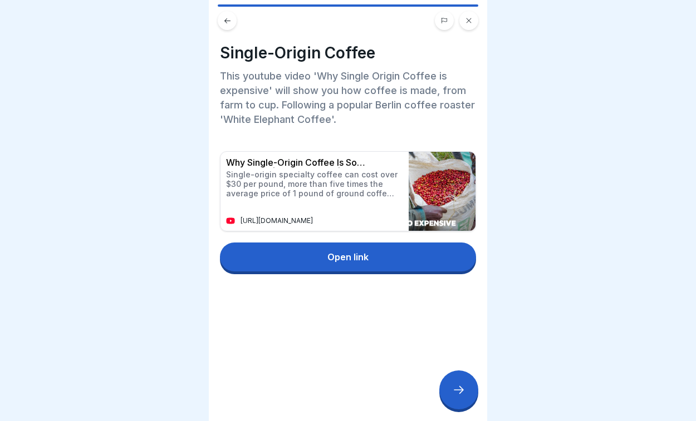
click at [386, 217] on div "https://www.youtube.com/watch?v=Dmpnrtey3YU" at bounding box center [311, 221] width 171 height 9
click at [449, 372] on div "Single-Origin Coffee This youtube video 'Why Single Origin Coffee is expensive'…" at bounding box center [348, 210] width 278 height 421
click at [460, 390] on icon at bounding box center [458, 390] width 13 height 13
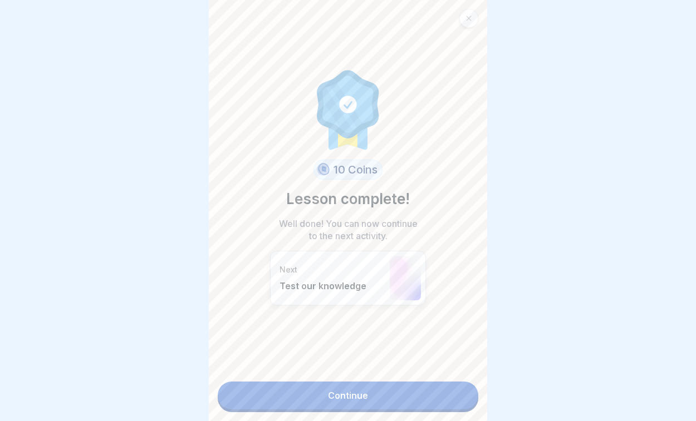
click at [416, 393] on link "Continue" at bounding box center [348, 396] width 261 height 28
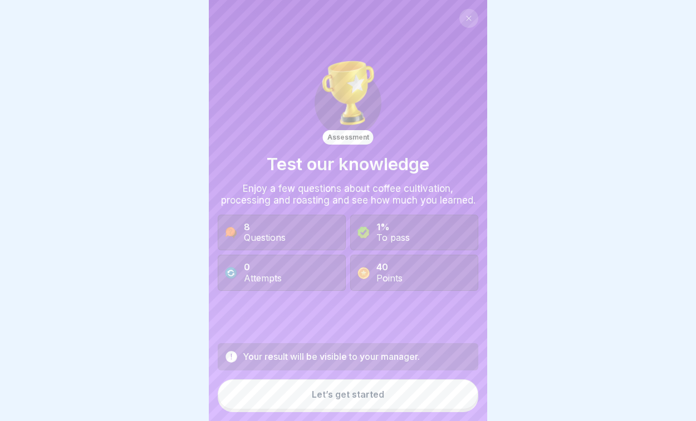
click at [416, 393] on button "Let’s get started" at bounding box center [348, 395] width 261 height 30
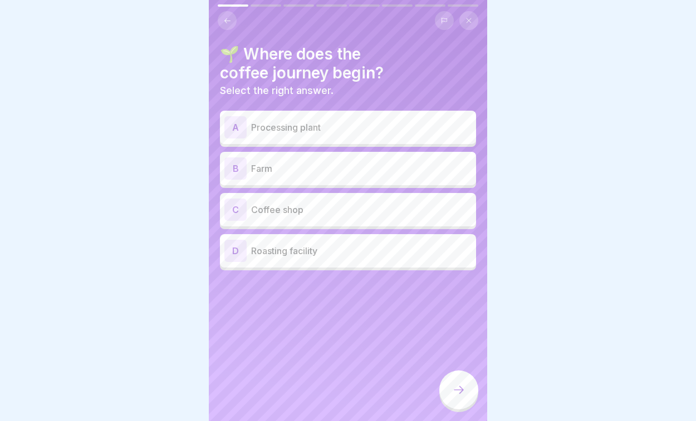
click at [357, 175] on div "B Farm" at bounding box center [347, 169] width 247 height 22
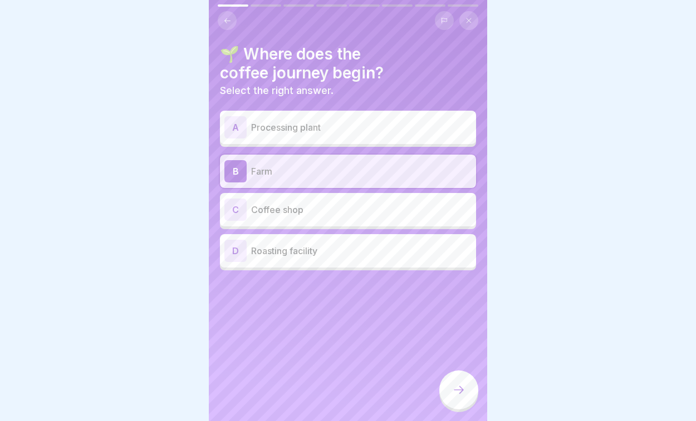
click at [463, 392] on icon at bounding box center [458, 390] width 13 height 13
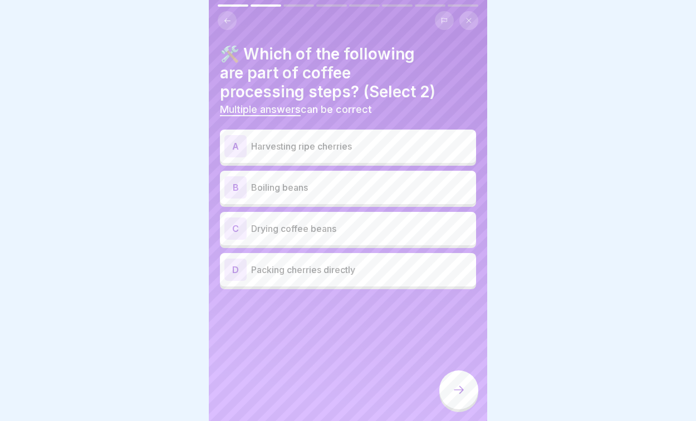
click at [346, 240] on div "C Drying coffee beans" at bounding box center [348, 228] width 256 height 33
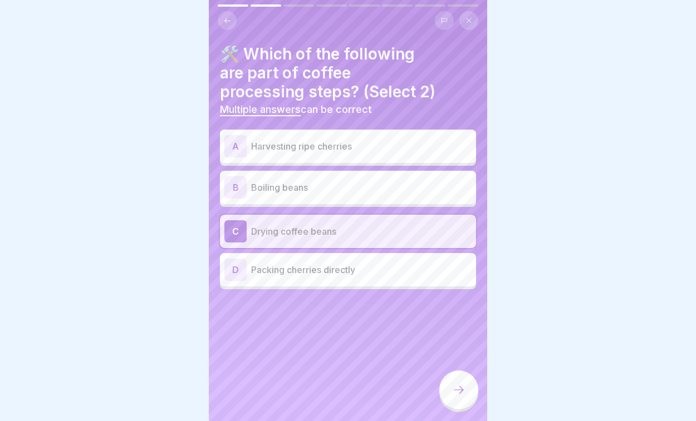
click at [338, 275] on p "Packing cherries directly" at bounding box center [361, 269] width 220 height 13
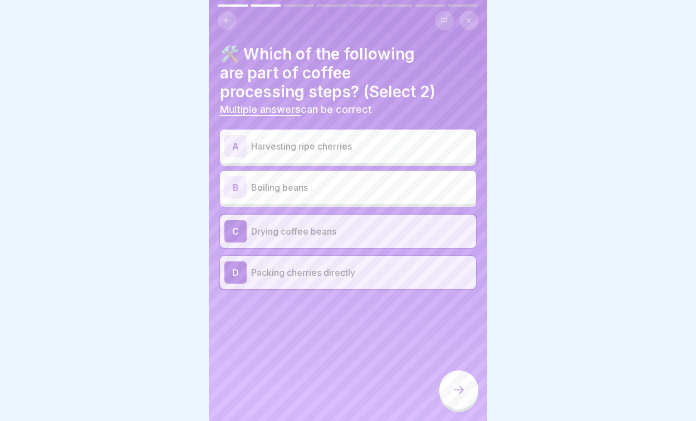
click at [338, 275] on p "Packing cherries directly" at bounding box center [361, 272] width 220 height 13
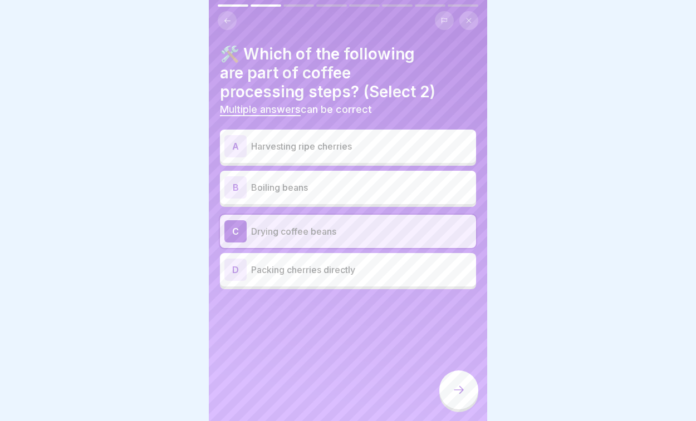
click at [346, 202] on div "B Boiling beans" at bounding box center [348, 187] width 256 height 33
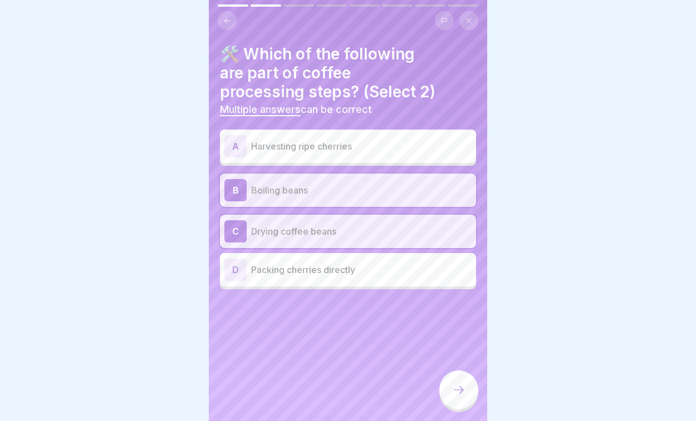
click at [451, 384] on div at bounding box center [458, 390] width 39 height 39
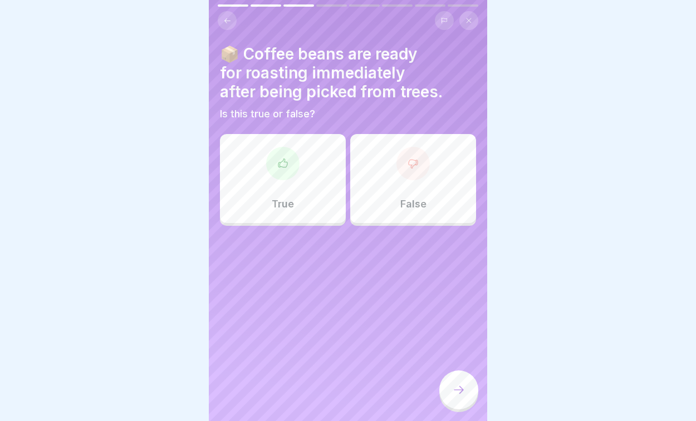
click at [232, 24] on button at bounding box center [227, 20] width 19 height 19
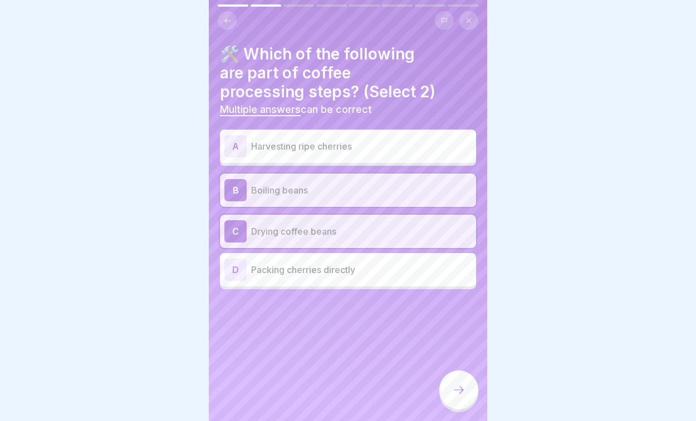
click at [268, 265] on p "Packing cherries directly" at bounding box center [361, 269] width 220 height 13
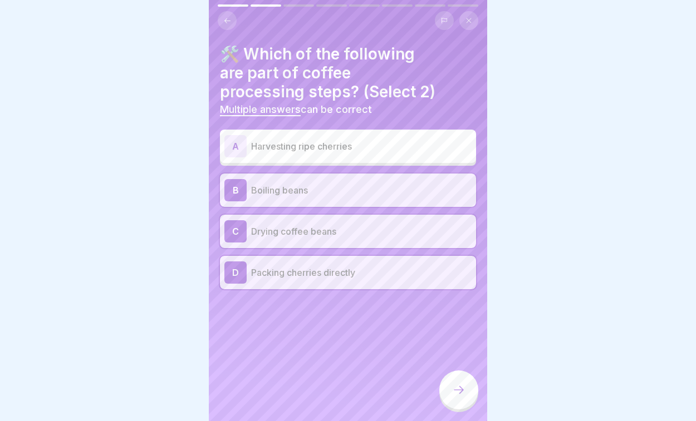
click at [460, 391] on icon at bounding box center [458, 390] width 13 height 13
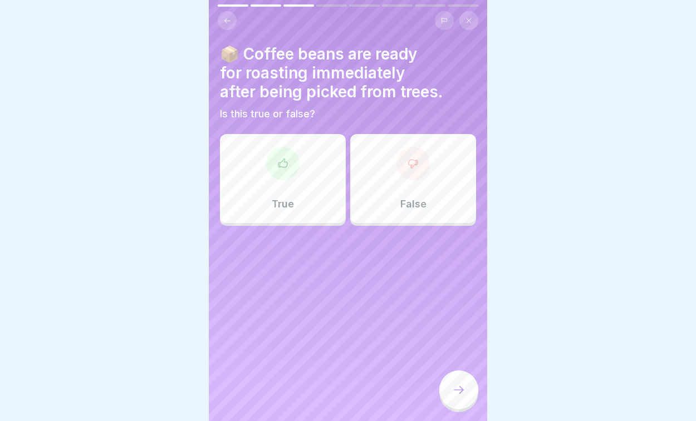
click at [226, 18] on icon at bounding box center [227, 21] width 8 height 8
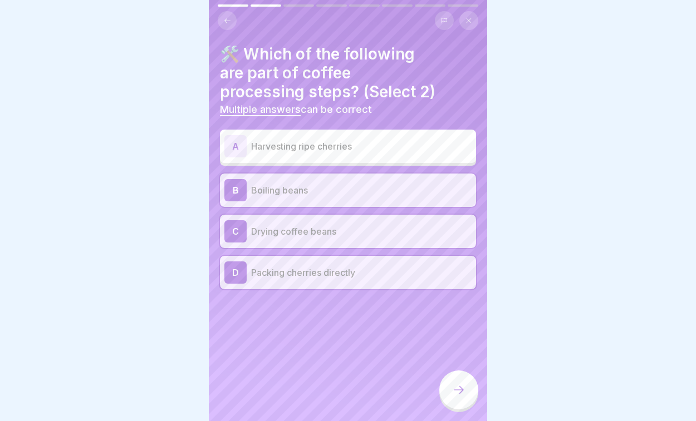
click at [276, 144] on p "Harvesting ripe cherries" at bounding box center [361, 146] width 220 height 13
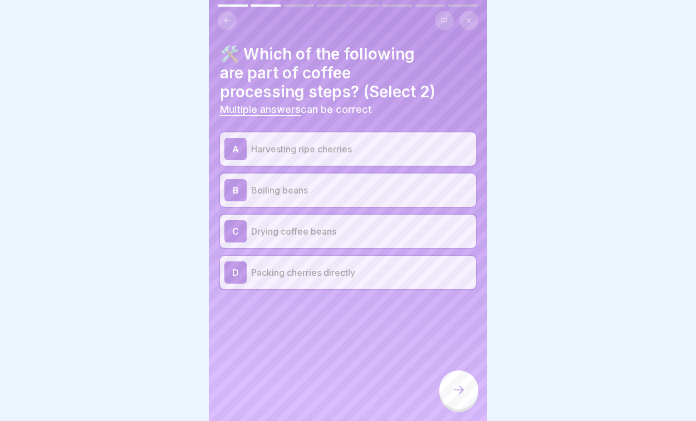
click at [464, 392] on icon at bounding box center [458, 390] width 13 height 13
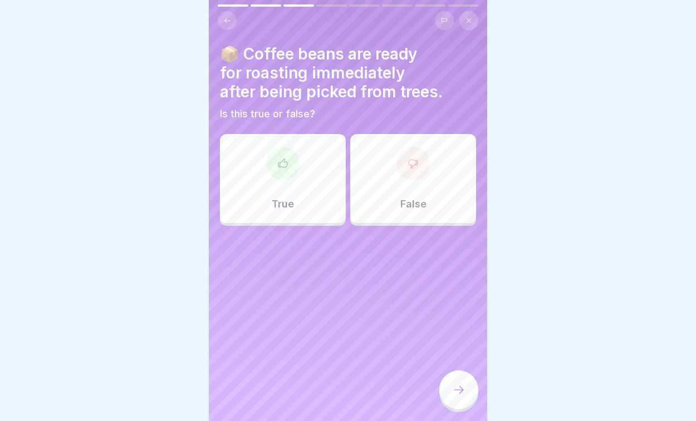
click at [230, 15] on button at bounding box center [227, 20] width 19 height 19
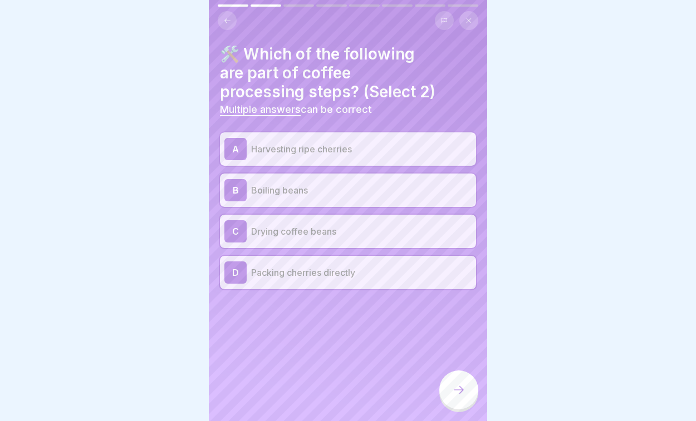
click at [223, 31] on div "🛠️ Which of the following are part of coffee processing steps? (Select 2) Multi…" at bounding box center [348, 210] width 278 height 421
click at [445, 26] on button at bounding box center [444, 20] width 19 height 19
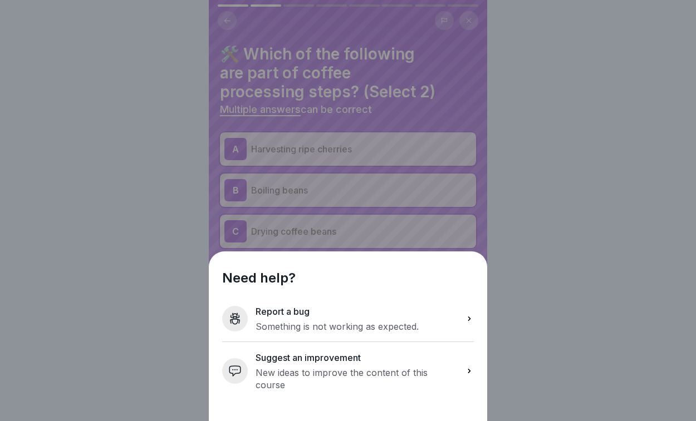
click at [286, 380] on p "New ideas to improve the content of this course" at bounding box center [357, 379] width 202 height 24
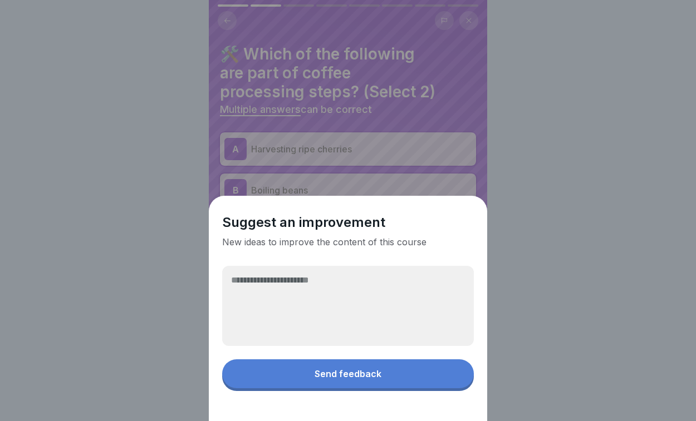
click at [290, 307] on textarea at bounding box center [348, 306] width 252 height 80
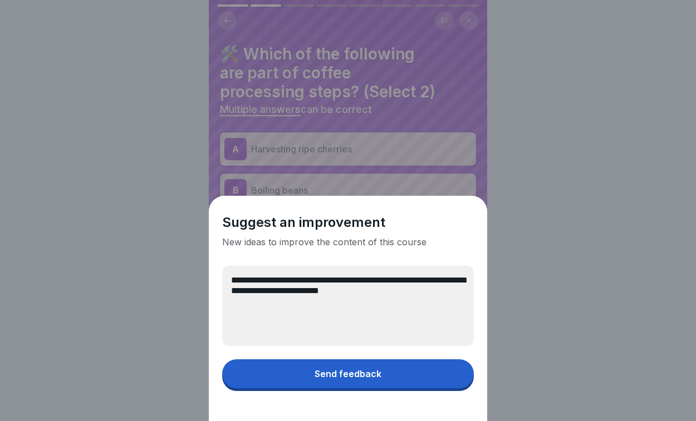
type textarea "**********"
click at [279, 371] on button "Send feedback" at bounding box center [348, 374] width 252 height 29
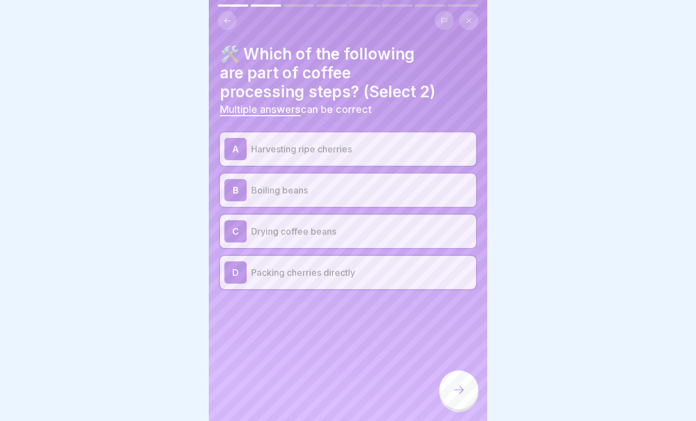
click at [458, 403] on div at bounding box center [458, 390] width 39 height 39
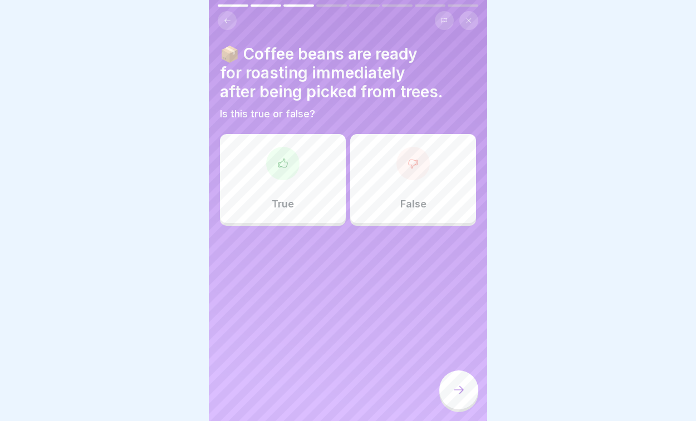
click at [406, 184] on div "False" at bounding box center [413, 178] width 126 height 89
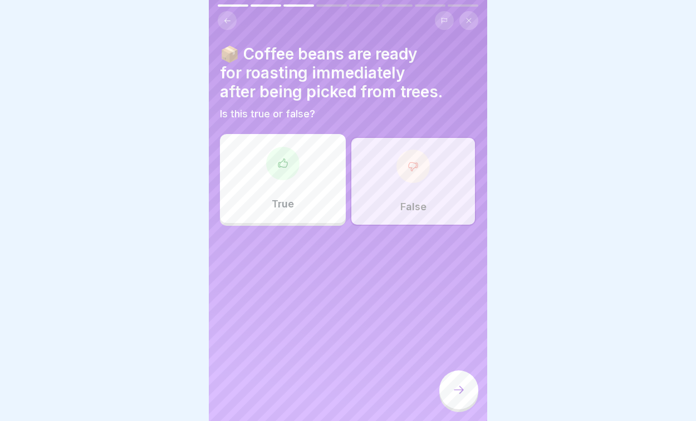
click at [463, 394] on icon at bounding box center [458, 390] width 13 height 13
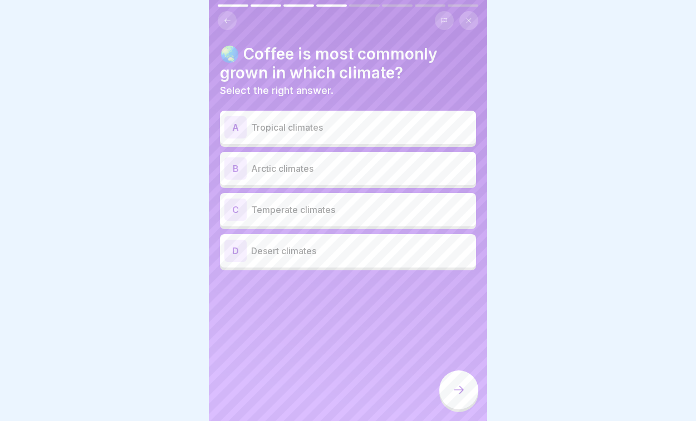
click at [361, 131] on p "Tropical climates" at bounding box center [361, 127] width 220 height 13
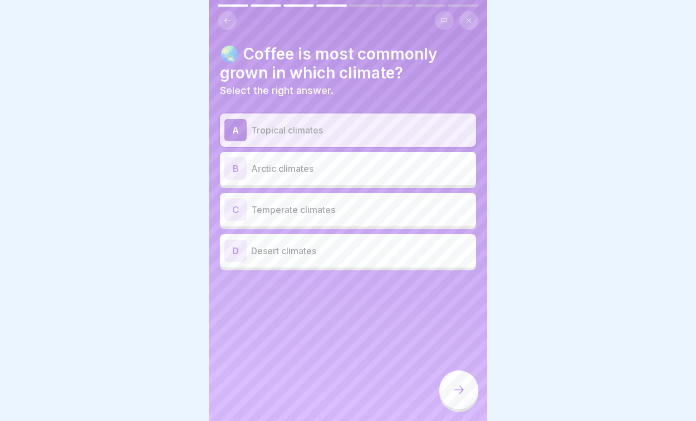
click at [384, 211] on p "Temperate climates" at bounding box center [361, 209] width 220 height 13
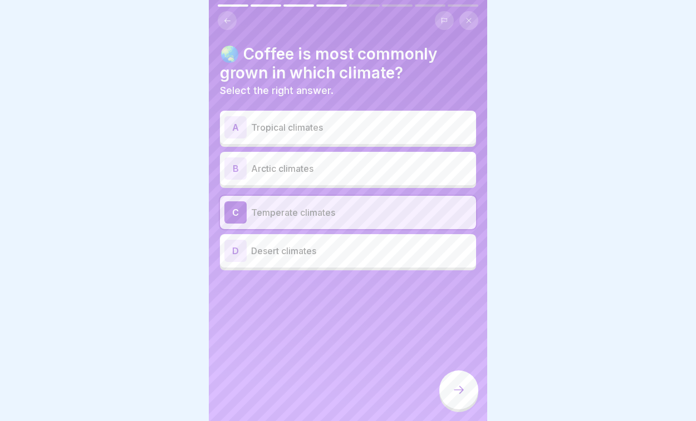
click at [454, 387] on icon at bounding box center [458, 390] width 13 height 13
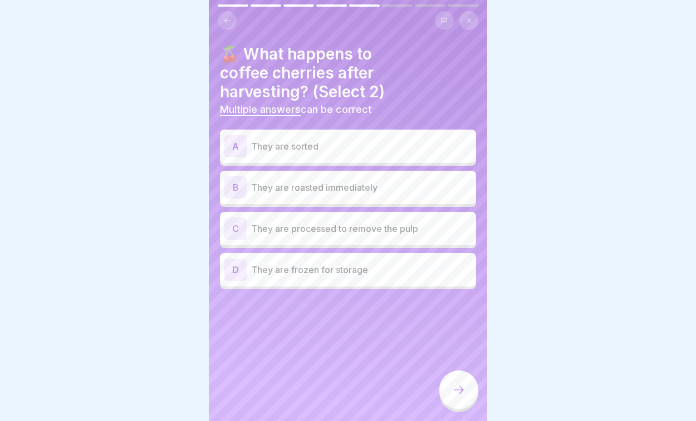
click at [227, 14] on button at bounding box center [227, 20] width 19 height 19
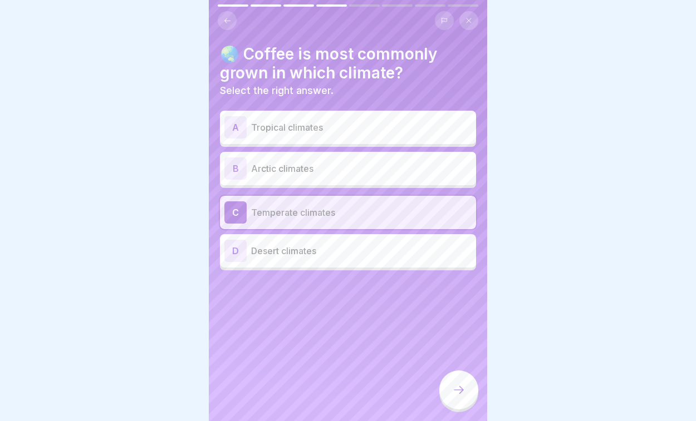
click at [340, 126] on p "Tropical climates" at bounding box center [361, 127] width 220 height 13
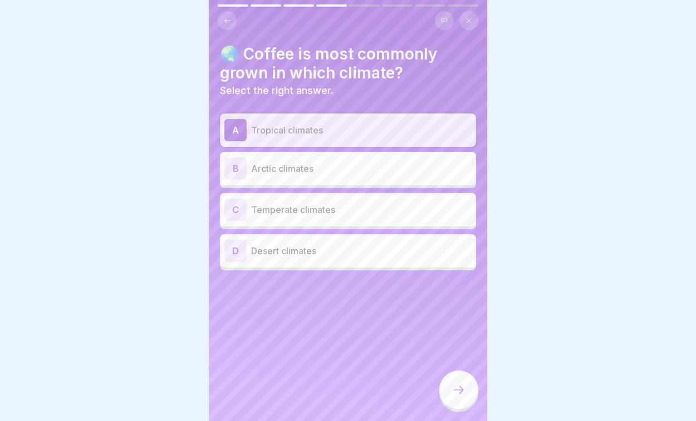
click at [419, 199] on div "C Temperate climates" at bounding box center [347, 210] width 247 height 22
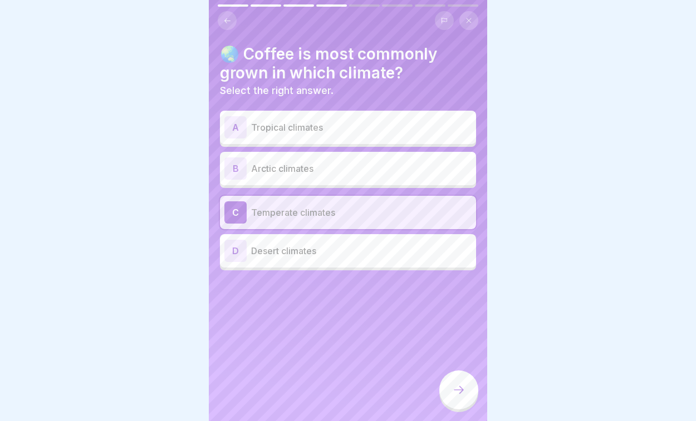
click at [475, 393] on div at bounding box center [458, 390] width 39 height 39
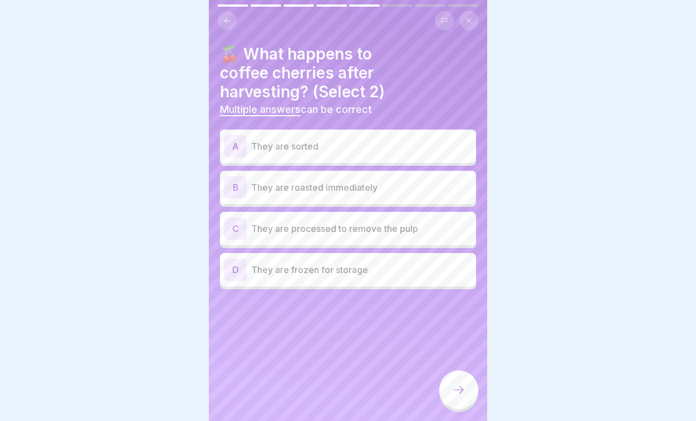
click at [232, 23] on button at bounding box center [227, 20] width 19 height 19
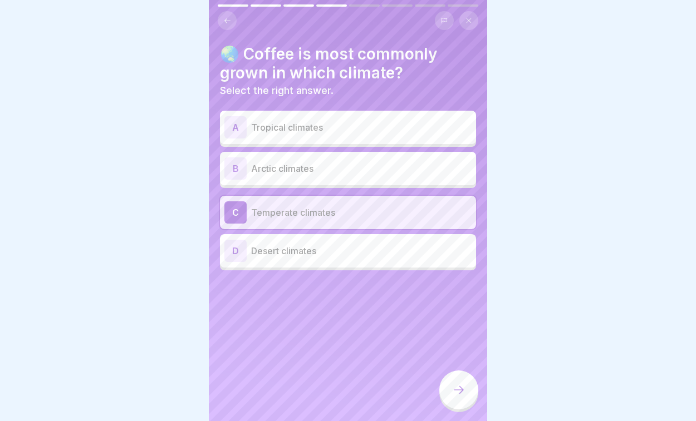
click at [311, 136] on div "A Tropical climates" at bounding box center [347, 127] width 247 height 22
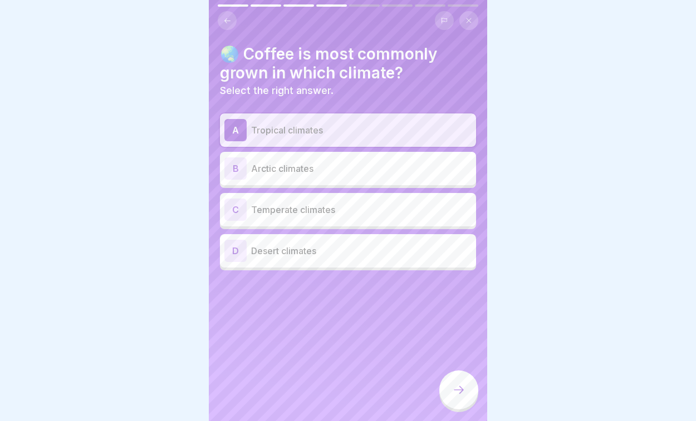
click at [461, 405] on div at bounding box center [458, 390] width 39 height 39
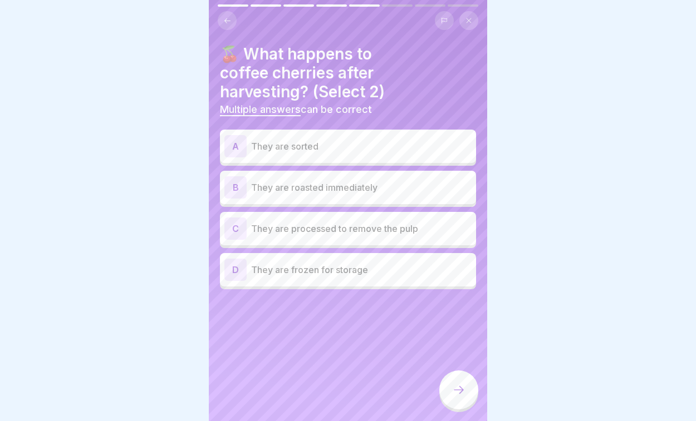
click at [342, 140] on p "They are sorted" at bounding box center [361, 146] width 220 height 13
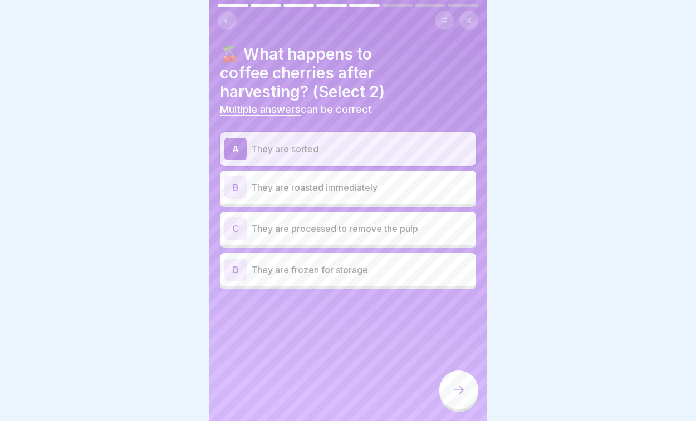
click at [336, 143] on p "They are sorted" at bounding box center [361, 149] width 220 height 13
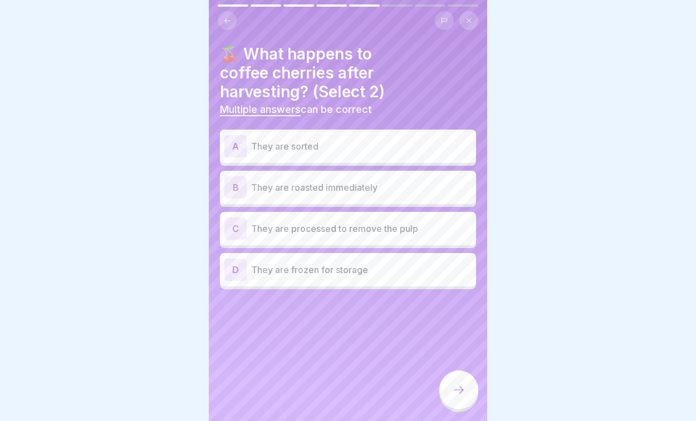
click at [331, 233] on p "They are processed to remove the pulp" at bounding box center [361, 228] width 220 height 13
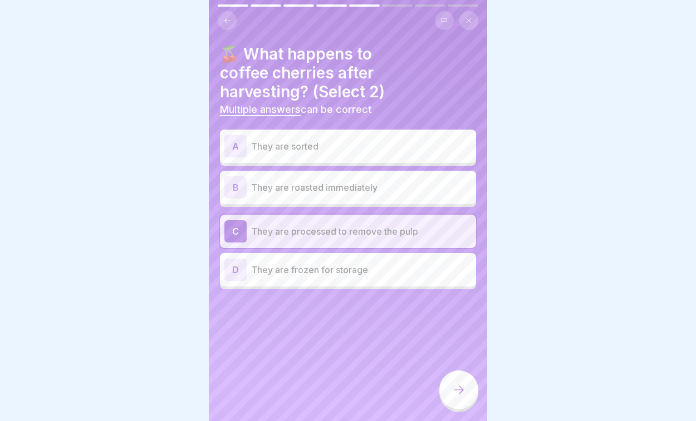
click at [454, 381] on div at bounding box center [458, 390] width 39 height 39
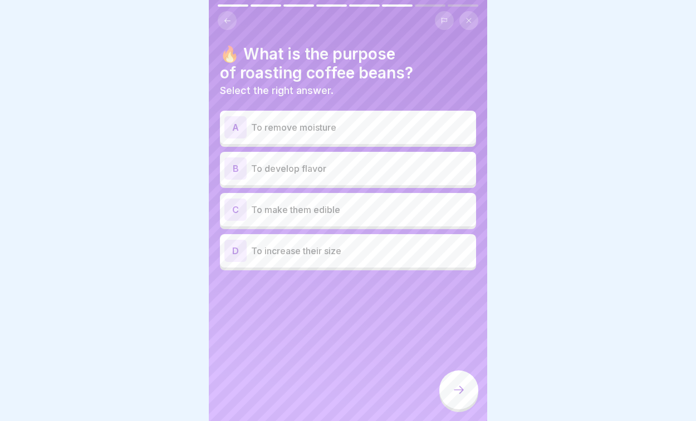
click at [336, 202] on div "C To make them edible" at bounding box center [347, 210] width 247 height 22
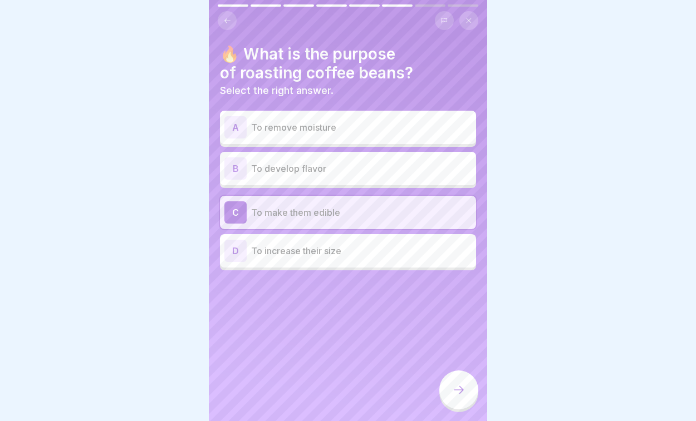
click at [333, 125] on p "To remove moisture" at bounding box center [361, 127] width 220 height 13
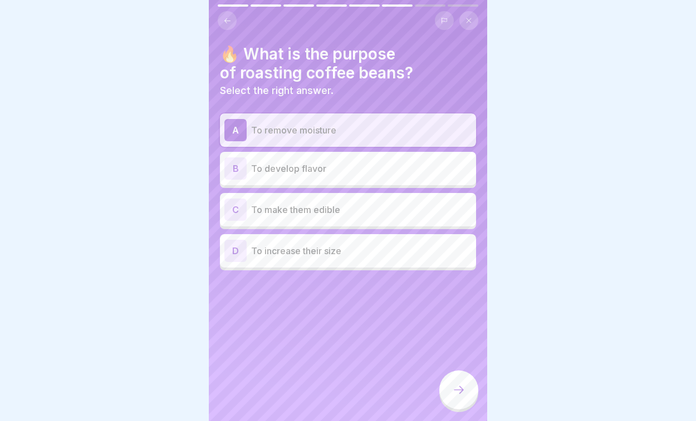
click at [335, 211] on p "To make them edible" at bounding box center [361, 209] width 220 height 13
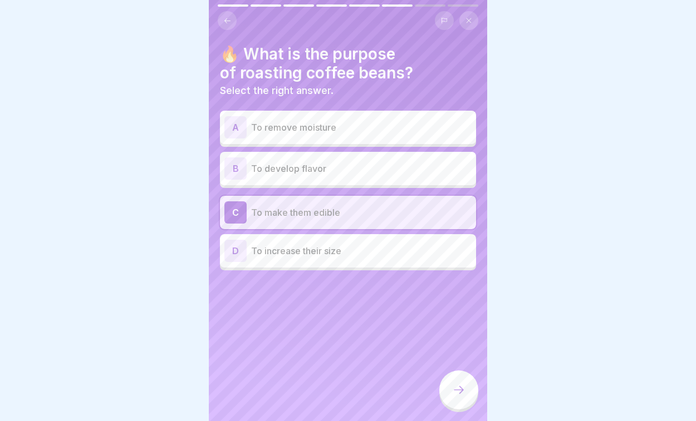
click at [442, 24] on button at bounding box center [444, 20] width 19 height 19
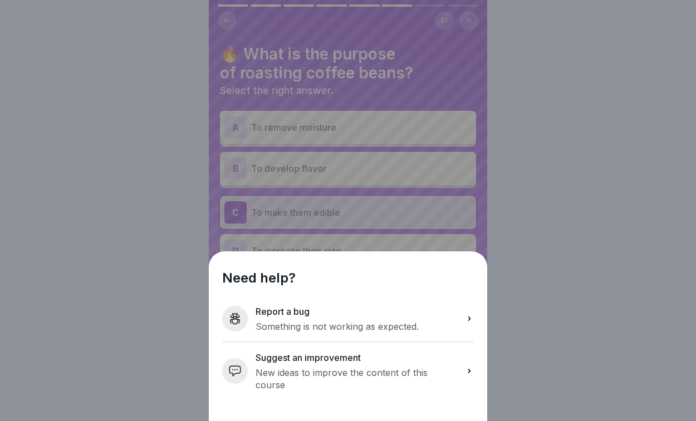
click at [318, 365] on h2 "Suggest an improvement" at bounding box center [357, 357] width 202 height 13
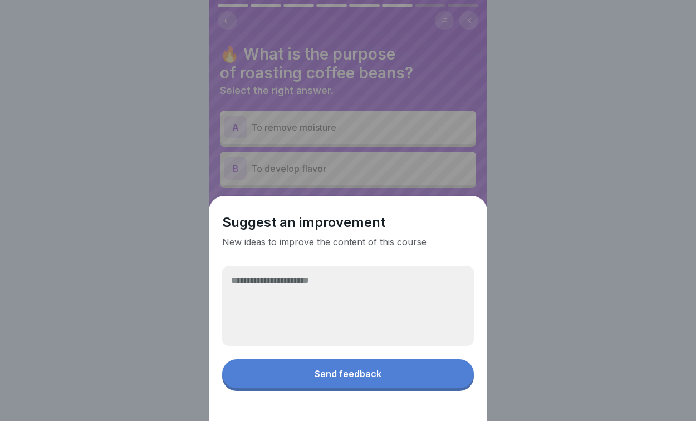
click at [315, 275] on textarea at bounding box center [348, 306] width 252 height 80
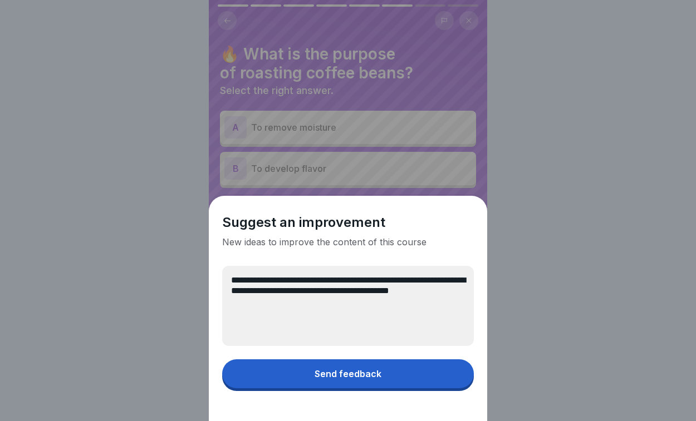
drag, startPoint x: 269, startPoint y: 301, endPoint x: 393, endPoint y: 294, distance: 124.3
click at [393, 294] on textarea "**********" at bounding box center [348, 306] width 252 height 80
click at [302, 290] on textarea "**********" at bounding box center [348, 306] width 252 height 80
type textarea "**********"
click at [305, 365] on button "Send feedback" at bounding box center [348, 374] width 252 height 29
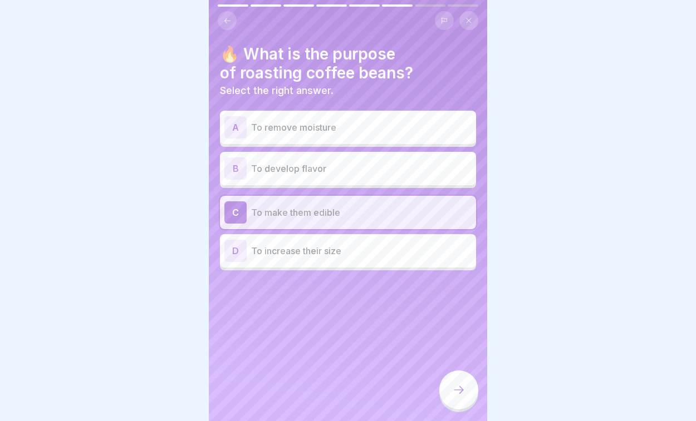
click at [478, 389] on div at bounding box center [458, 390] width 39 height 39
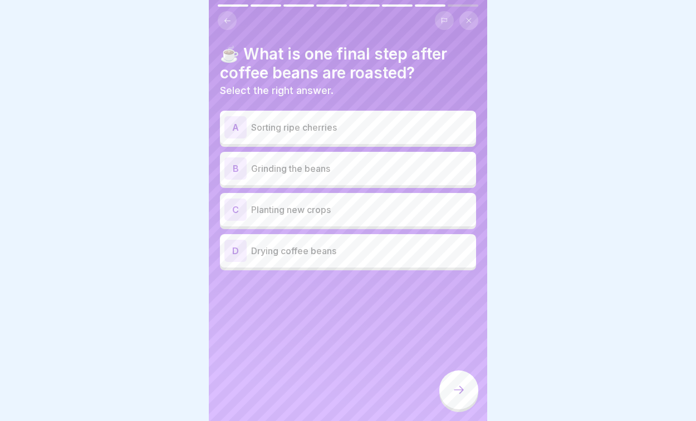
click at [354, 166] on p "Grinding the beans" at bounding box center [361, 168] width 220 height 13
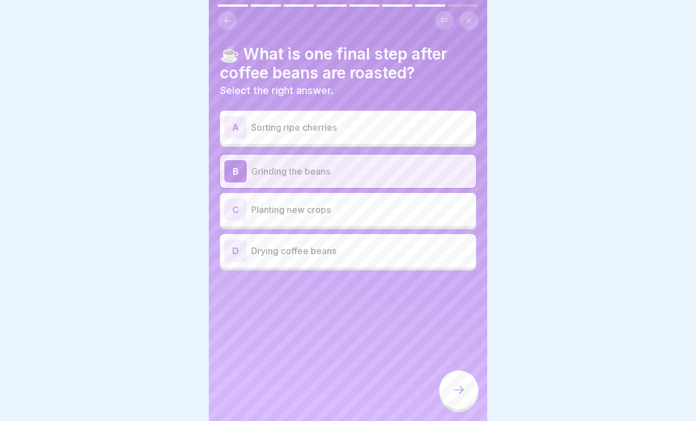
click at [461, 381] on div at bounding box center [458, 390] width 39 height 39
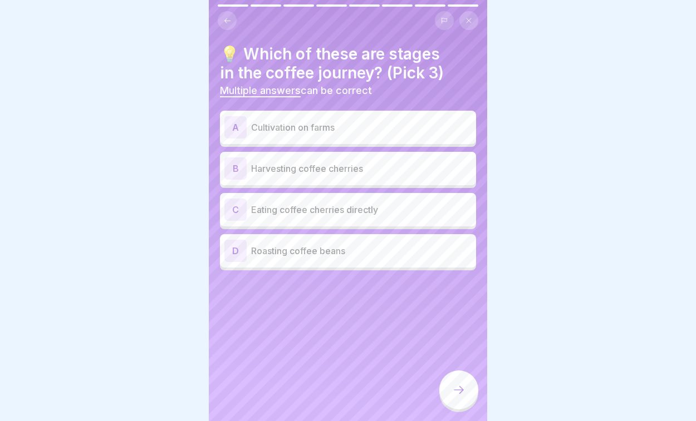
click at [424, 156] on div "B Harvesting coffee cherries" at bounding box center [348, 168] width 256 height 33
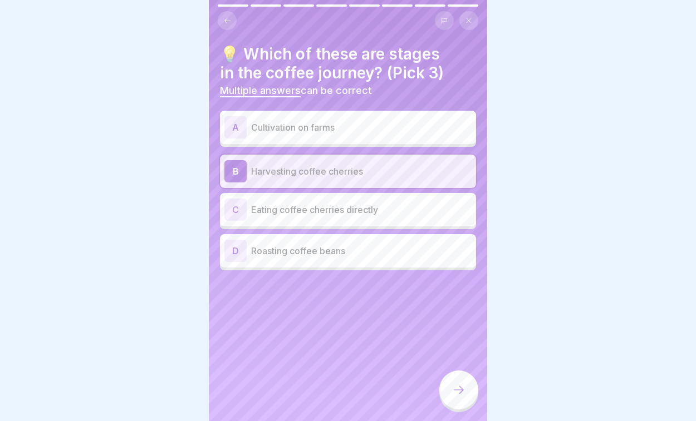
click at [398, 239] on div "D Roasting coffee beans" at bounding box center [348, 250] width 256 height 33
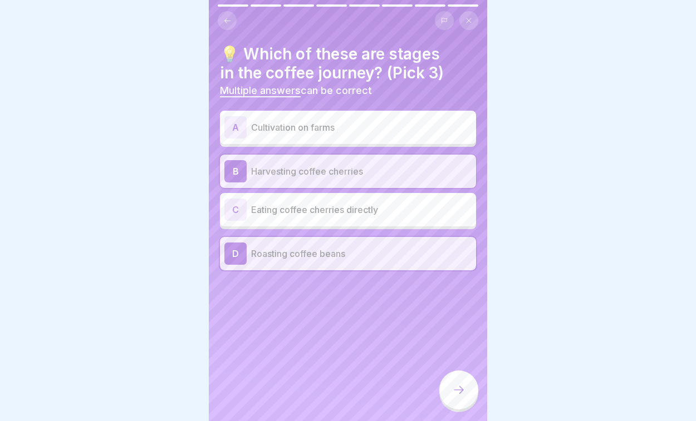
click at [429, 111] on div "A Cultivation on farms" at bounding box center [348, 127] width 256 height 33
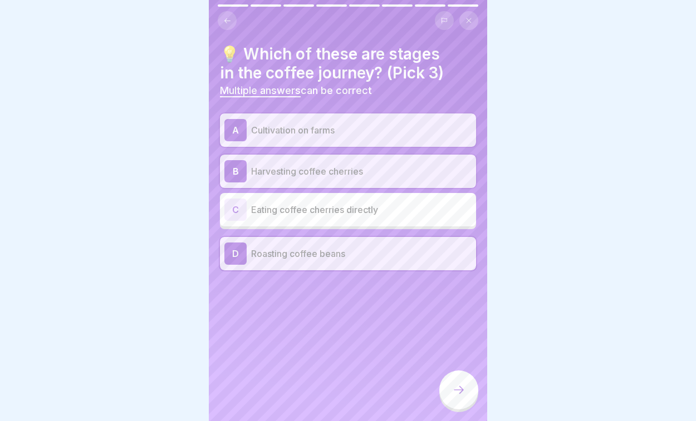
click at [449, 395] on div at bounding box center [458, 390] width 39 height 39
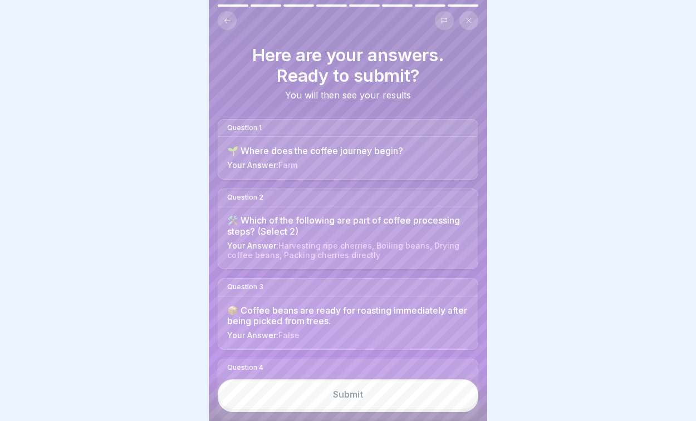
click at [327, 382] on button "Submit" at bounding box center [348, 395] width 261 height 30
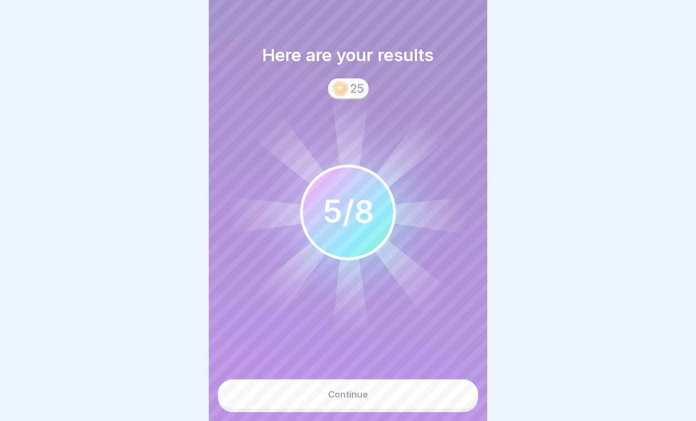
click at [323, 390] on button "Continue" at bounding box center [348, 395] width 261 height 30
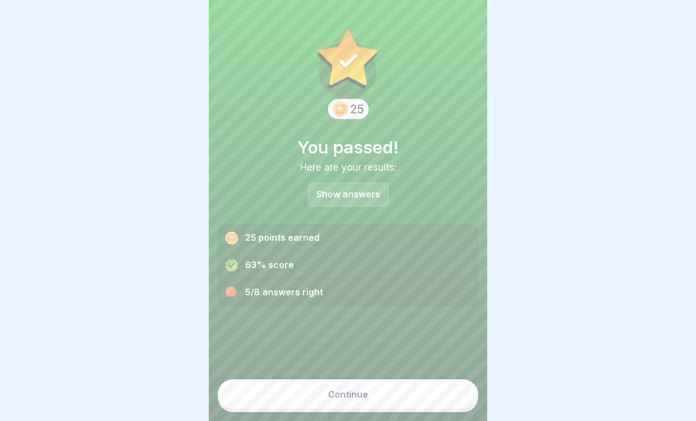
click at [349, 193] on p "Show answers" at bounding box center [348, 194] width 64 height 9
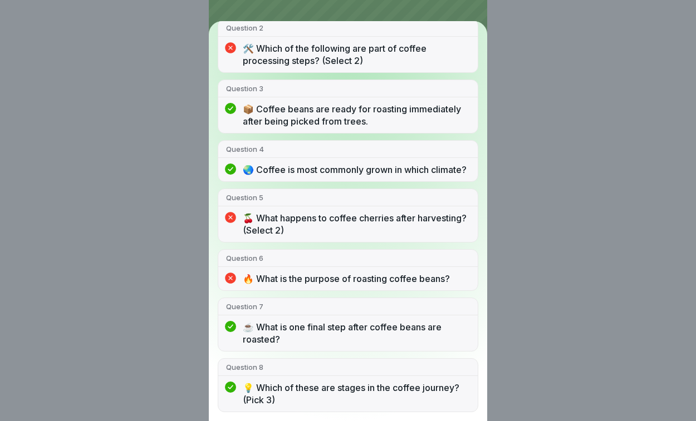
scroll to position [188, 0]
click at [230, 217] on icon at bounding box center [230, 217] width 11 height 11
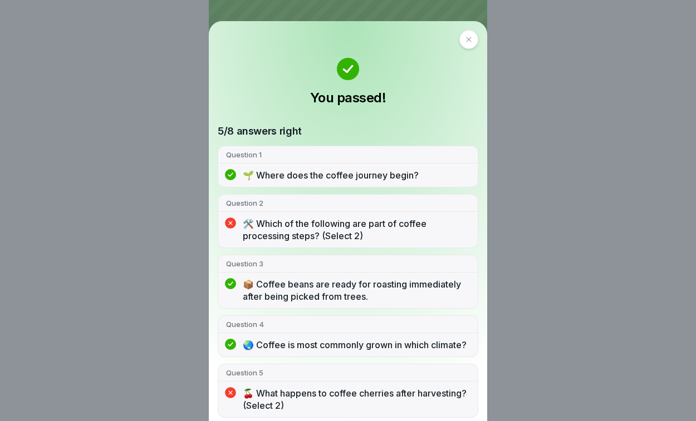
scroll to position [0, 0]
click at [459, 36] on div at bounding box center [468, 39] width 19 height 19
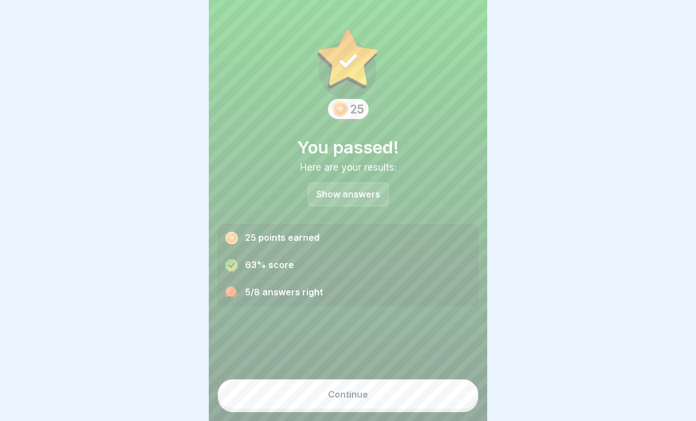
click at [320, 392] on button "Continue" at bounding box center [348, 395] width 261 height 30
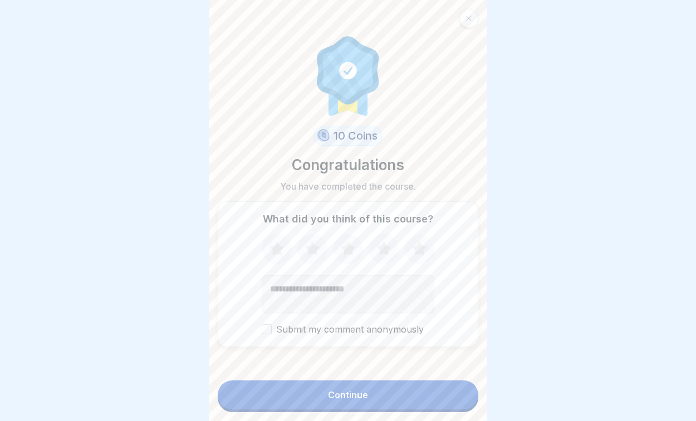
click at [281, 397] on button "Continue" at bounding box center [348, 395] width 261 height 29
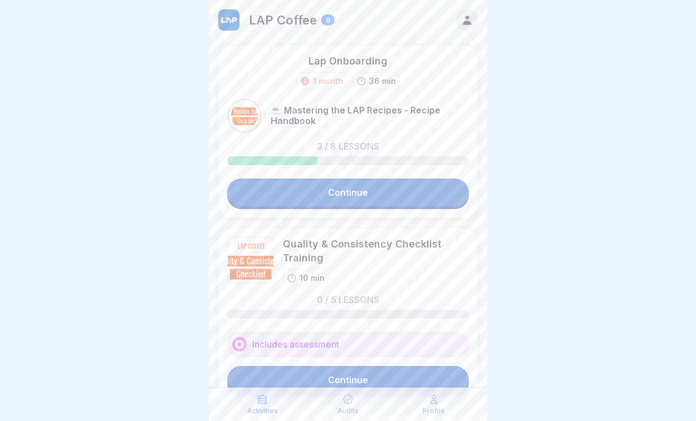
click at [470, 23] on icon at bounding box center [467, 20] width 8 height 9
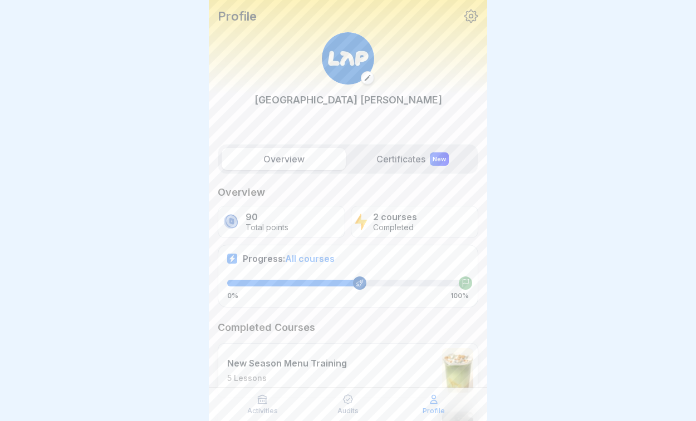
click at [402, 217] on p "2 courses" at bounding box center [395, 217] width 44 height 11
click at [373, 223] on p "Completed" at bounding box center [395, 227] width 44 height 9
click at [389, 221] on p "2 courses" at bounding box center [395, 217] width 44 height 11
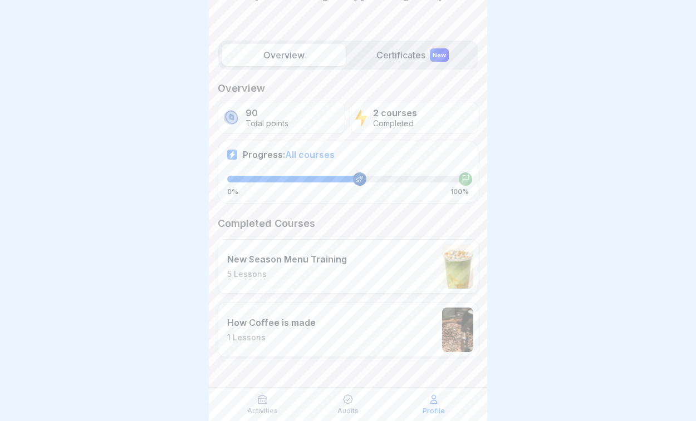
scroll to position [104, 0]
click at [302, 326] on p "How Coffee is made" at bounding box center [271, 323] width 89 height 11
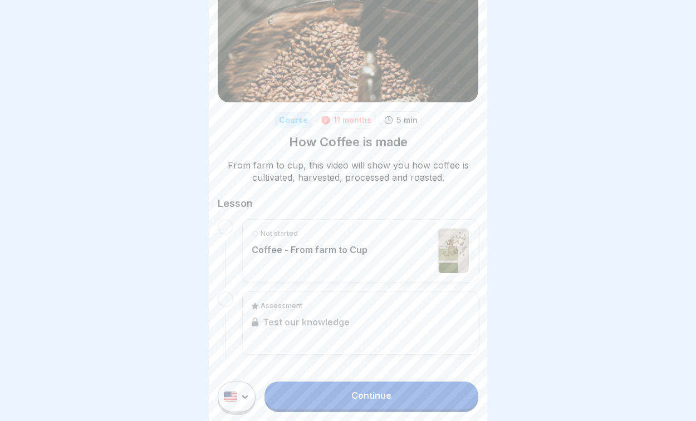
scroll to position [52, 0]
click at [332, 312] on link "Assessment Test our knowledge" at bounding box center [360, 324] width 217 height 45
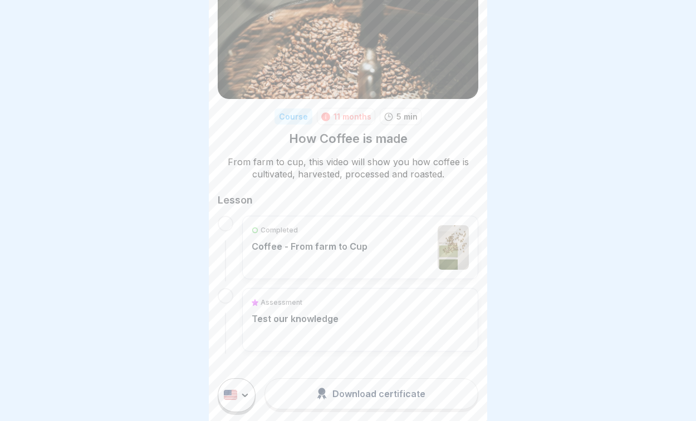
scroll to position [55, 0]
click at [293, 320] on p "Test our knowledge" at bounding box center [295, 319] width 87 height 11
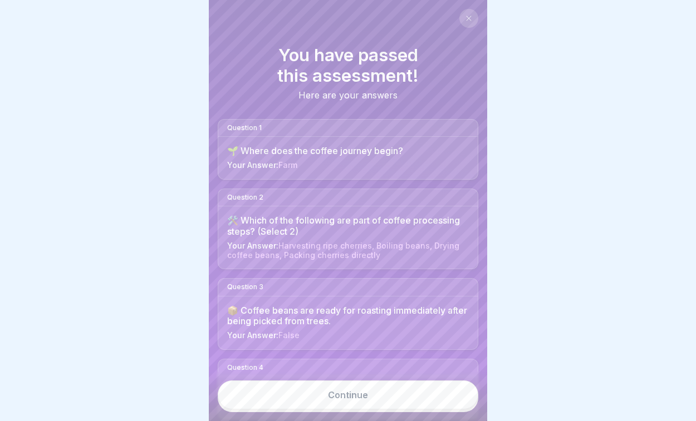
click at [301, 398] on link "Continue" at bounding box center [348, 395] width 261 height 29
